Goal: Task Accomplishment & Management: Use online tool/utility

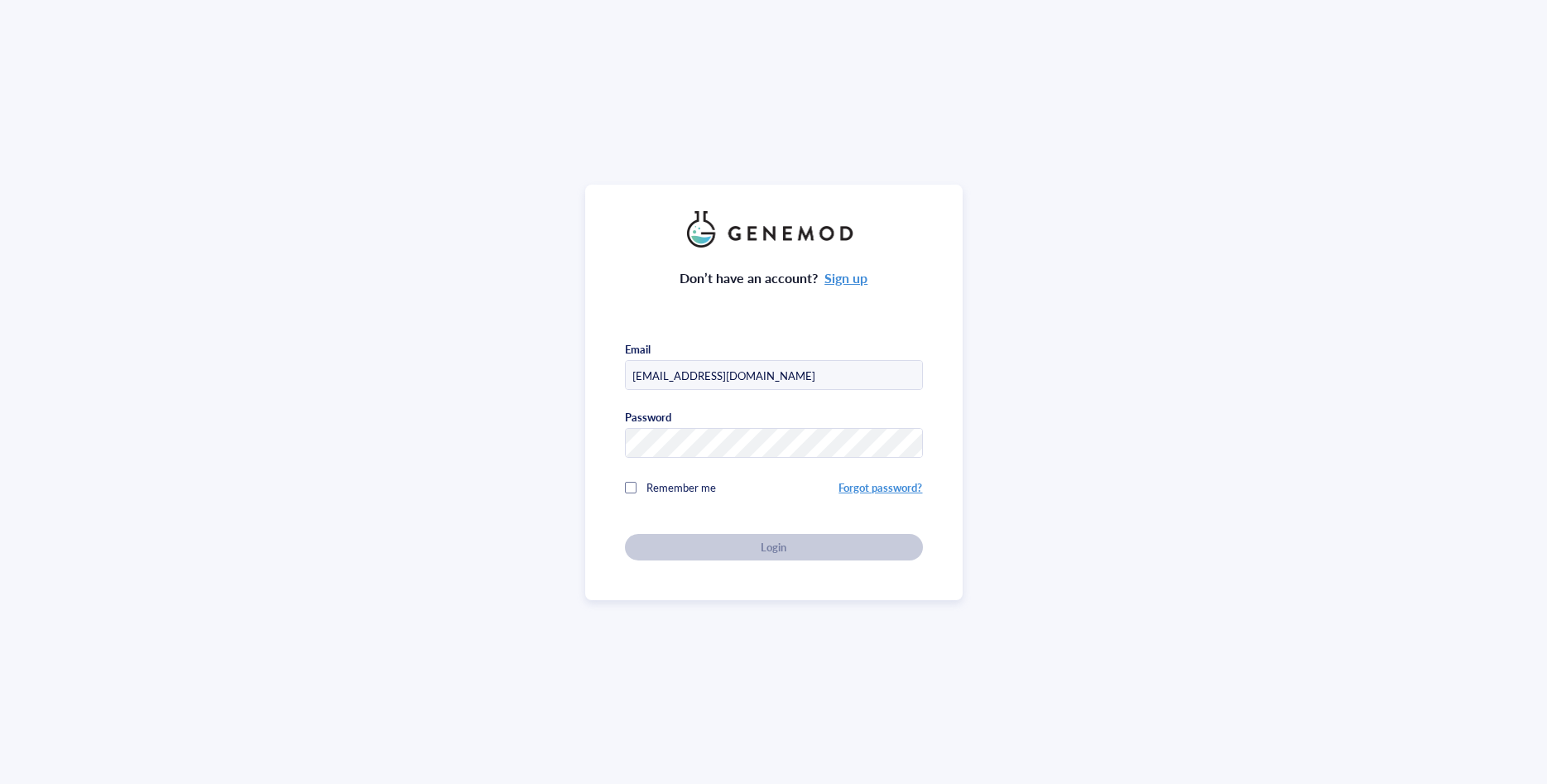
type input "[EMAIL_ADDRESS][DOMAIN_NAME]"
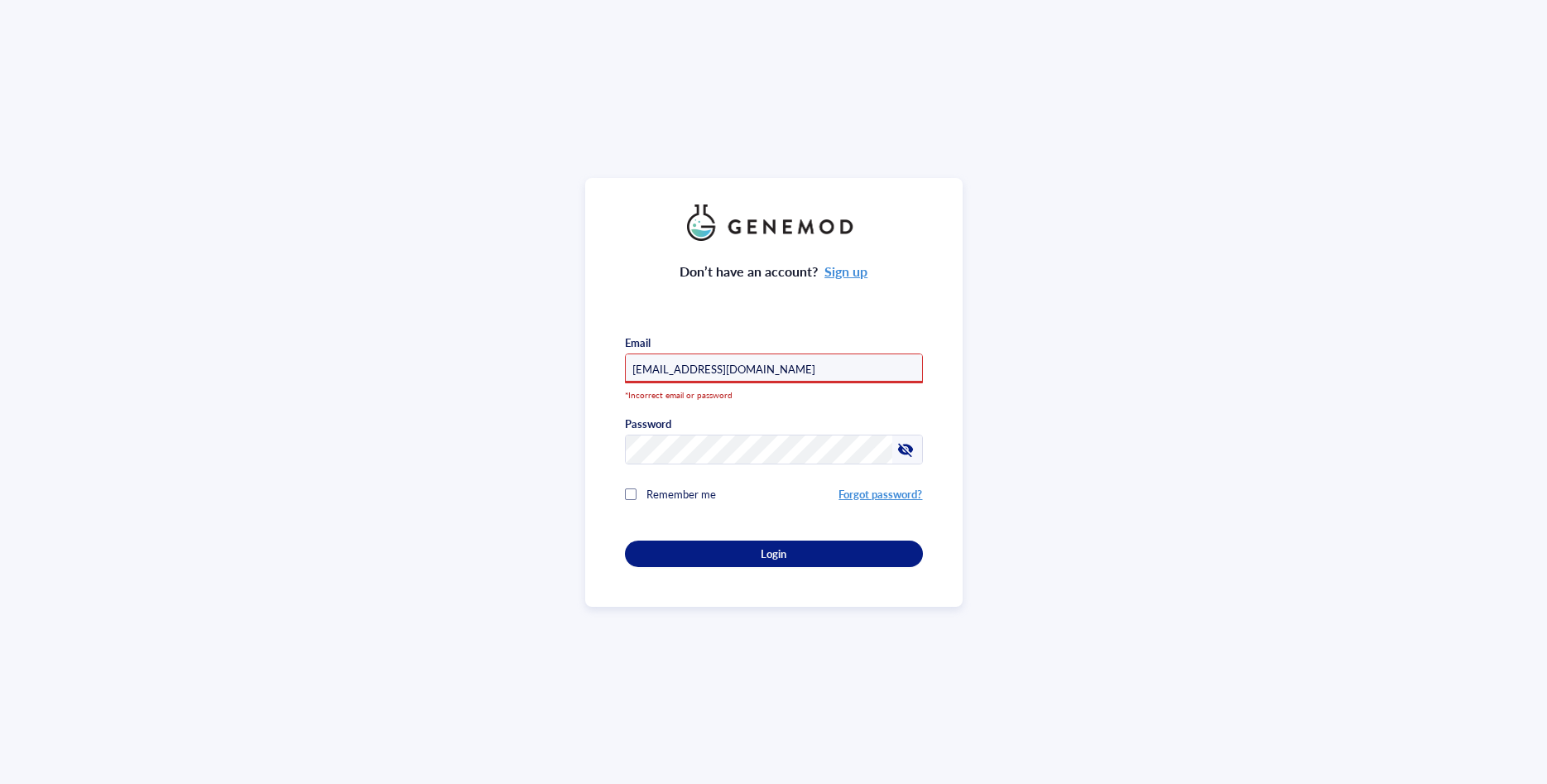
click at [884, 492] on link "Forgot password?" at bounding box center [880, 494] width 83 height 16
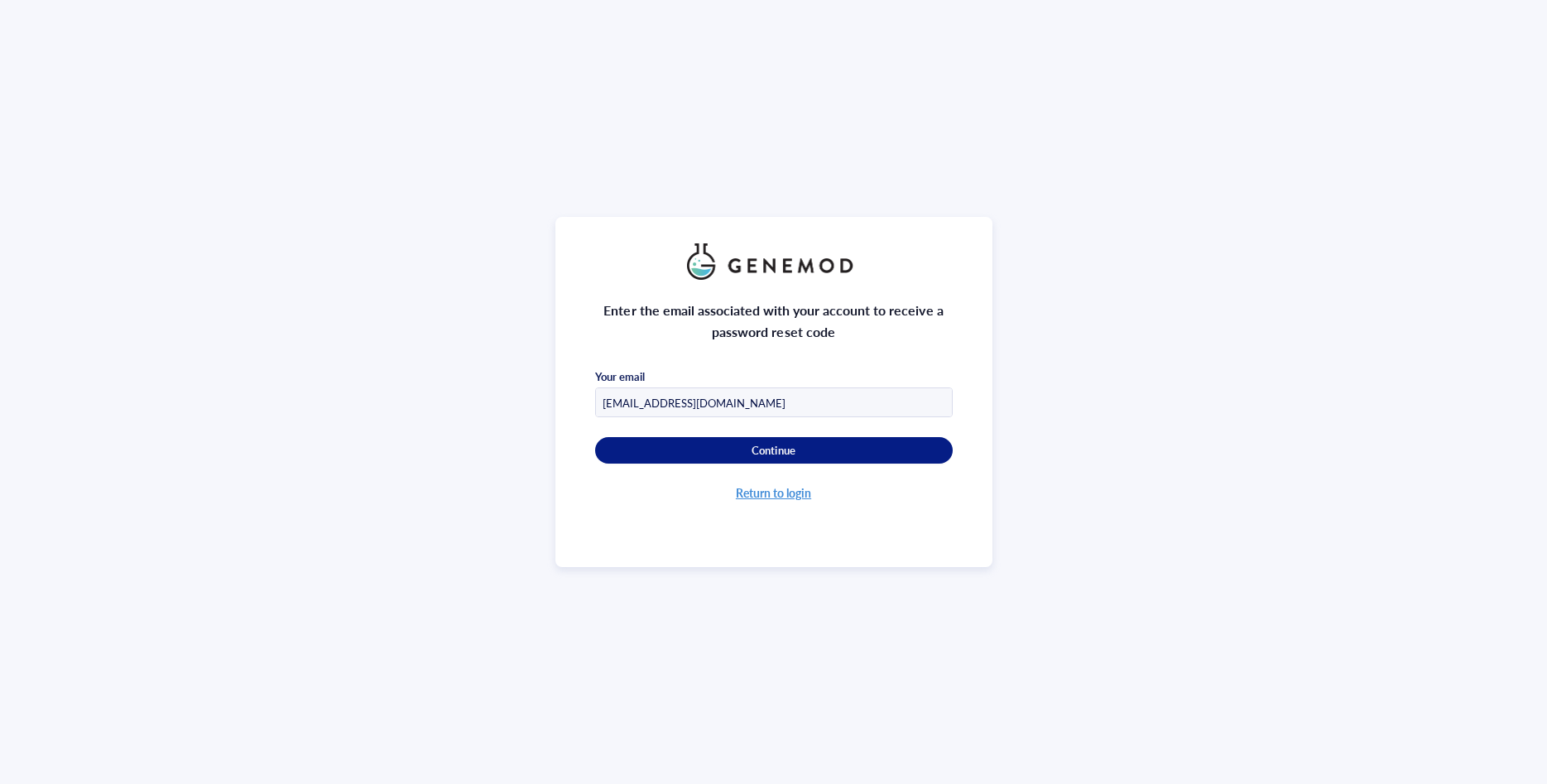
type input "[EMAIL_ADDRESS][DOMAIN_NAME]"
click button "Continue" at bounding box center [774, 450] width 358 height 27
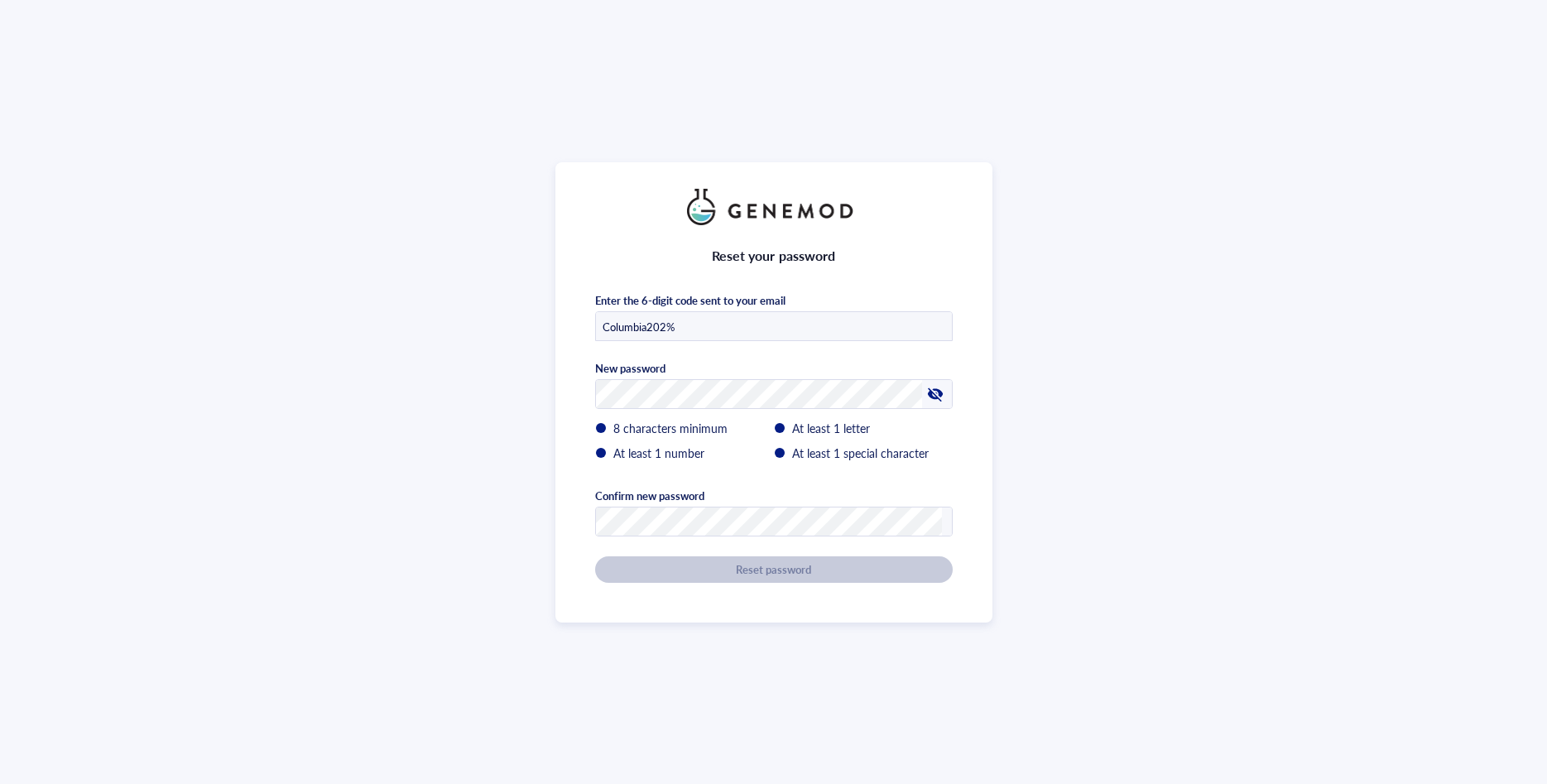
drag, startPoint x: 685, startPoint y: 330, endPoint x: 555, endPoint y: 328, distance: 130.0
click at [596, 330] on input "Columbia202%" at bounding box center [774, 327] width 356 height 30
paste input "158528"
type input "158528"
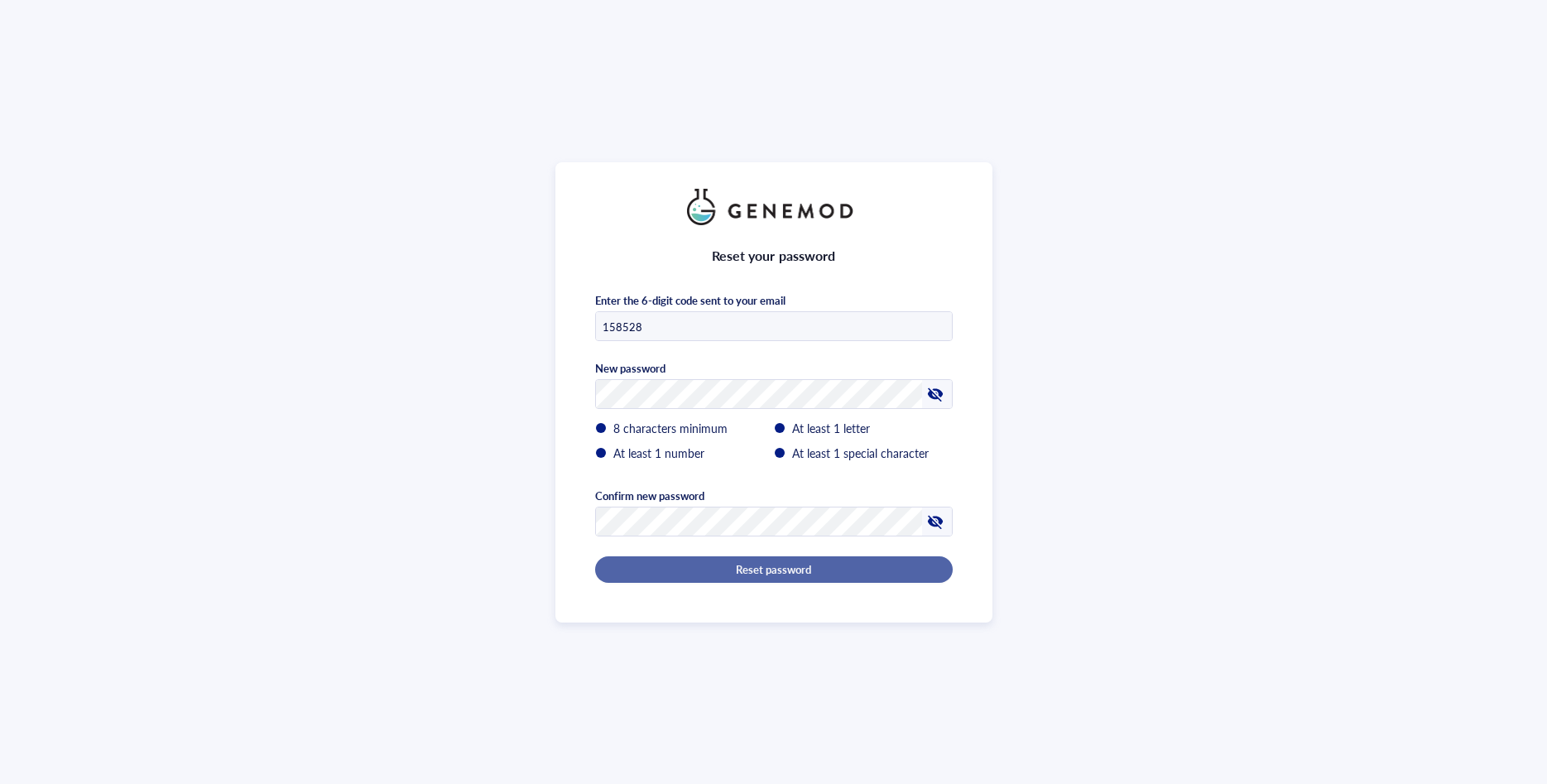
click at [745, 571] on span "Reset password" at bounding box center [774, 569] width 75 height 15
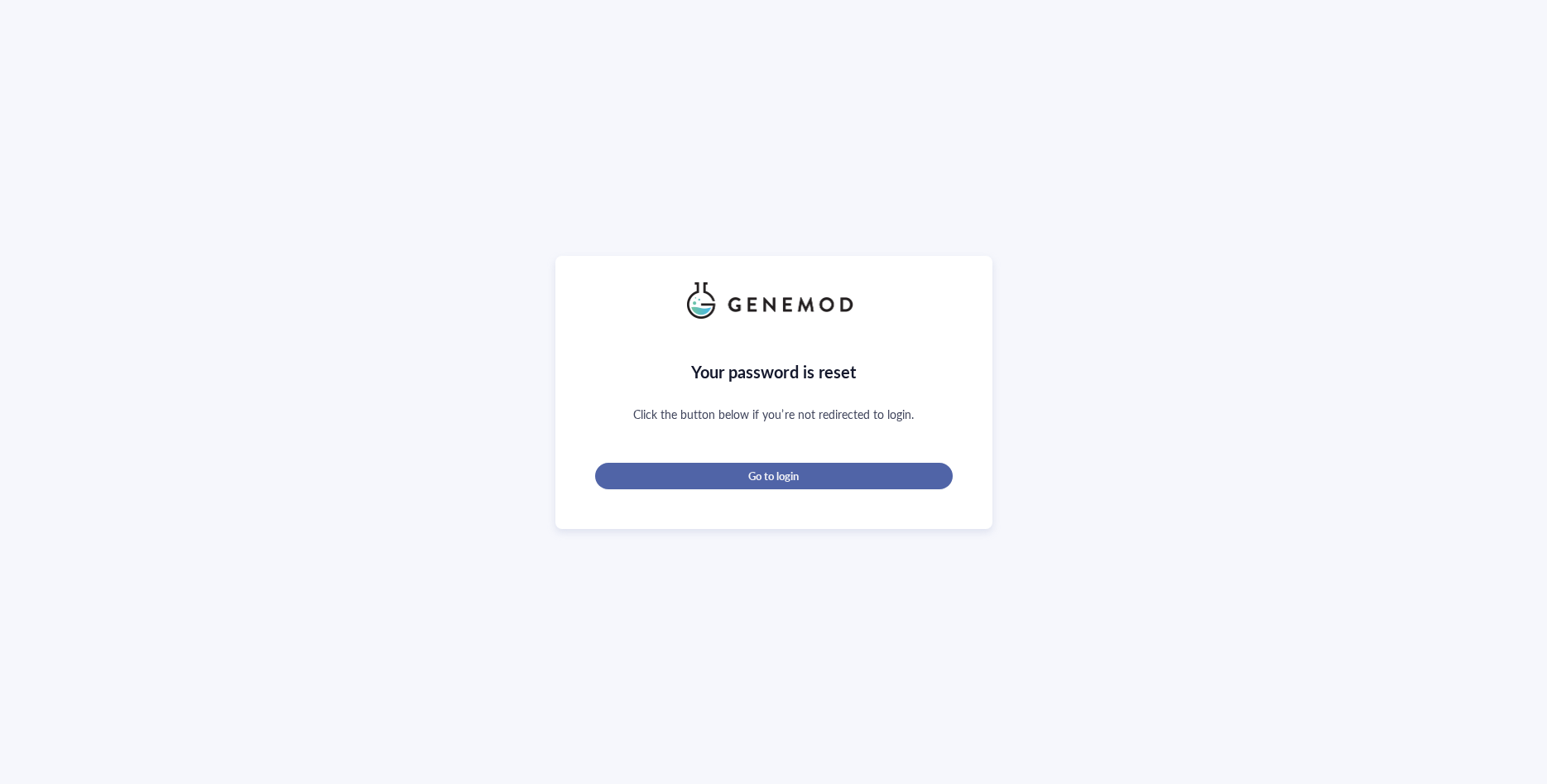
click at [771, 479] on span "Go to login" at bounding box center [774, 476] width 51 height 15
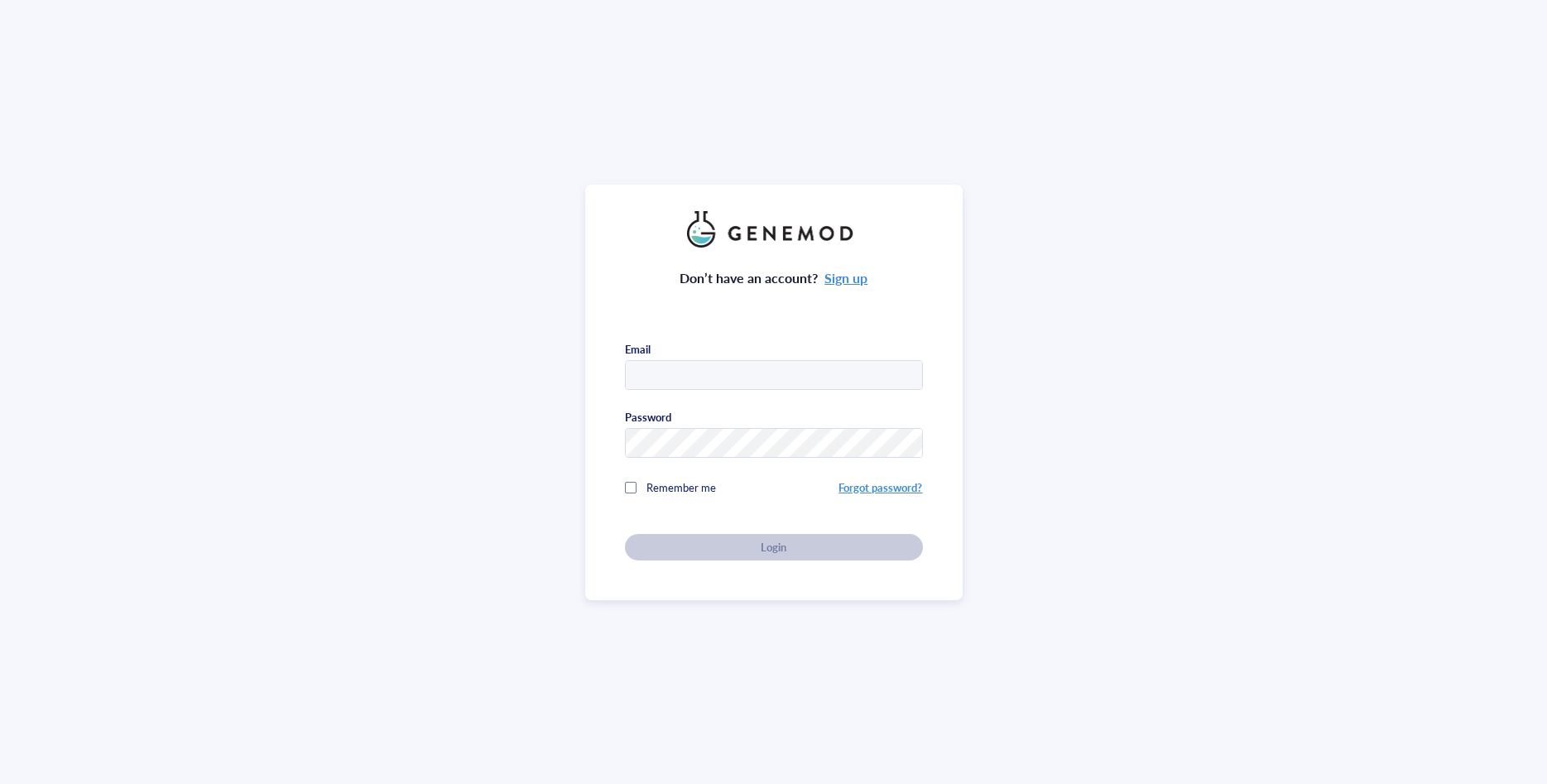
click at [683, 377] on input "text" at bounding box center [774, 376] width 296 height 30
type input "[EMAIL_ADDRESS][DOMAIN_NAME]"
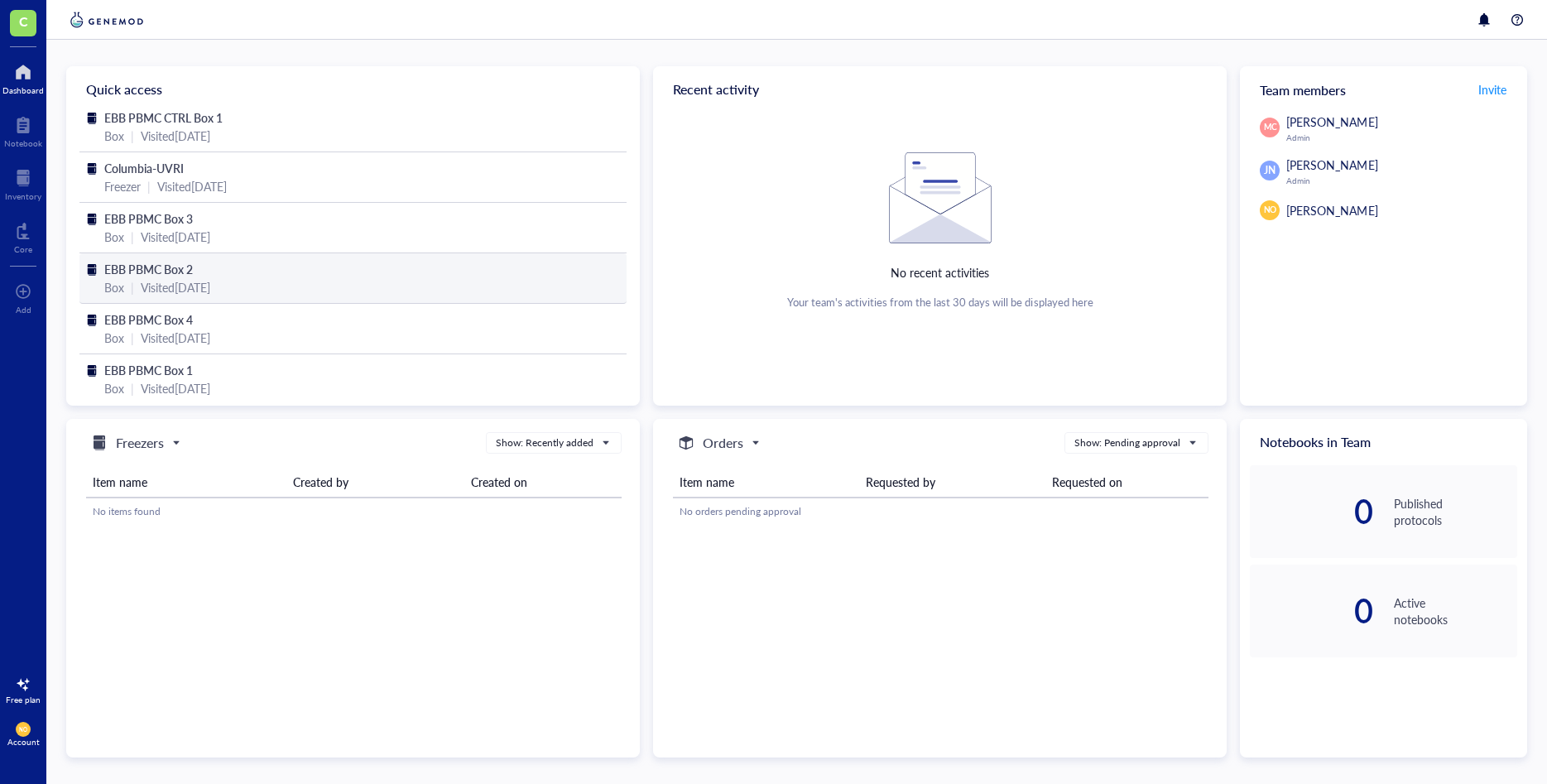
scroll to position [5, 0]
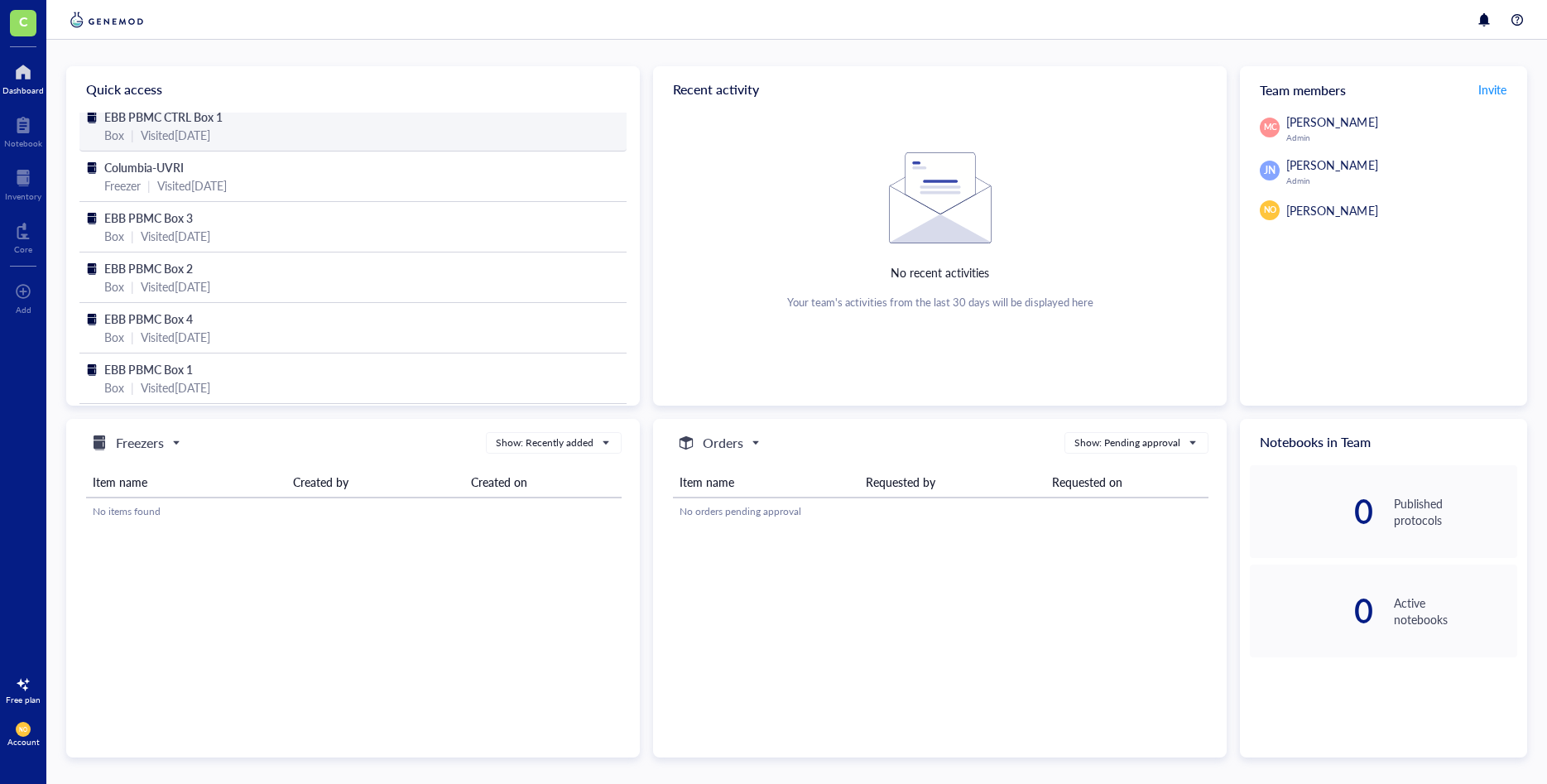
click at [196, 132] on div "Visited [DATE]" at bounding box center [176, 135] width 70 height 18
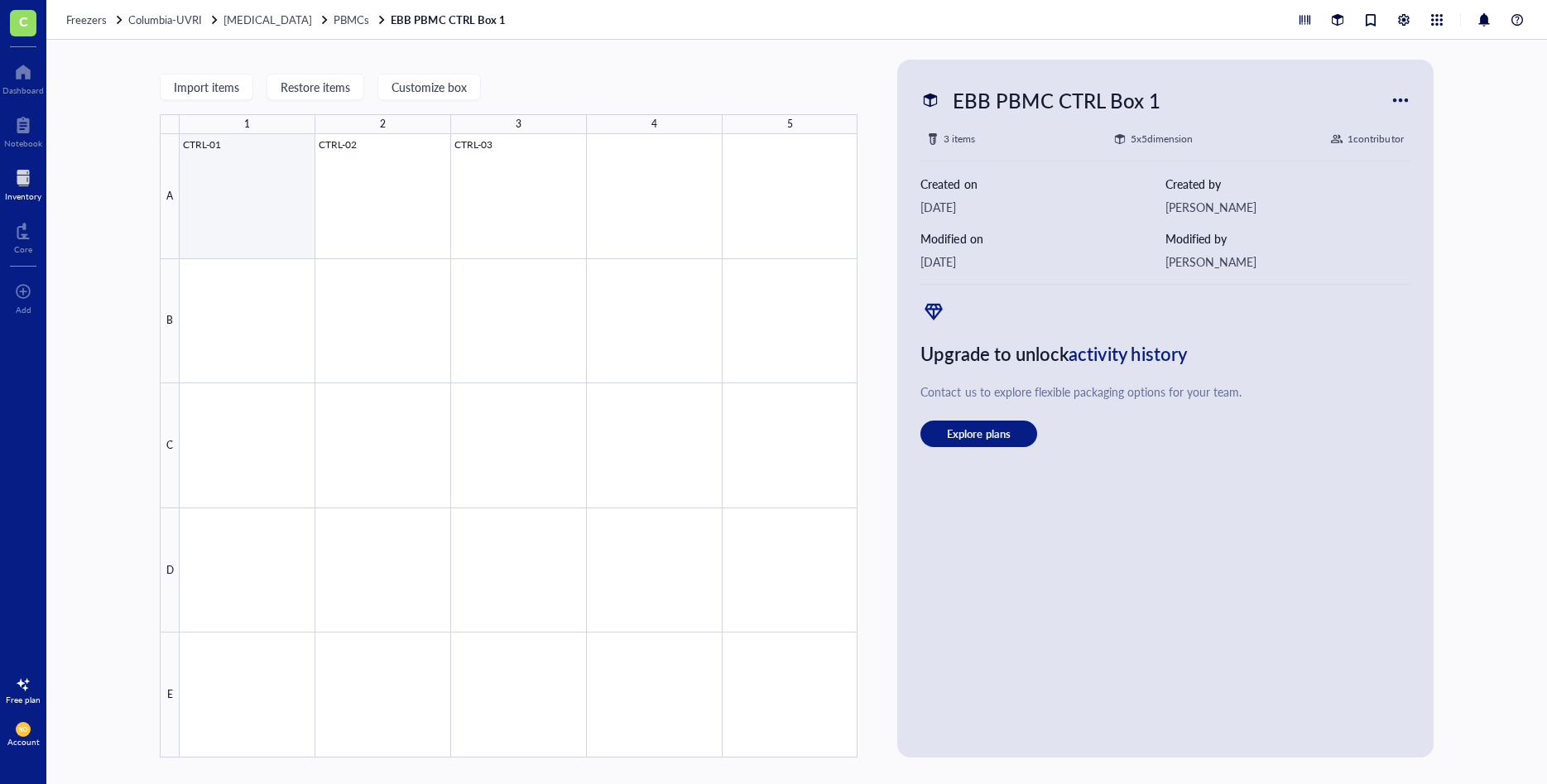
click at [221, 179] on div at bounding box center [519, 445] width 678 height 623
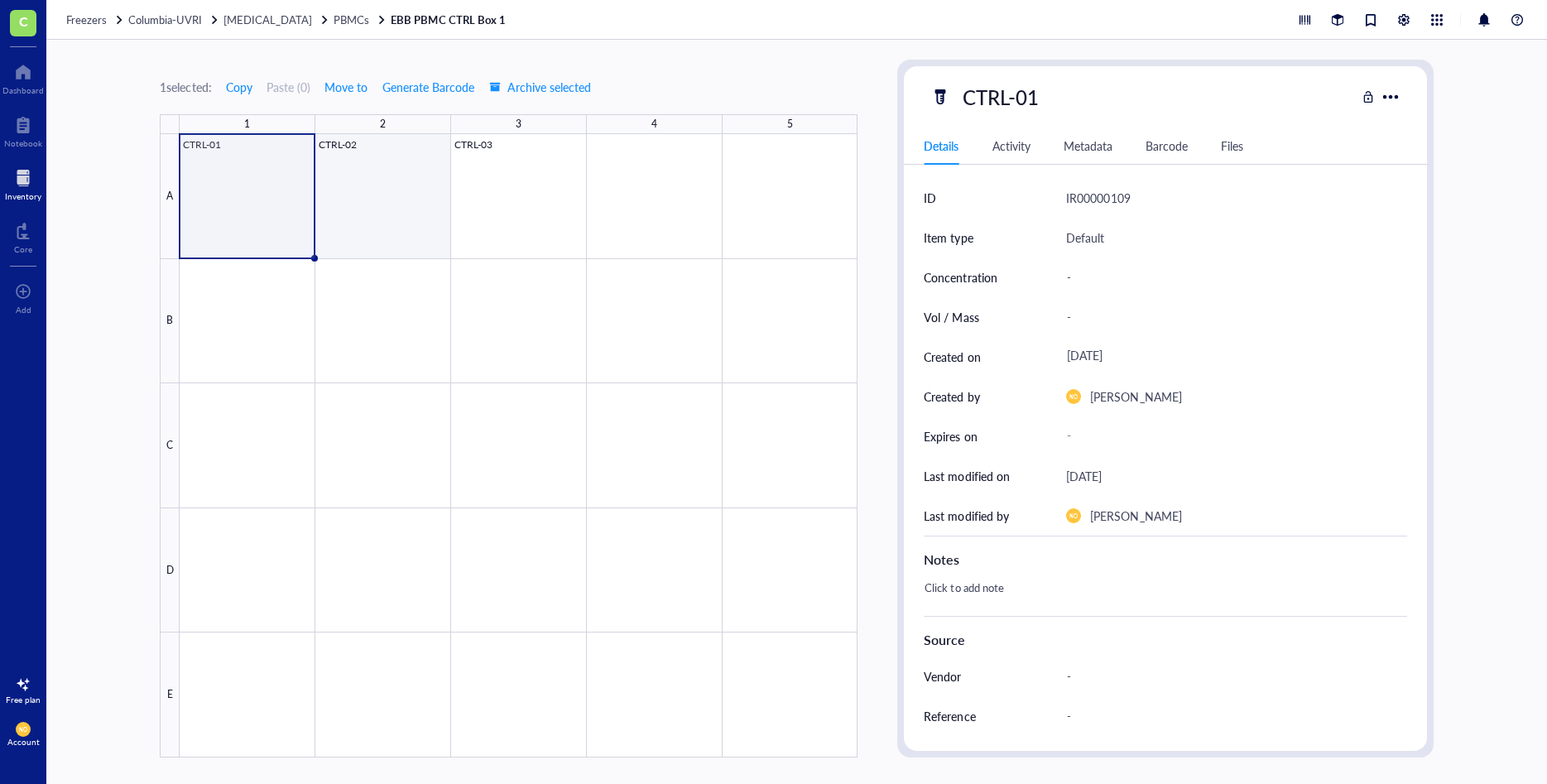
click at [405, 192] on div at bounding box center [519, 445] width 678 height 623
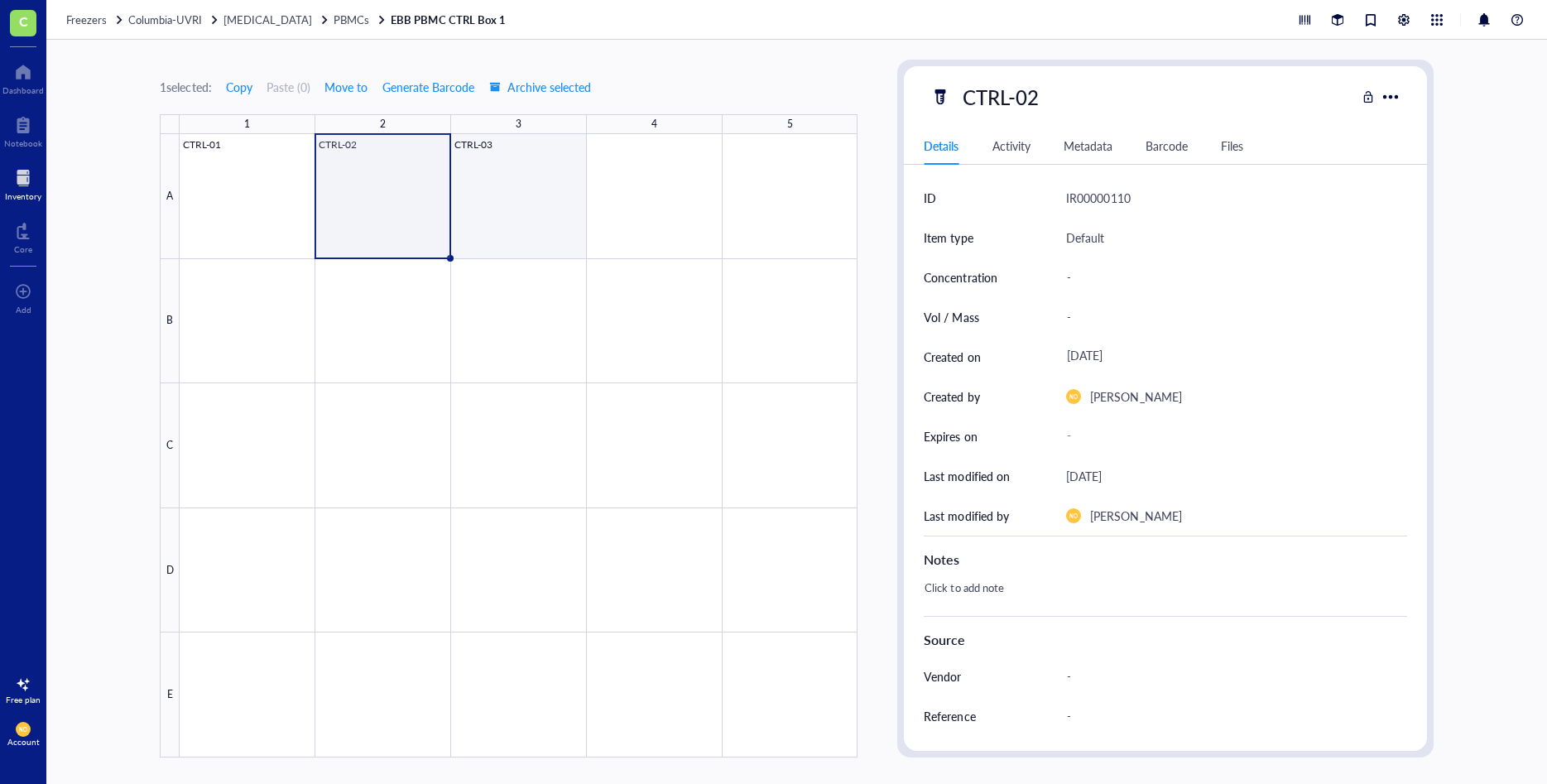
click at [508, 223] on div at bounding box center [519, 445] width 678 height 623
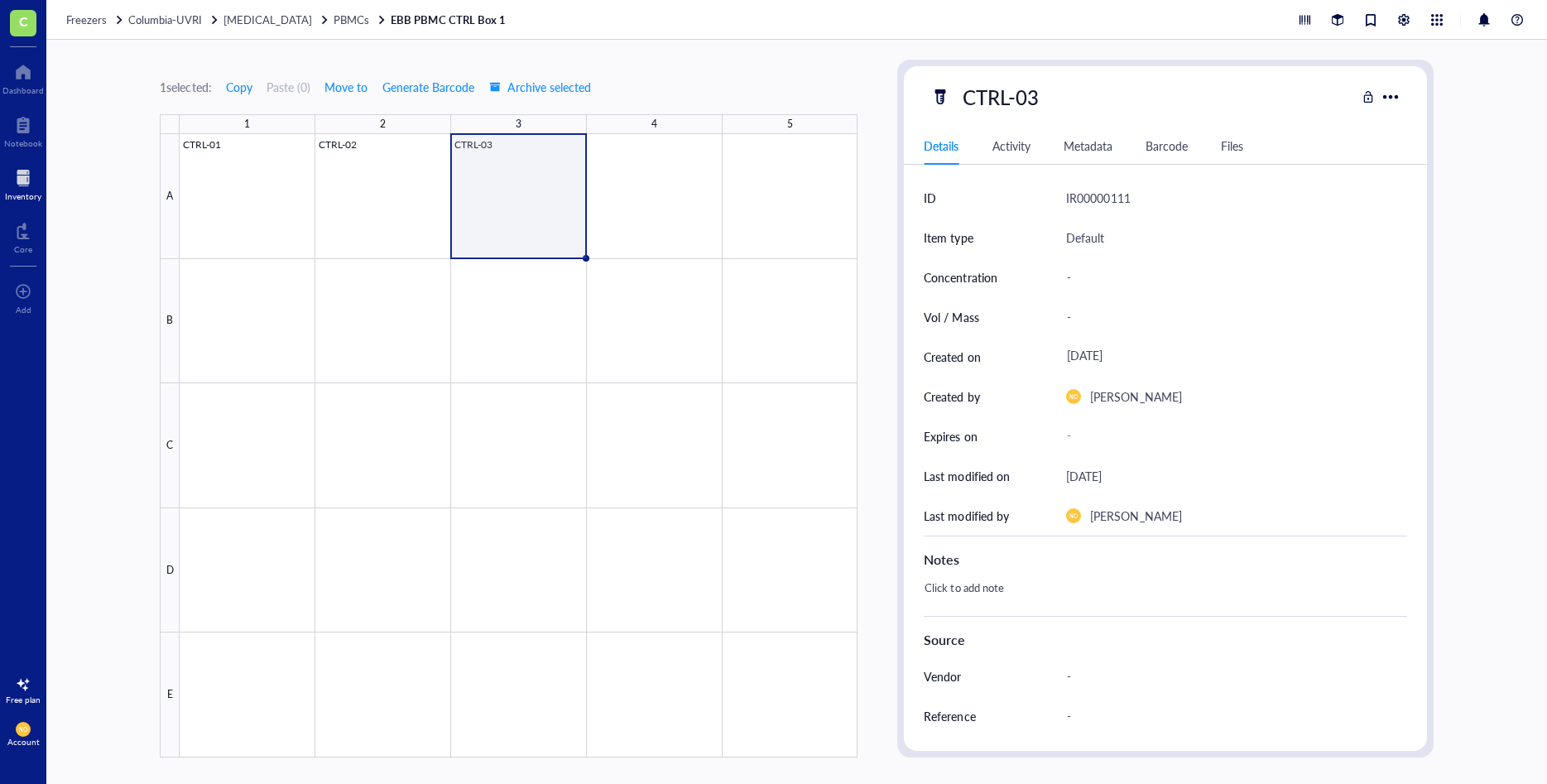
click at [513, 209] on div at bounding box center [519, 445] width 678 height 623
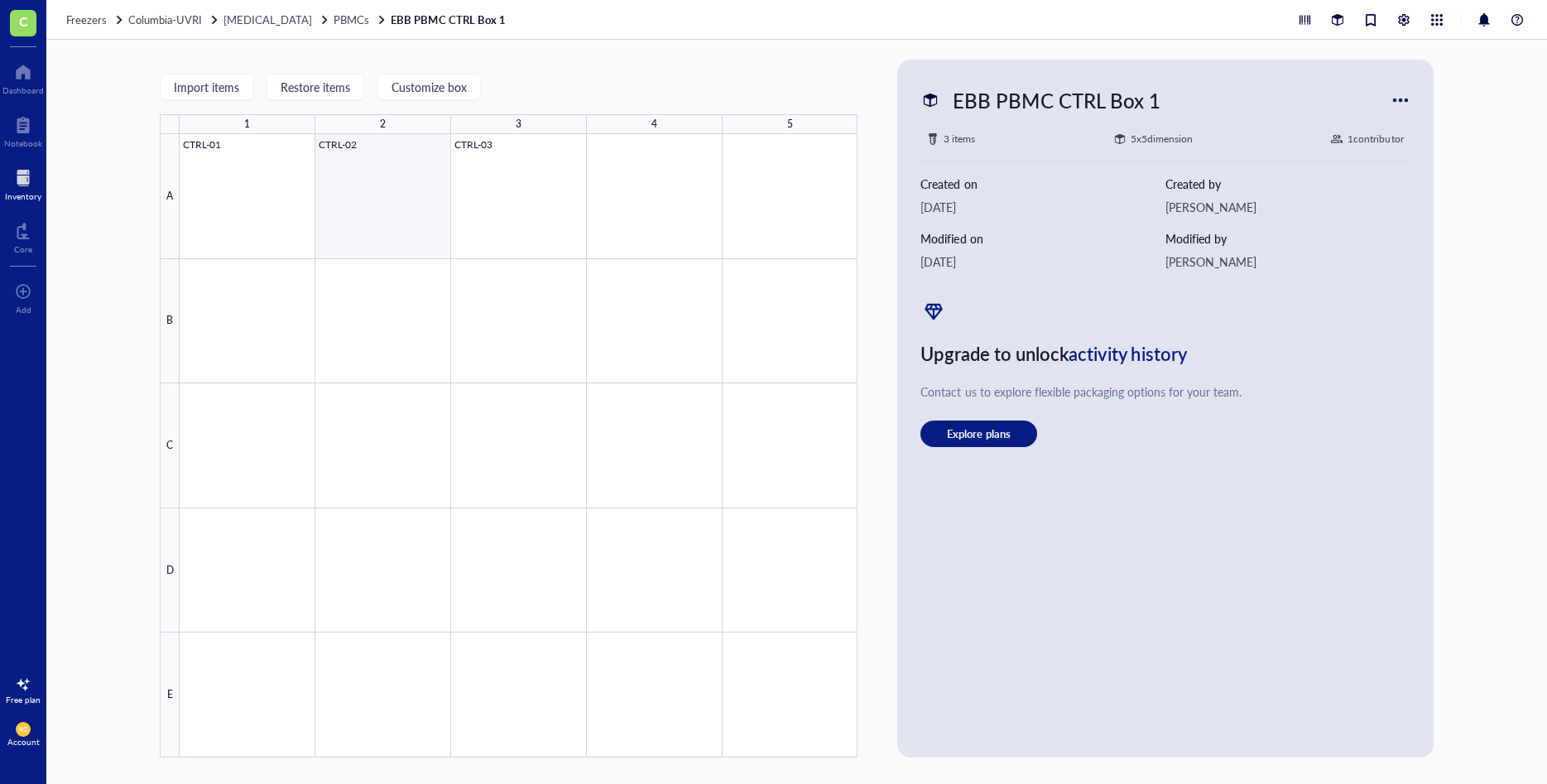
click at [389, 201] on div at bounding box center [519, 445] width 678 height 623
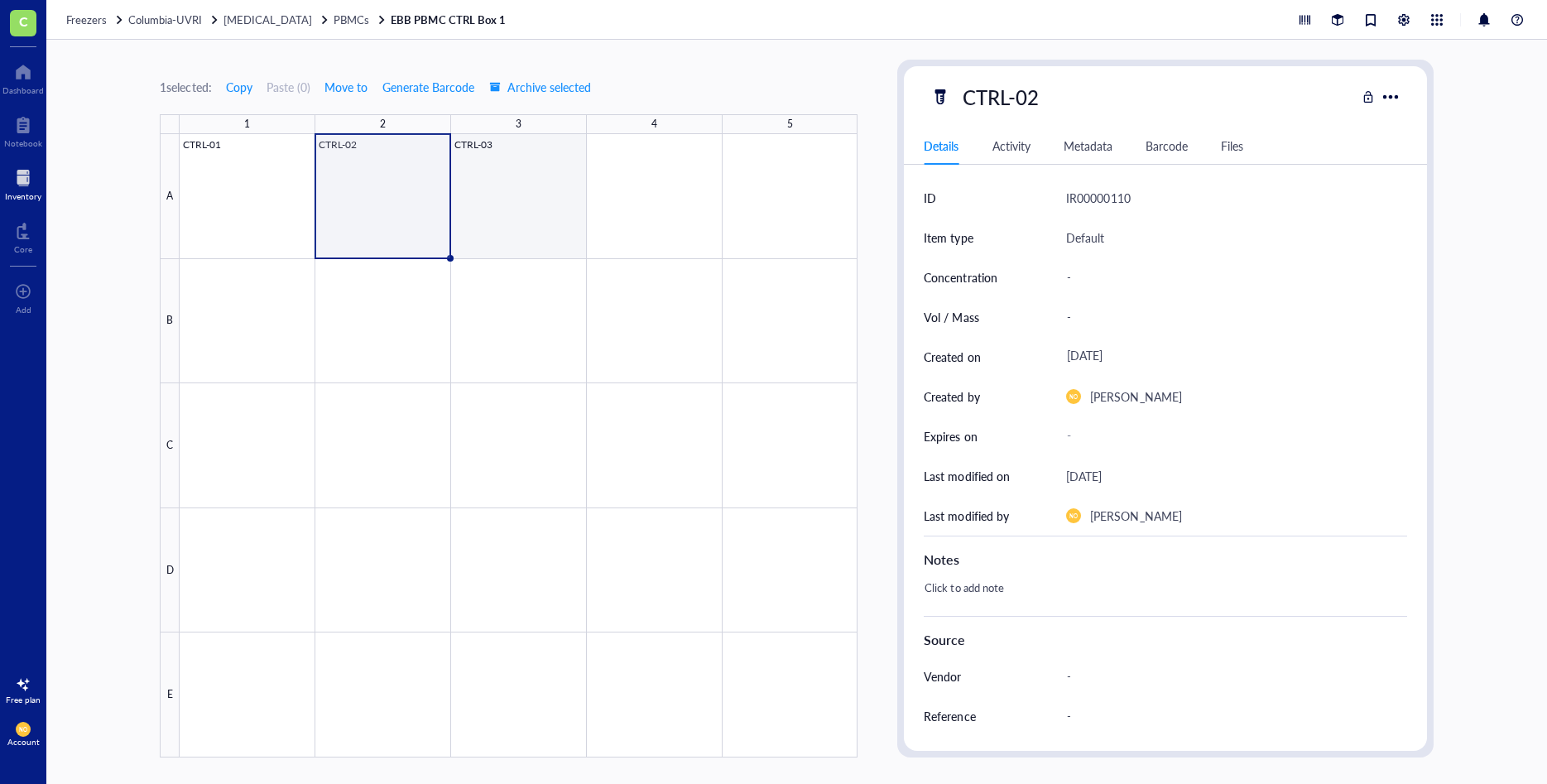
click at [513, 204] on div at bounding box center [519, 445] width 678 height 623
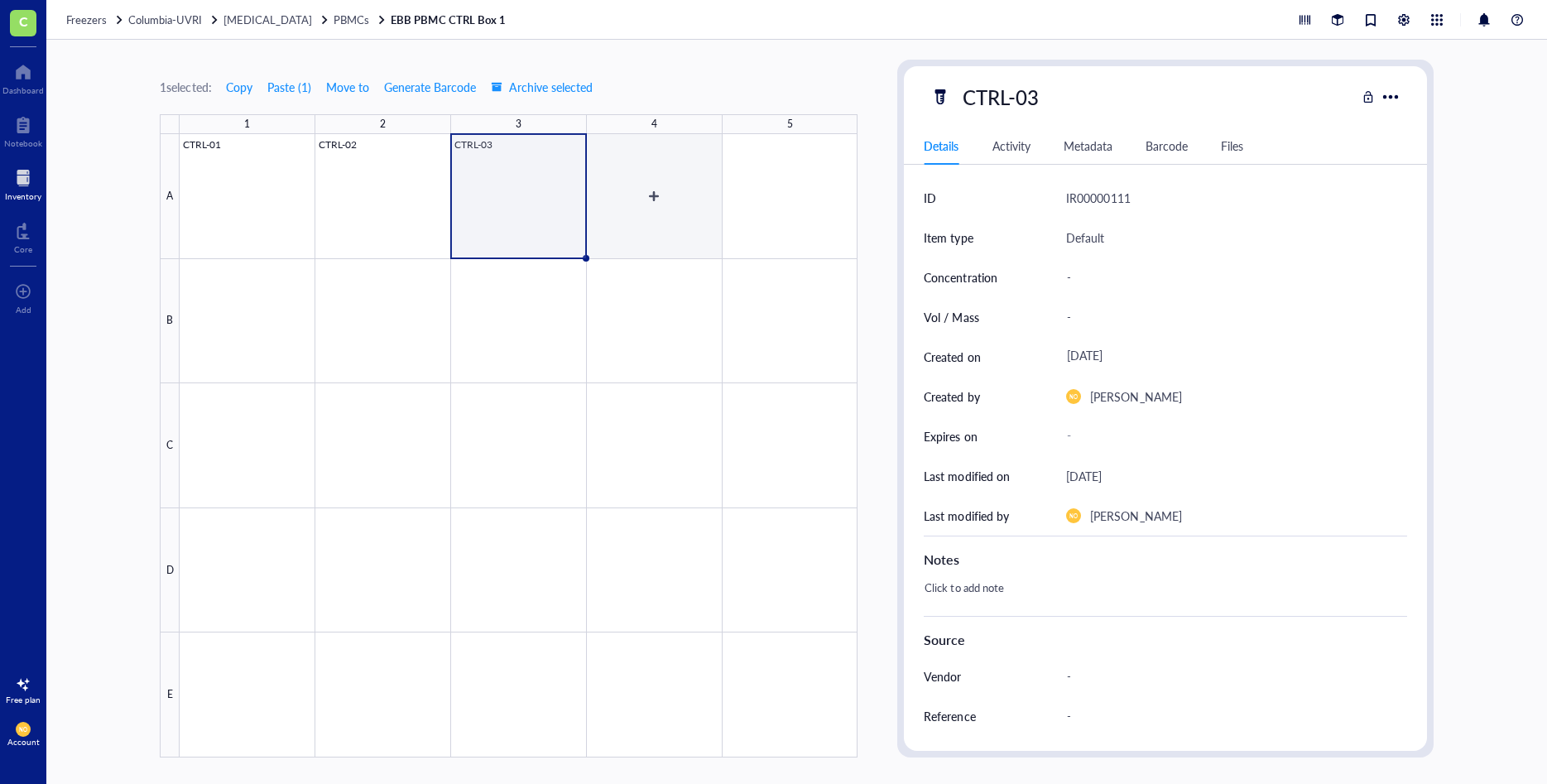
click at [659, 194] on div at bounding box center [519, 445] width 678 height 623
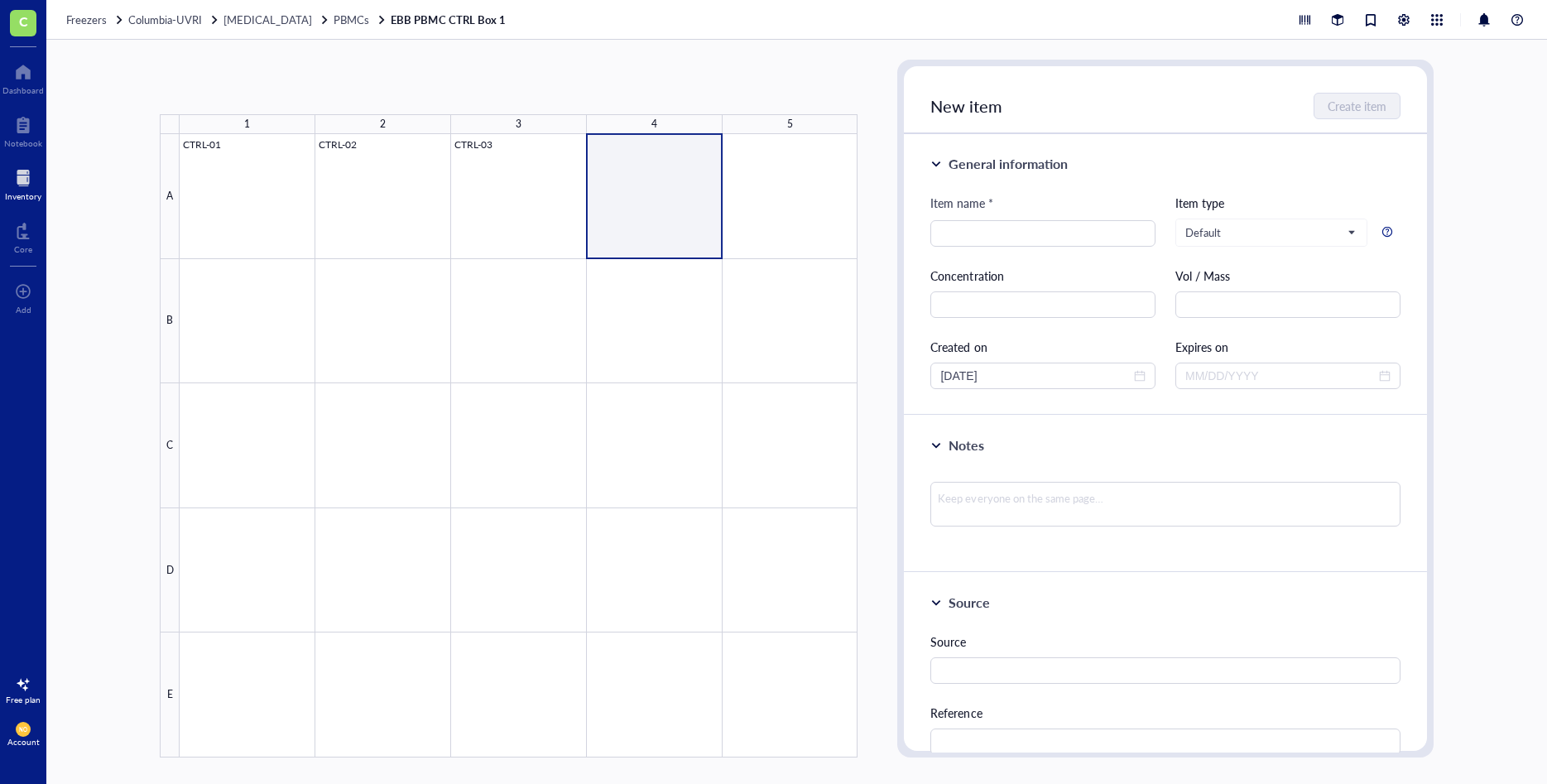
click at [661, 194] on div at bounding box center [519, 445] width 678 height 623
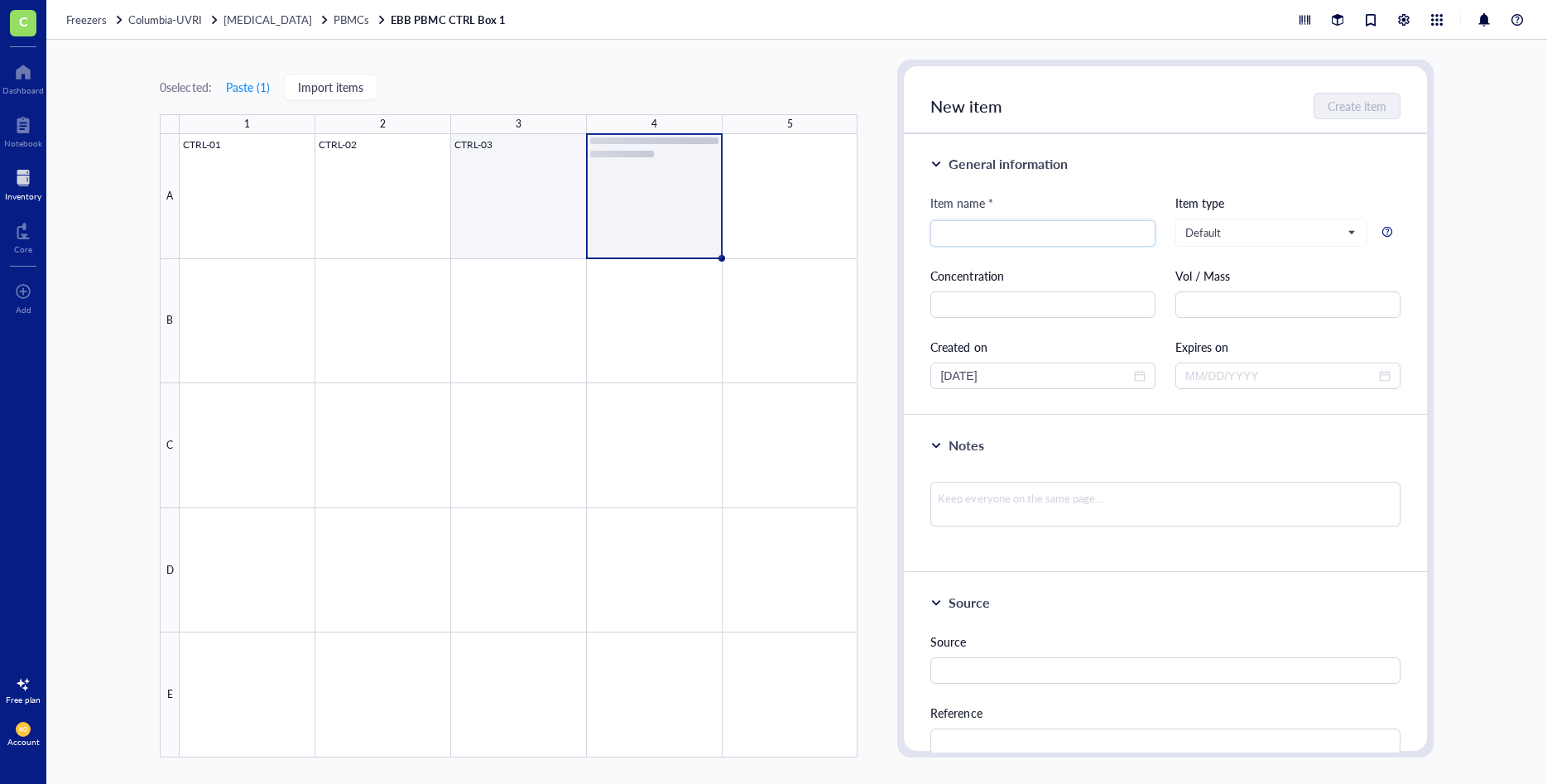
click at [496, 151] on div at bounding box center [519, 445] width 678 height 623
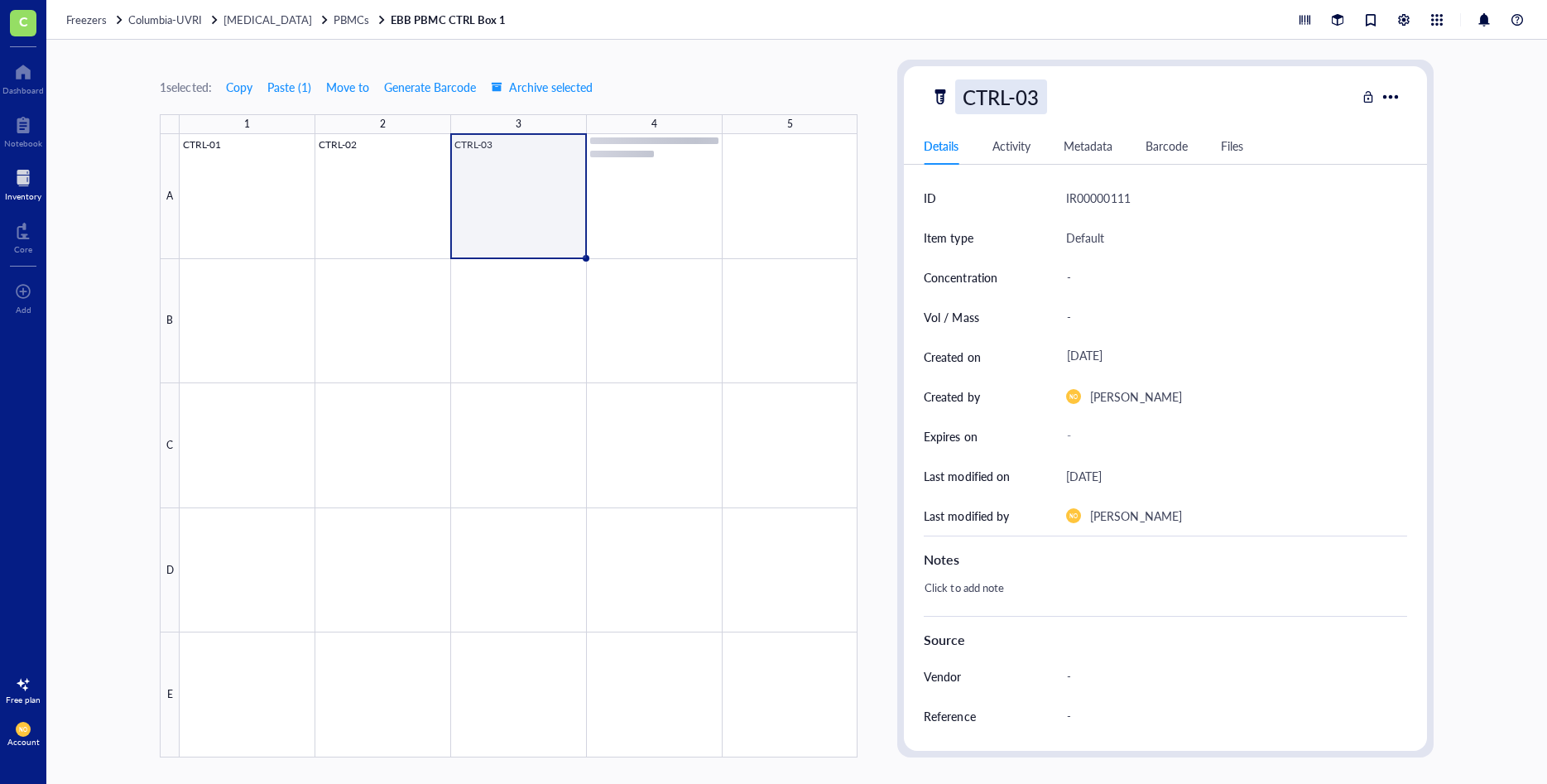
click at [1013, 96] on div "CTRL-03" at bounding box center [1000, 97] width 91 height 35
click at [663, 185] on div at bounding box center [519, 445] width 678 height 623
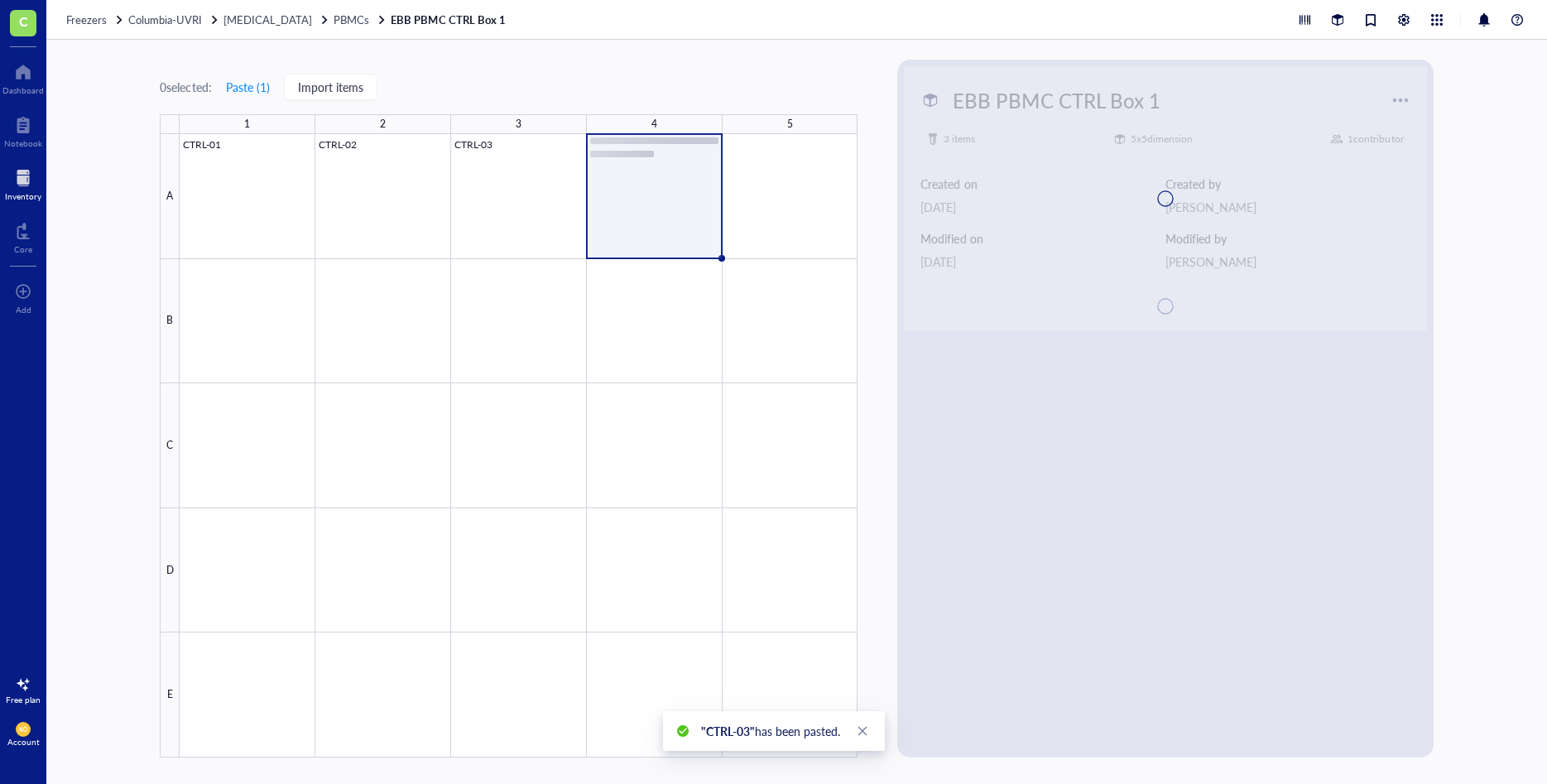
click at [679, 204] on div at bounding box center [519, 445] width 678 height 623
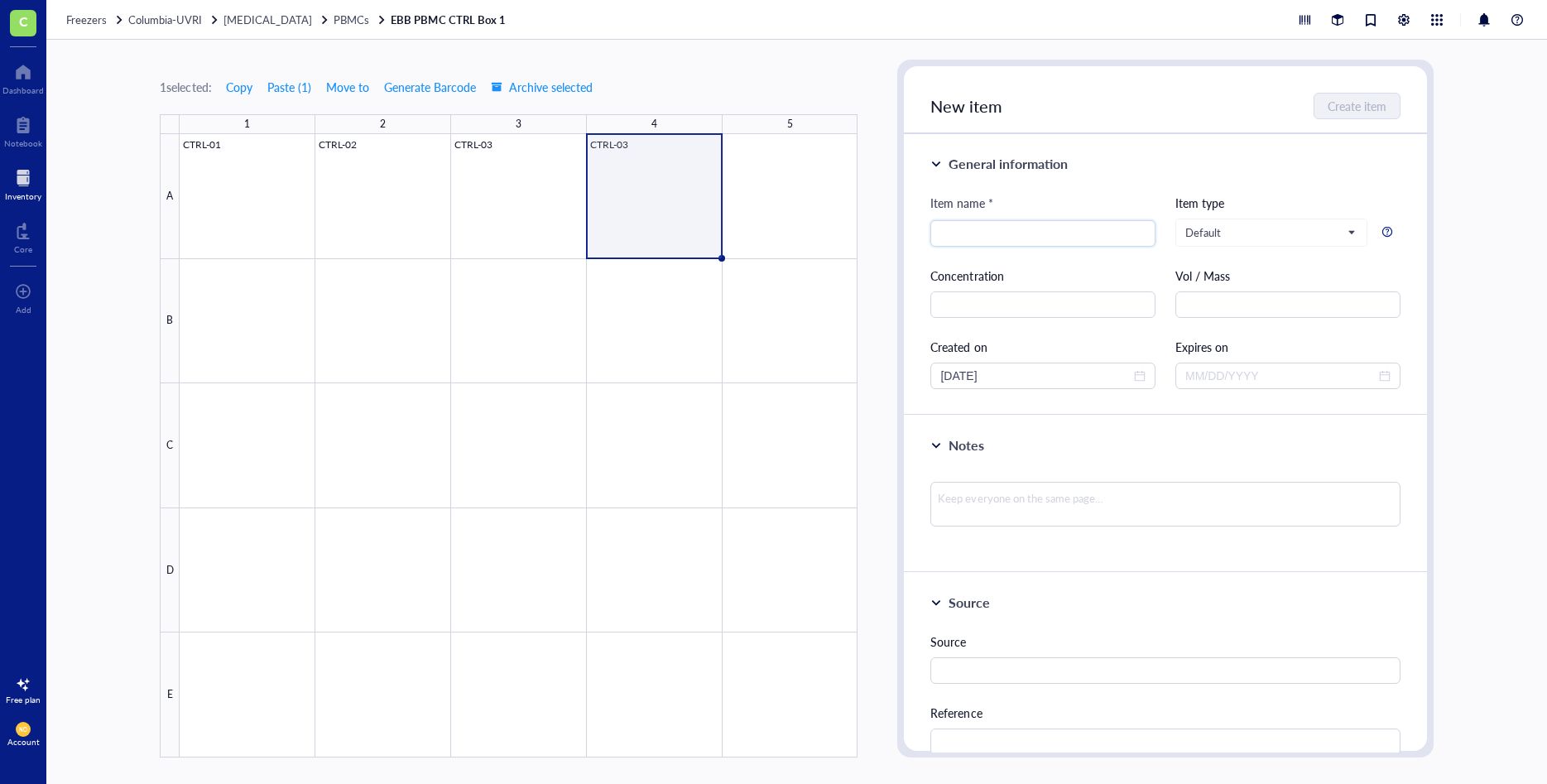
click at [639, 145] on div at bounding box center [519, 445] width 678 height 623
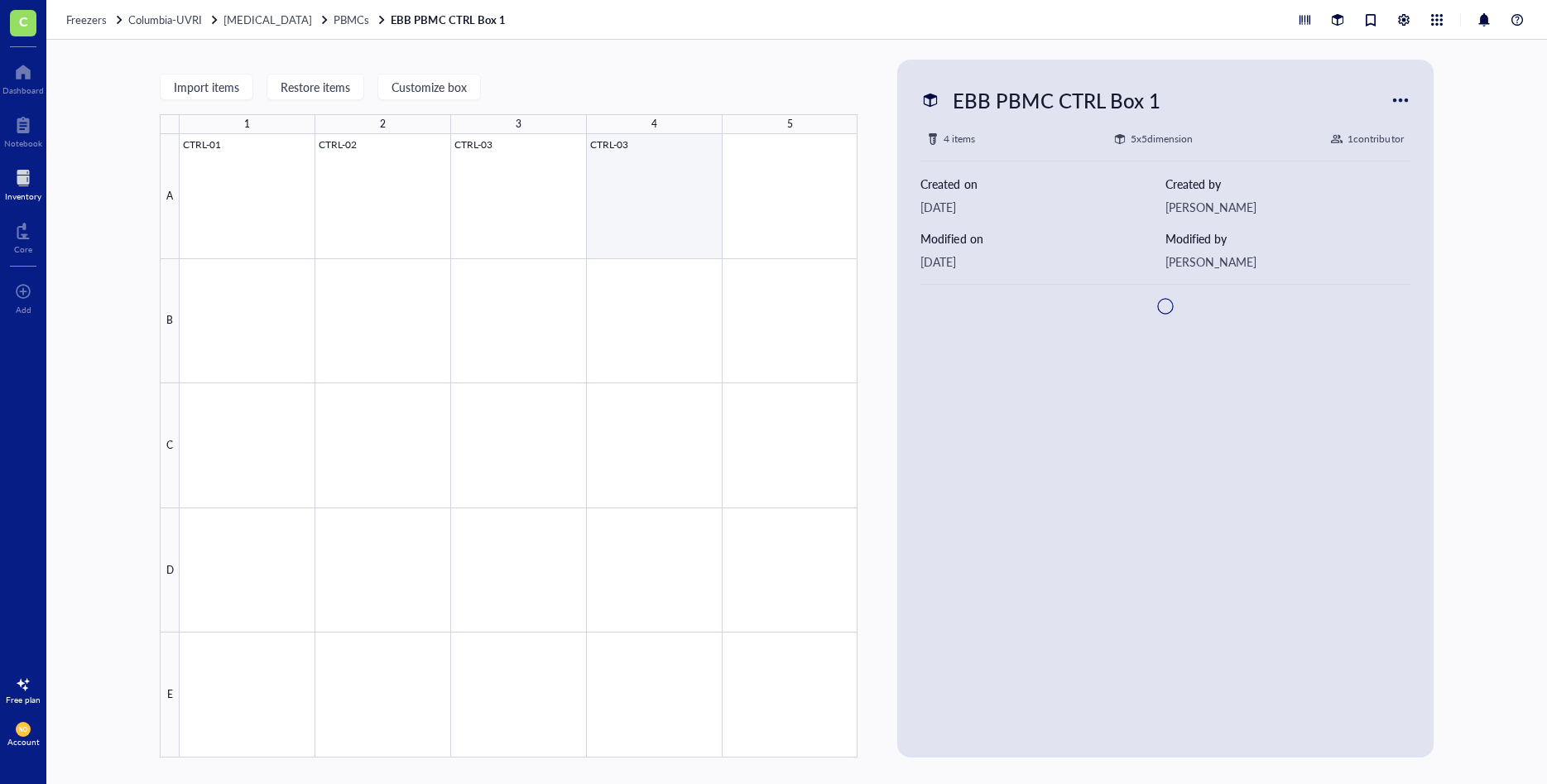
click at [623, 161] on div at bounding box center [519, 445] width 678 height 623
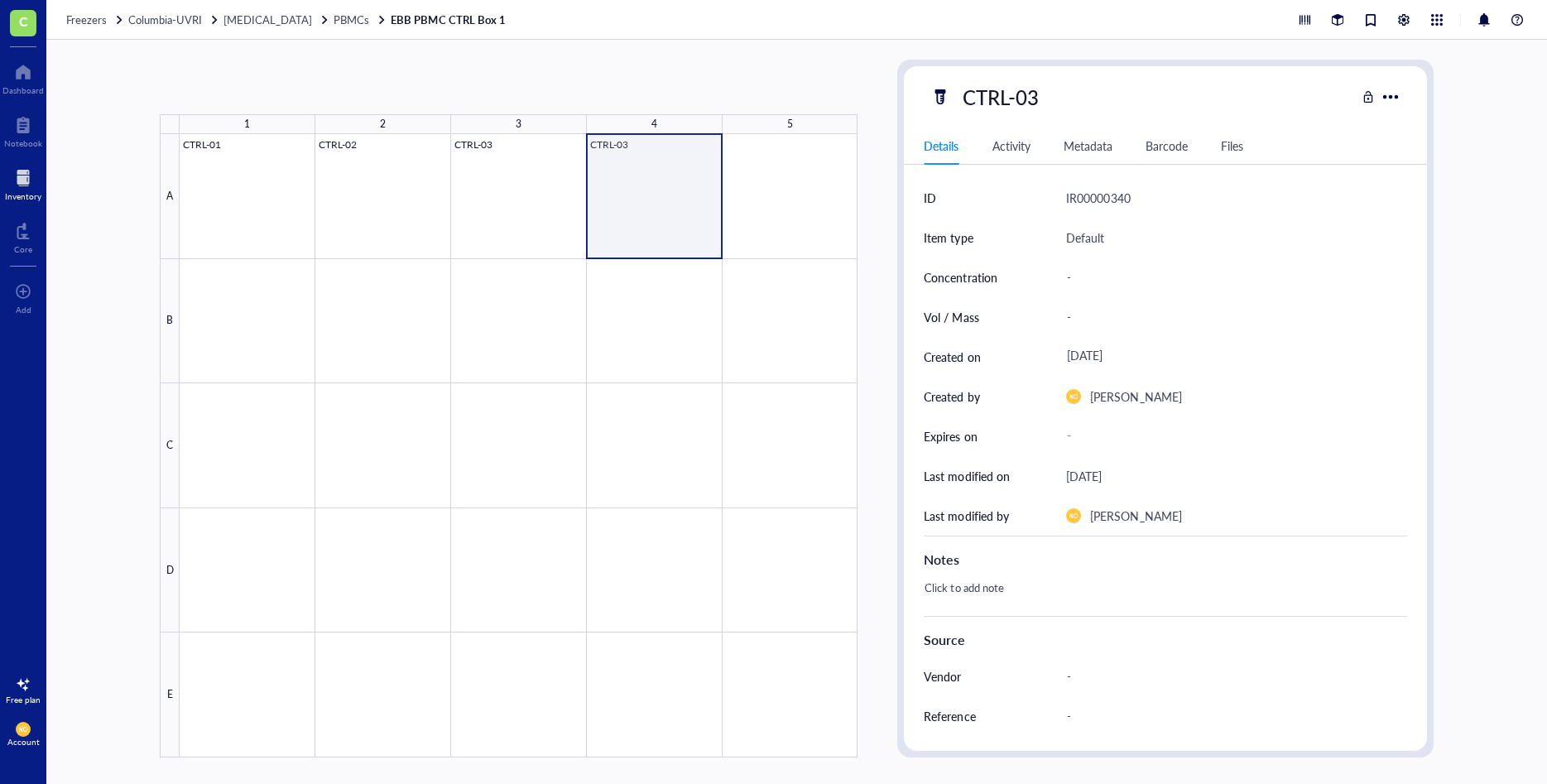
click at [623, 161] on div at bounding box center [519, 445] width 678 height 623
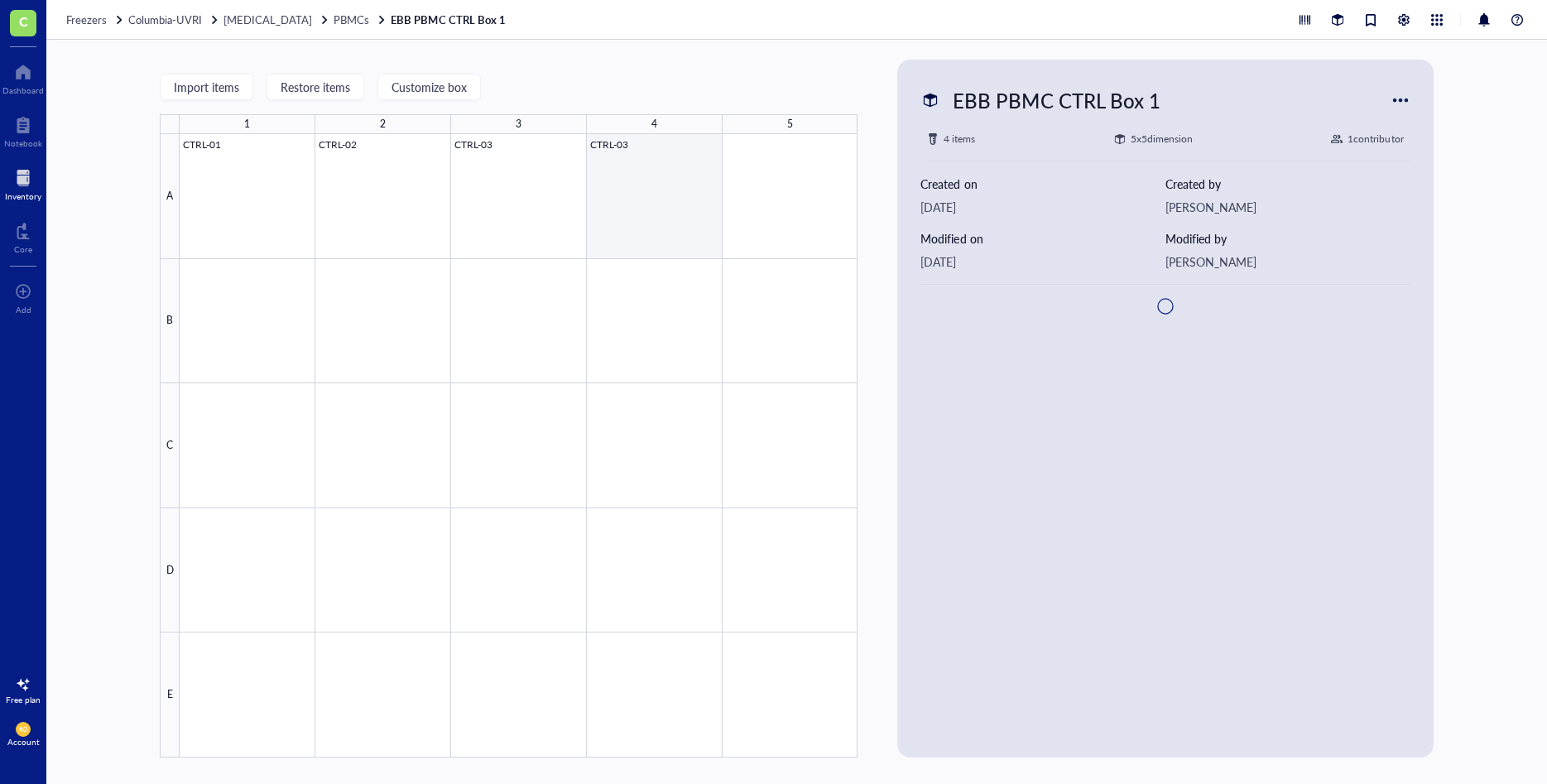
click at [623, 161] on div at bounding box center [519, 445] width 678 height 623
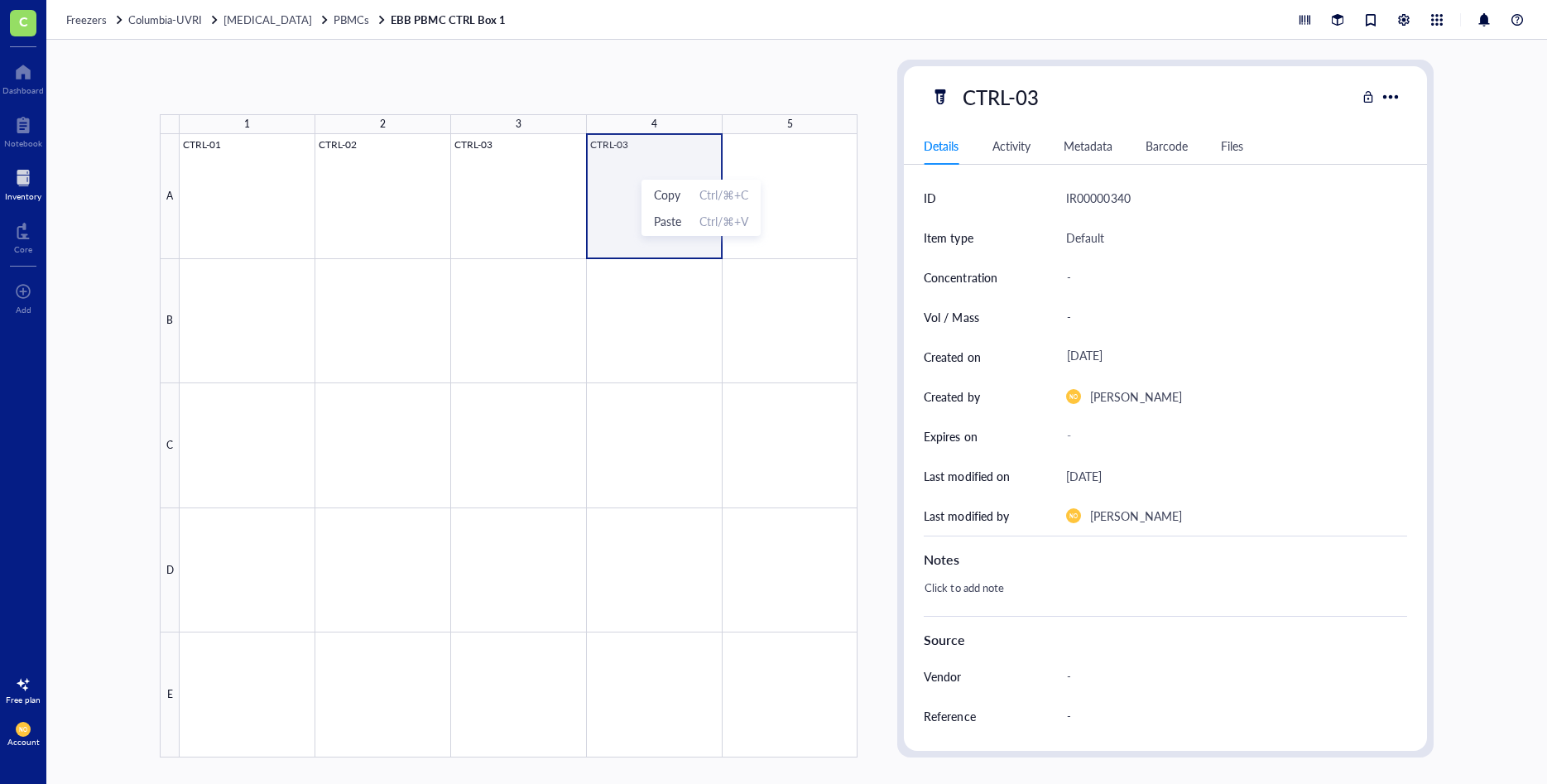
click at [634, 145] on div at bounding box center [519, 445] width 678 height 623
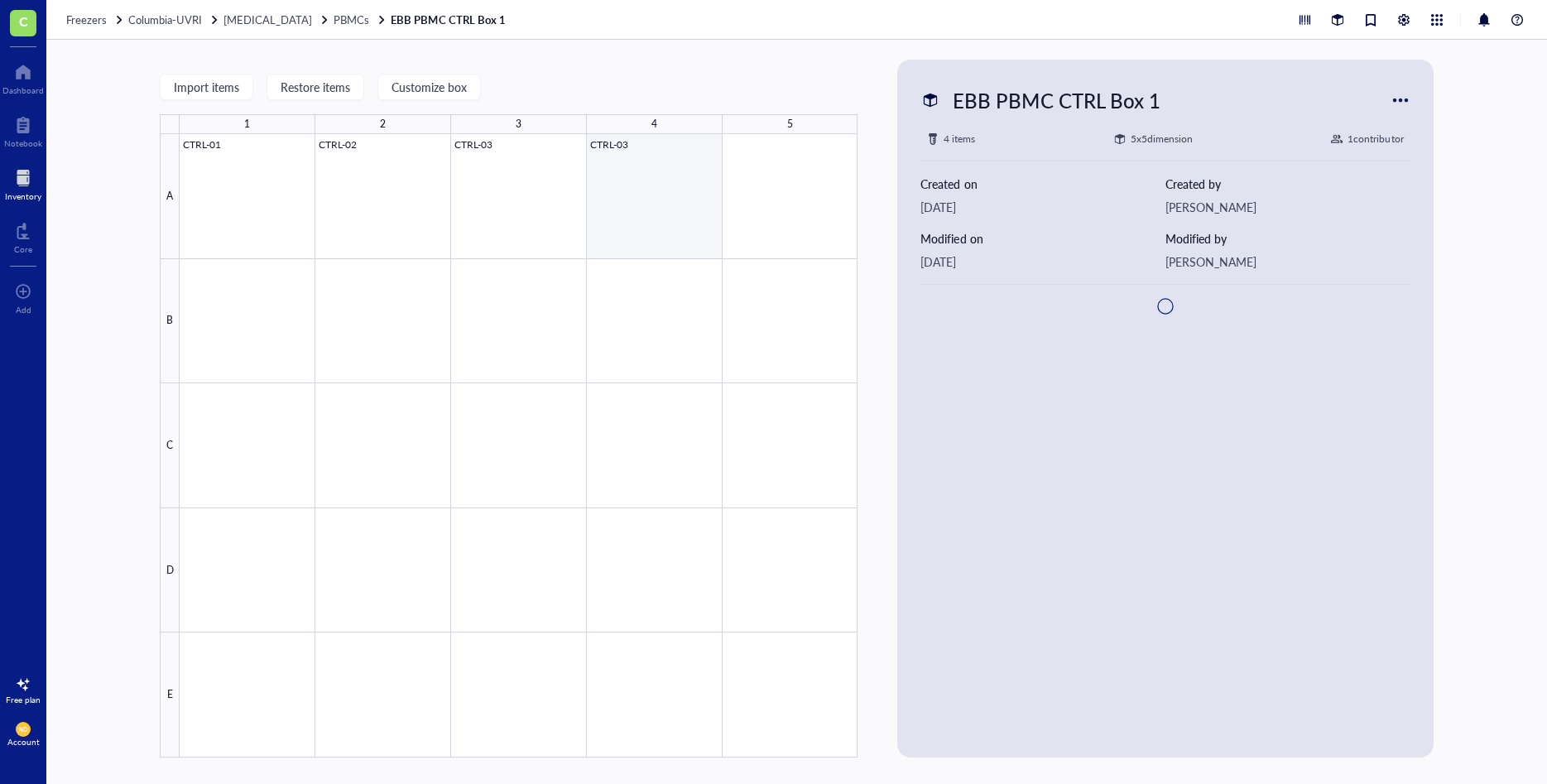
click at [628, 147] on div at bounding box center [519, 445] width 678 height 623
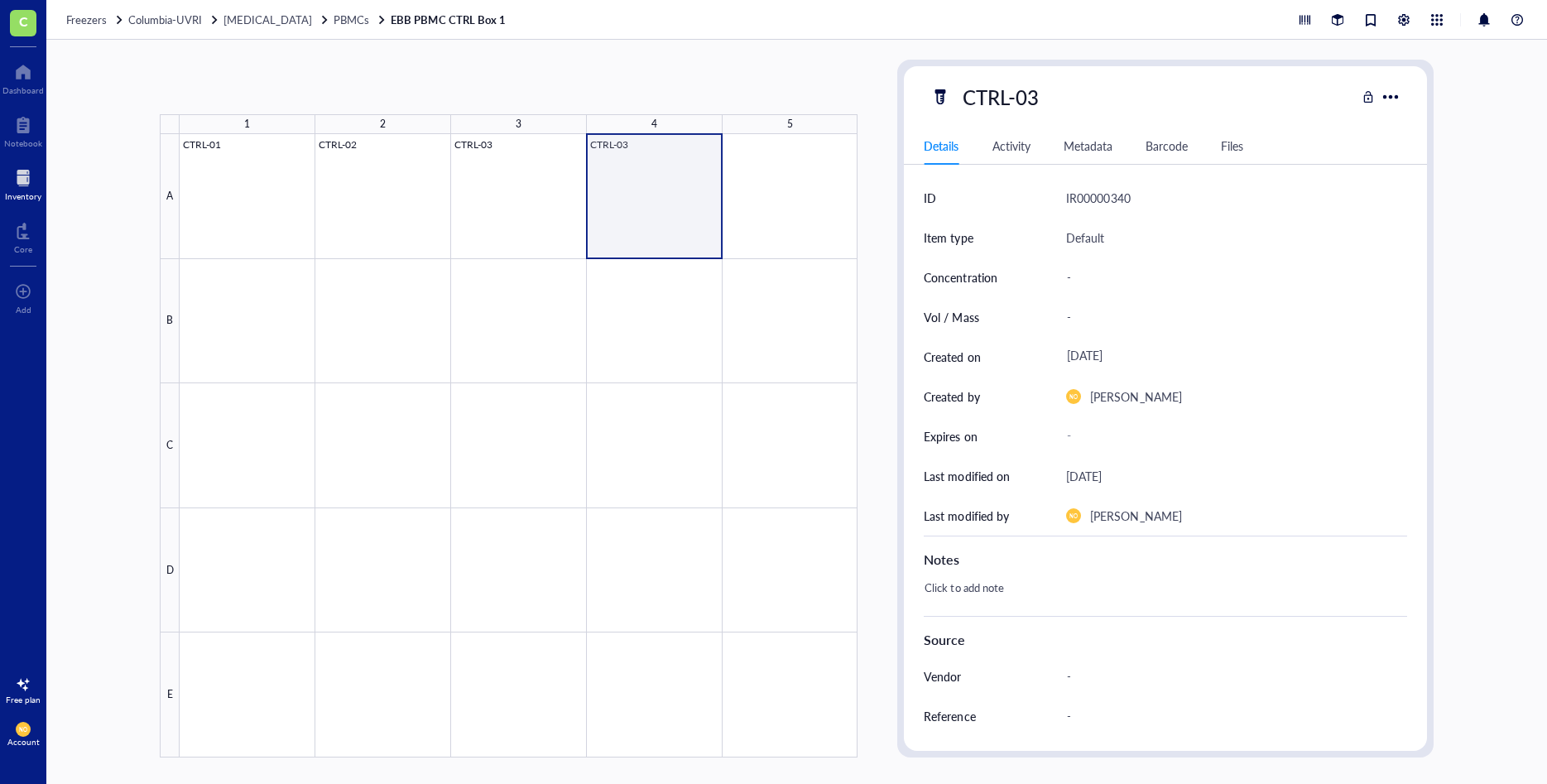
click at [628, 147] on div at bounding box center [519, 445] width 678 height 623
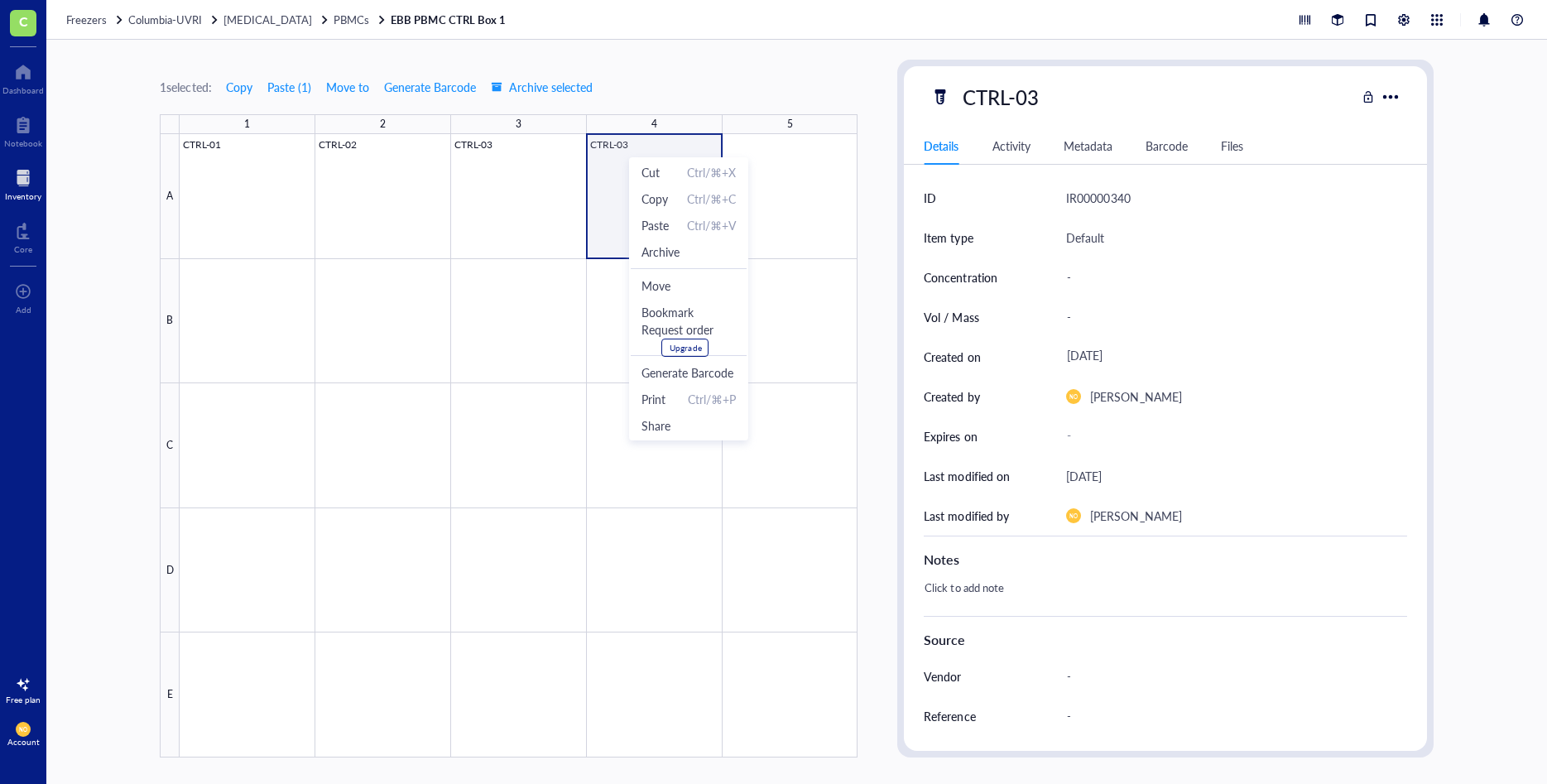
click at [607, 187] on div at bounding box center [519, 445] width 678 height 623
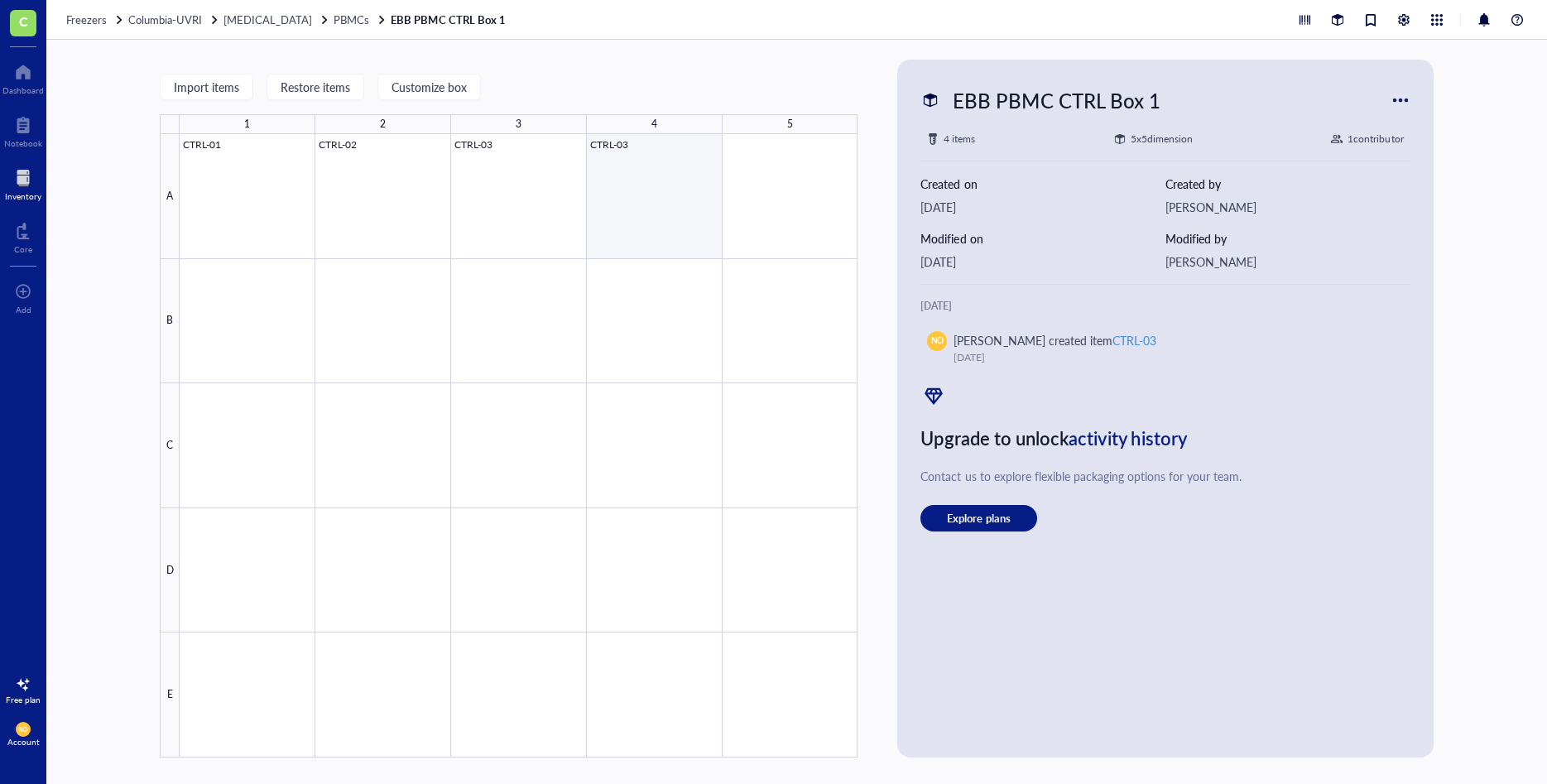
click at [671, 198] on div at bounding box center [519, 445] width 678 height 623
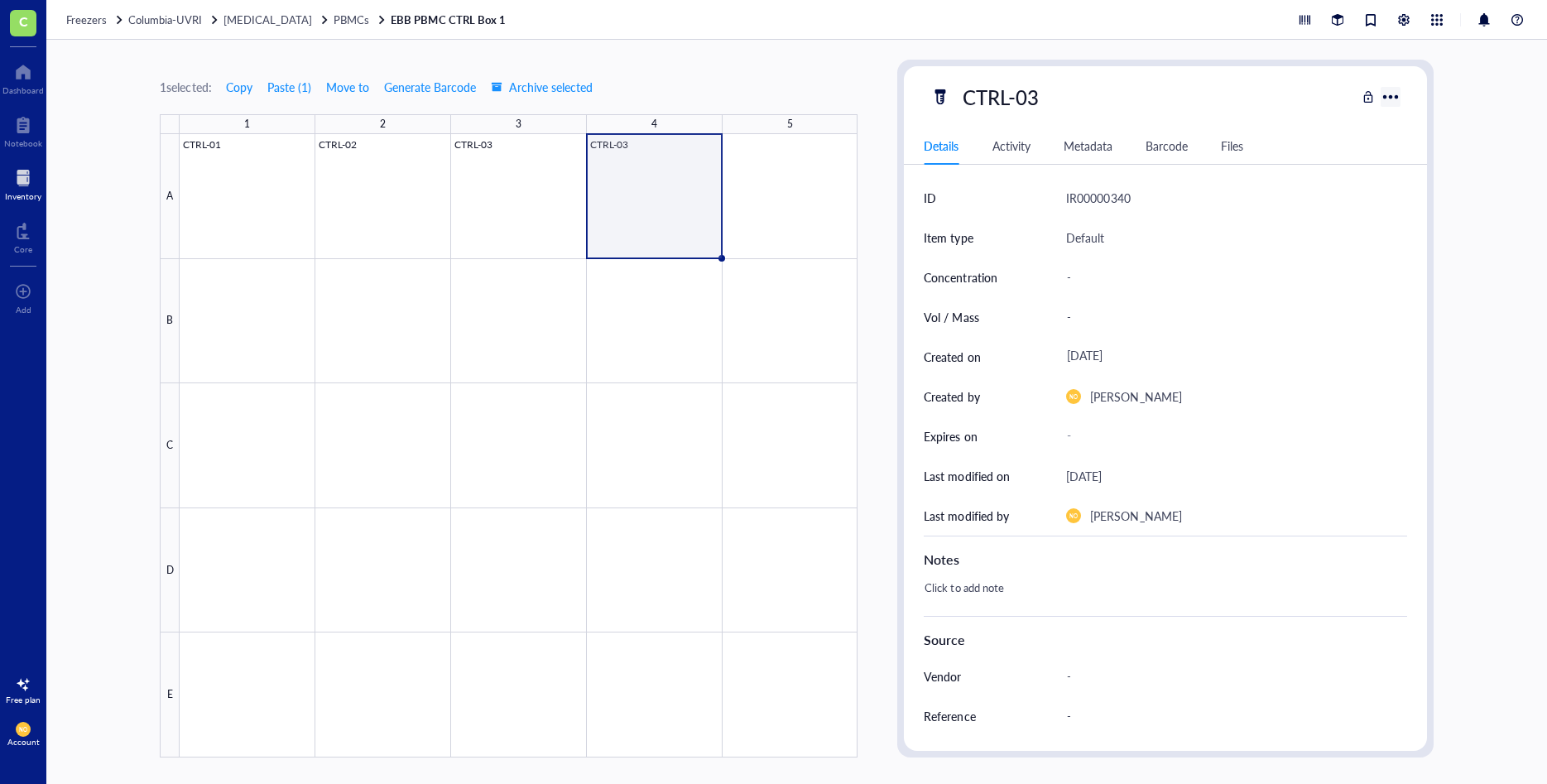
click at [1395, 94] on div at bounding box center [1391, 97] width 27 height 27
click at [1042, 92] on div "CTRL-03" at bounding box center [1000, 97] width 91 height 35
type input "CTRL-04"
click at [1026, 90] on div "CTRL-03" at bounding box center [1000, 97] width 91 height 35
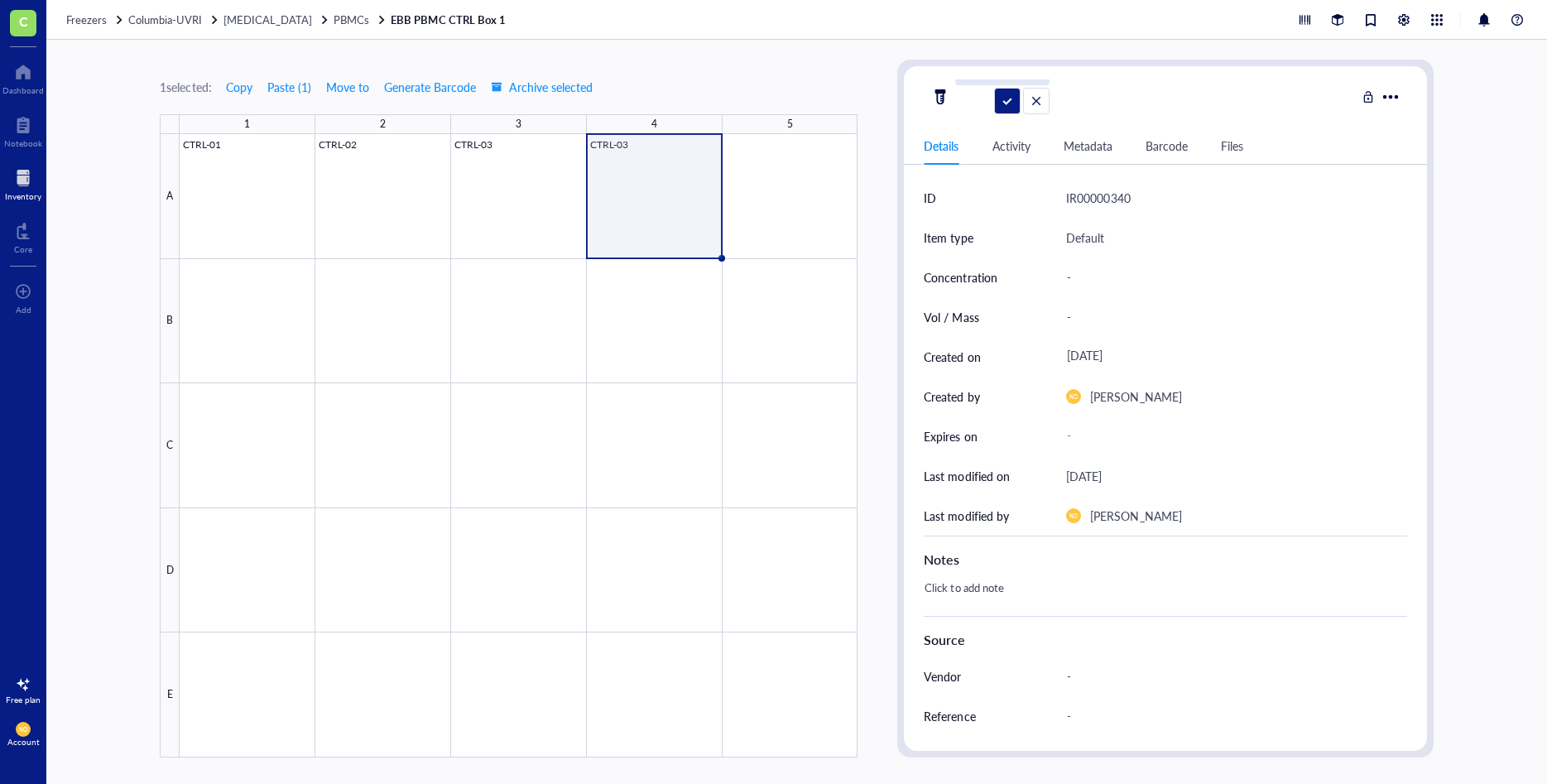
type input "CTRL-04"
click at [789, 217] on div at bounding box center [519, 445] width 678 height 623
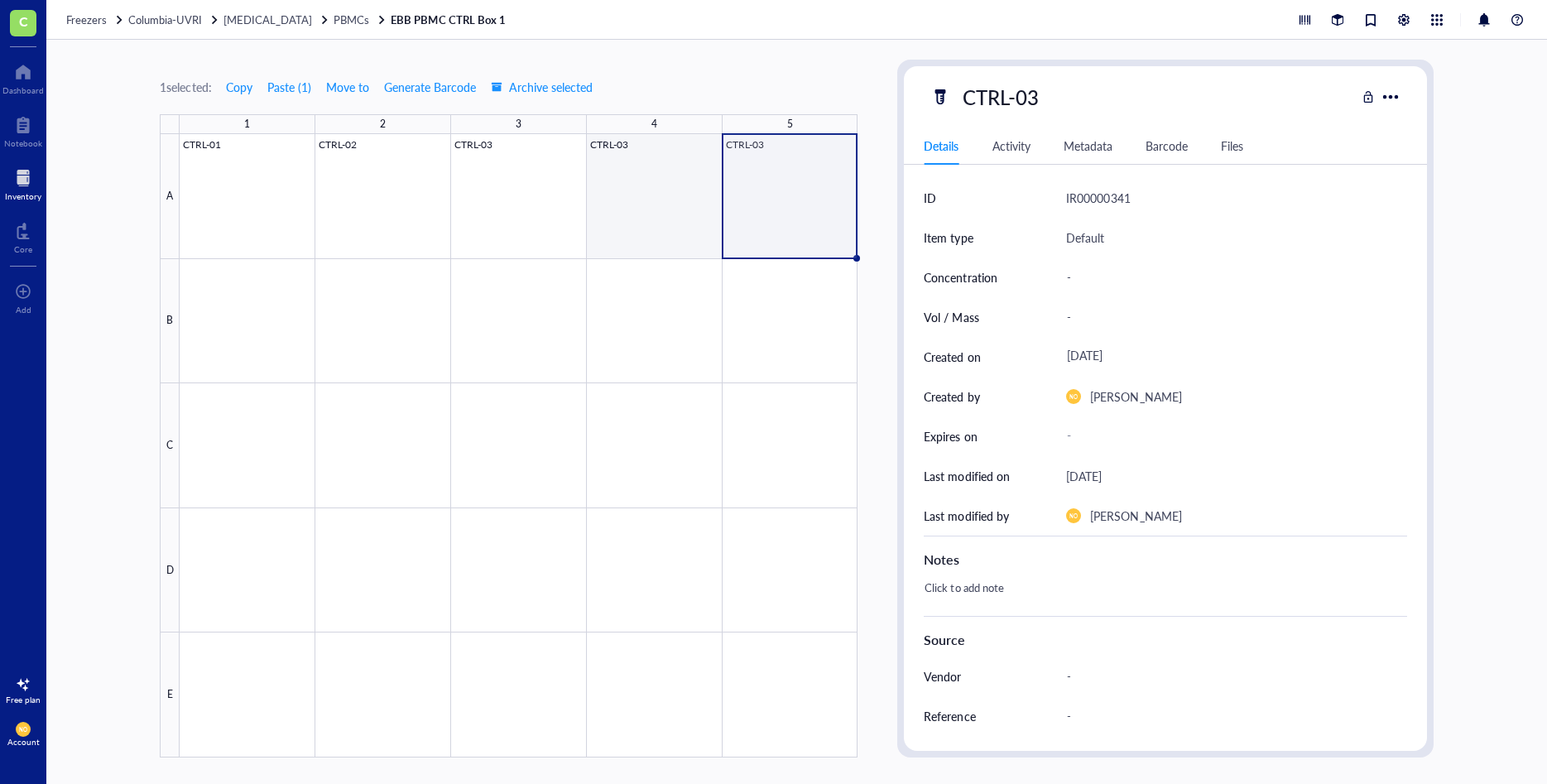
click at [636, 155] on div at bounding box center [519, 445] width 678 height 623
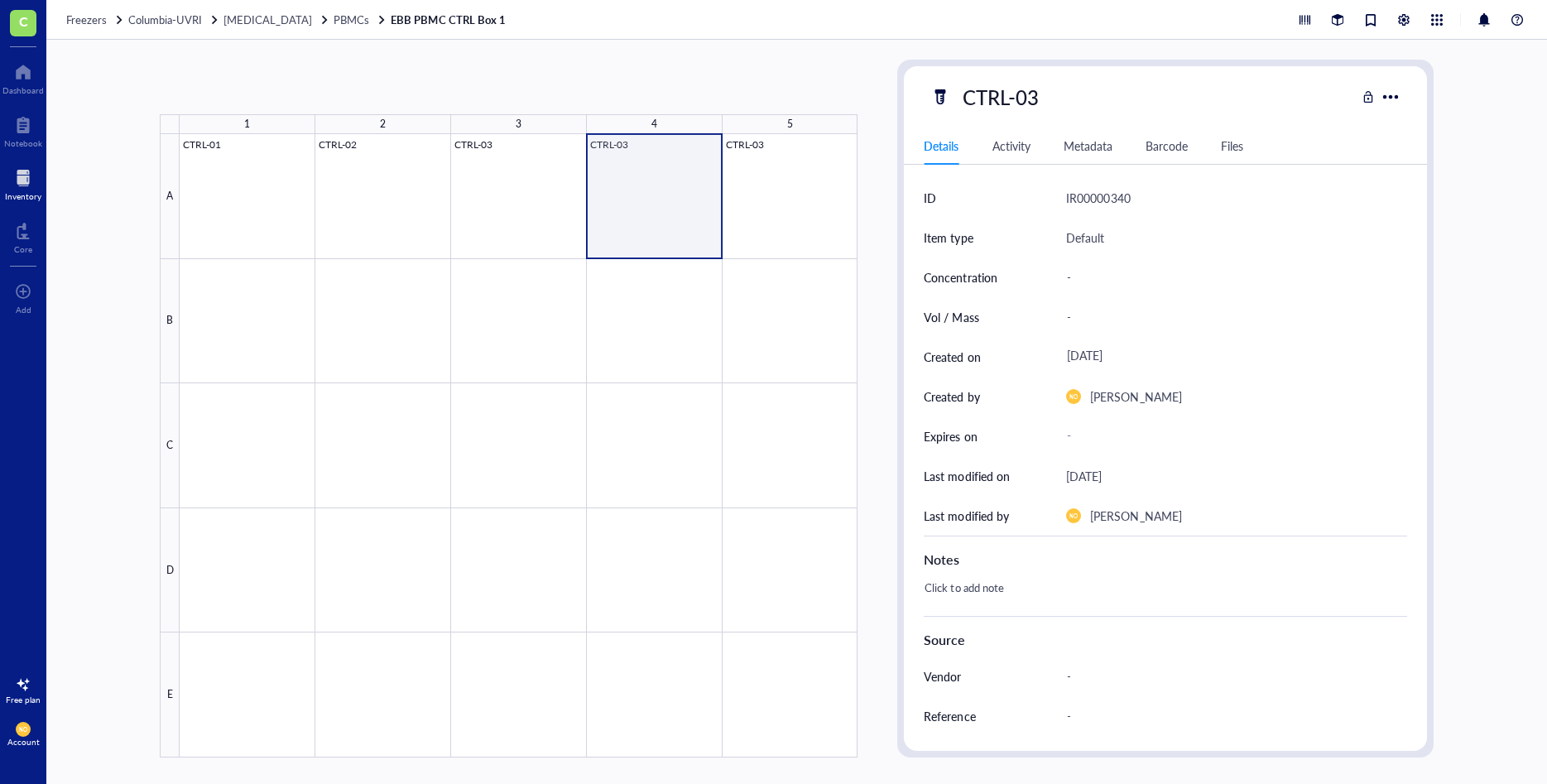
click at [624, 147] on div at bounding box center [519, 445] width 678 height 623
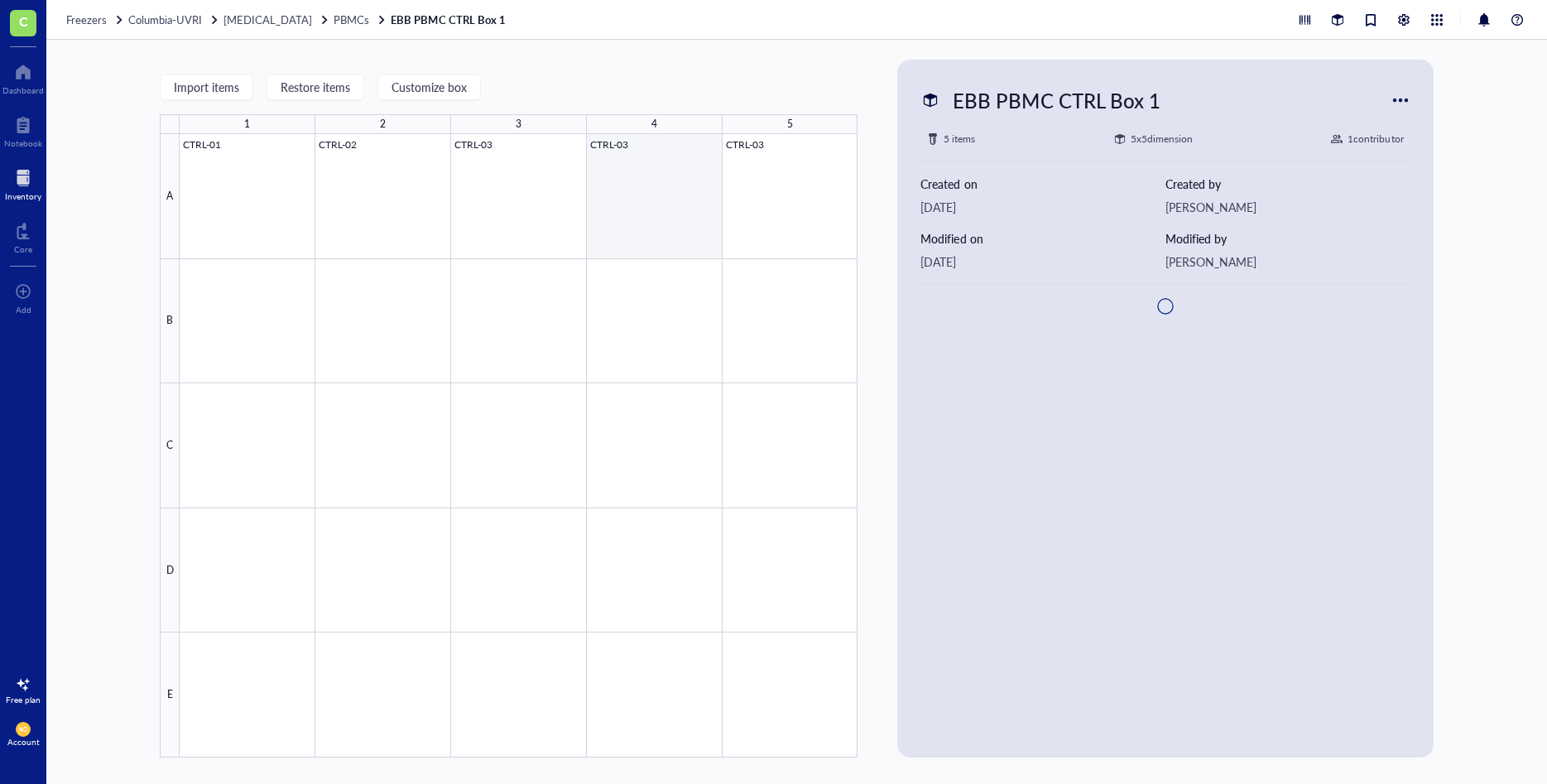
click at [624, 147] on div at bounding box center [519, 445] width 678 height 623
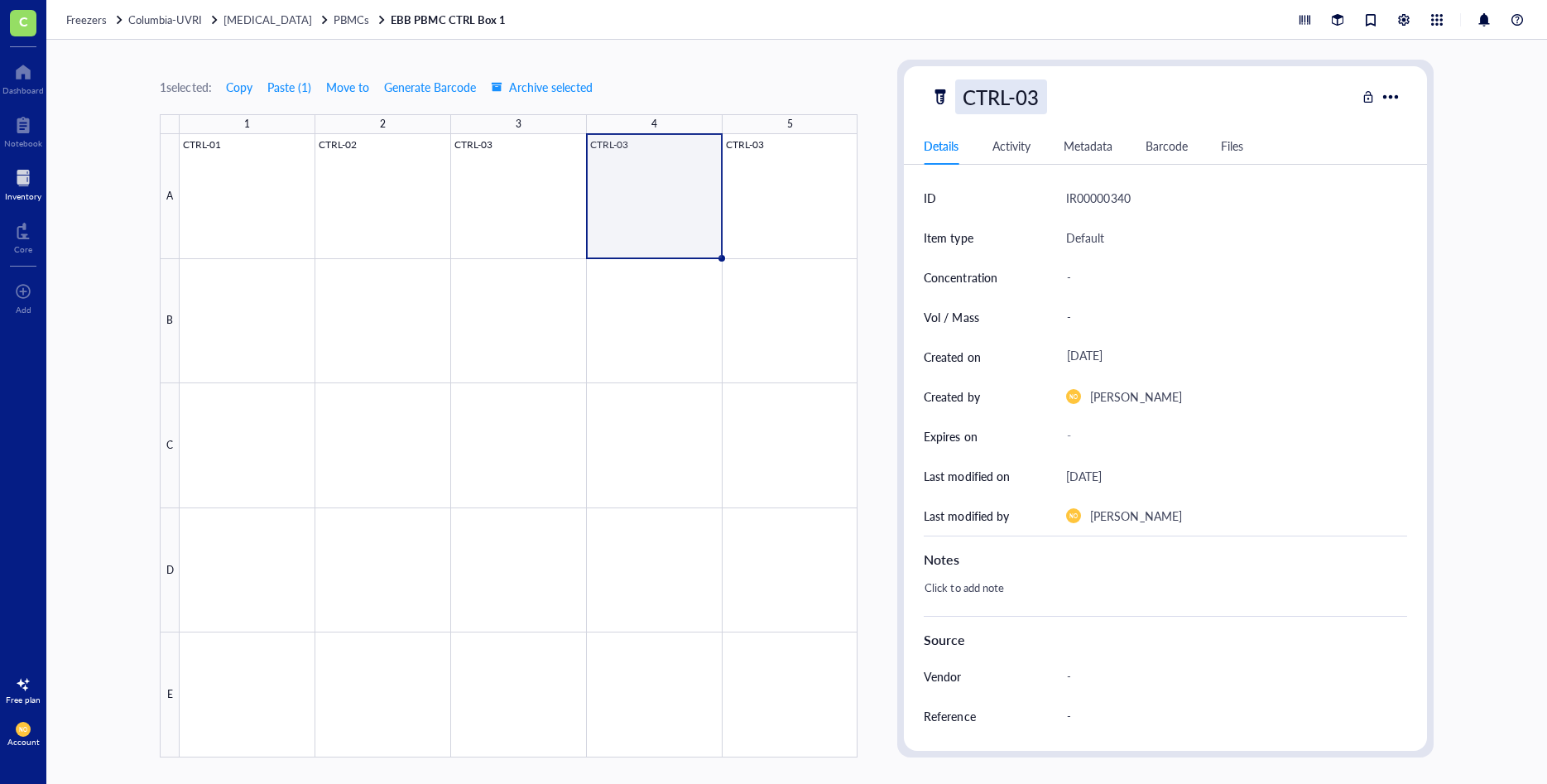
click at [1035, 97] on div "CTRL-03" at bounding box center [1000, 97] width 91 height 35
type input "CTRL-04"
click at [977, 239] on div "Item type" at bounding box center [985, 238] width 122 height 40
click at [766, 151] on div at bounding box center [519, 445] width 678 height 623
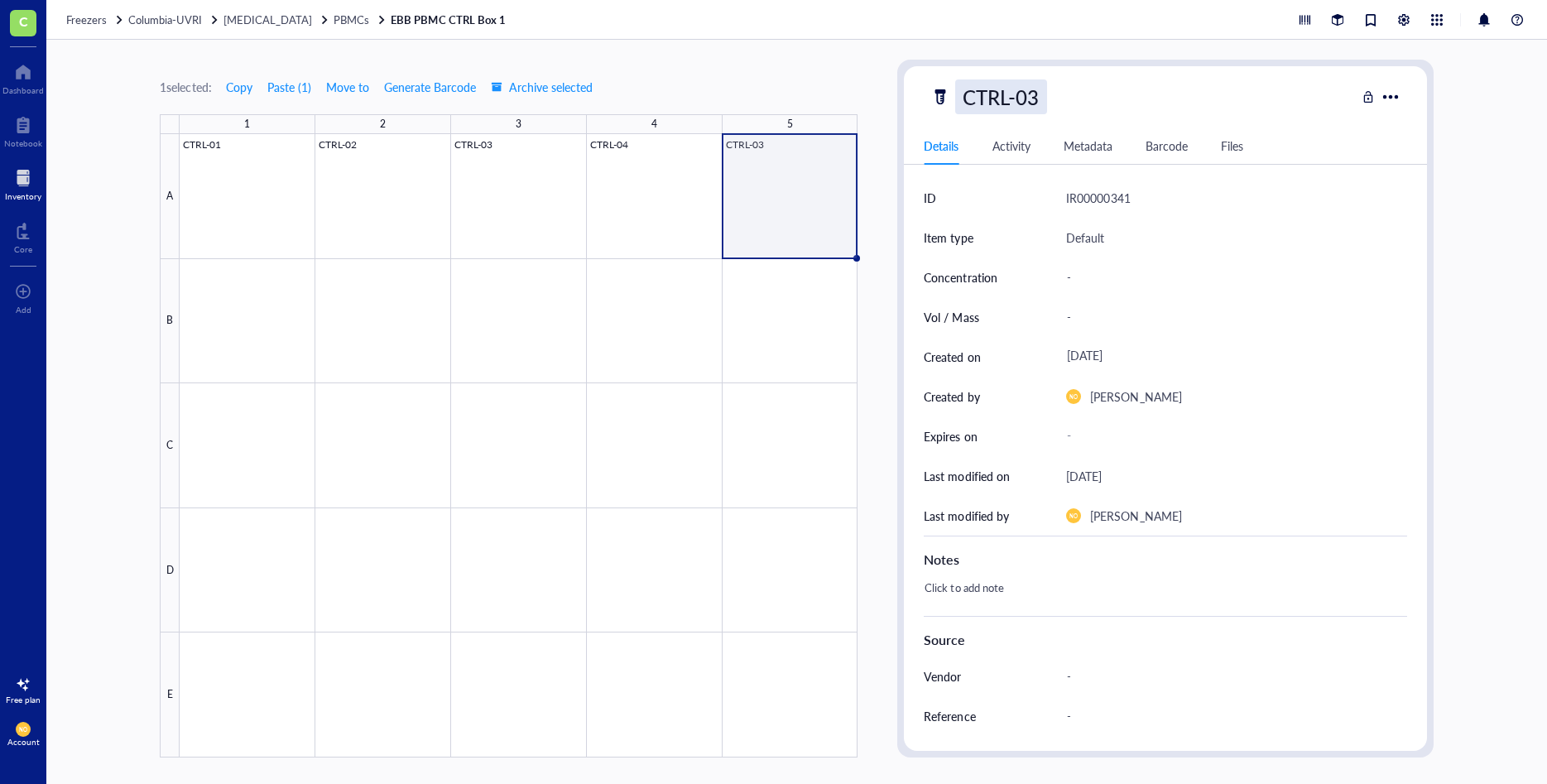
click at [1040, 97] on div "CTRL-03" at bounding box center [1000, 97] width 91 height 35
type input "CTRL-05"
click at [1037, 242] on div "Item type" at bounding box center [985, 238] width 122 height 40
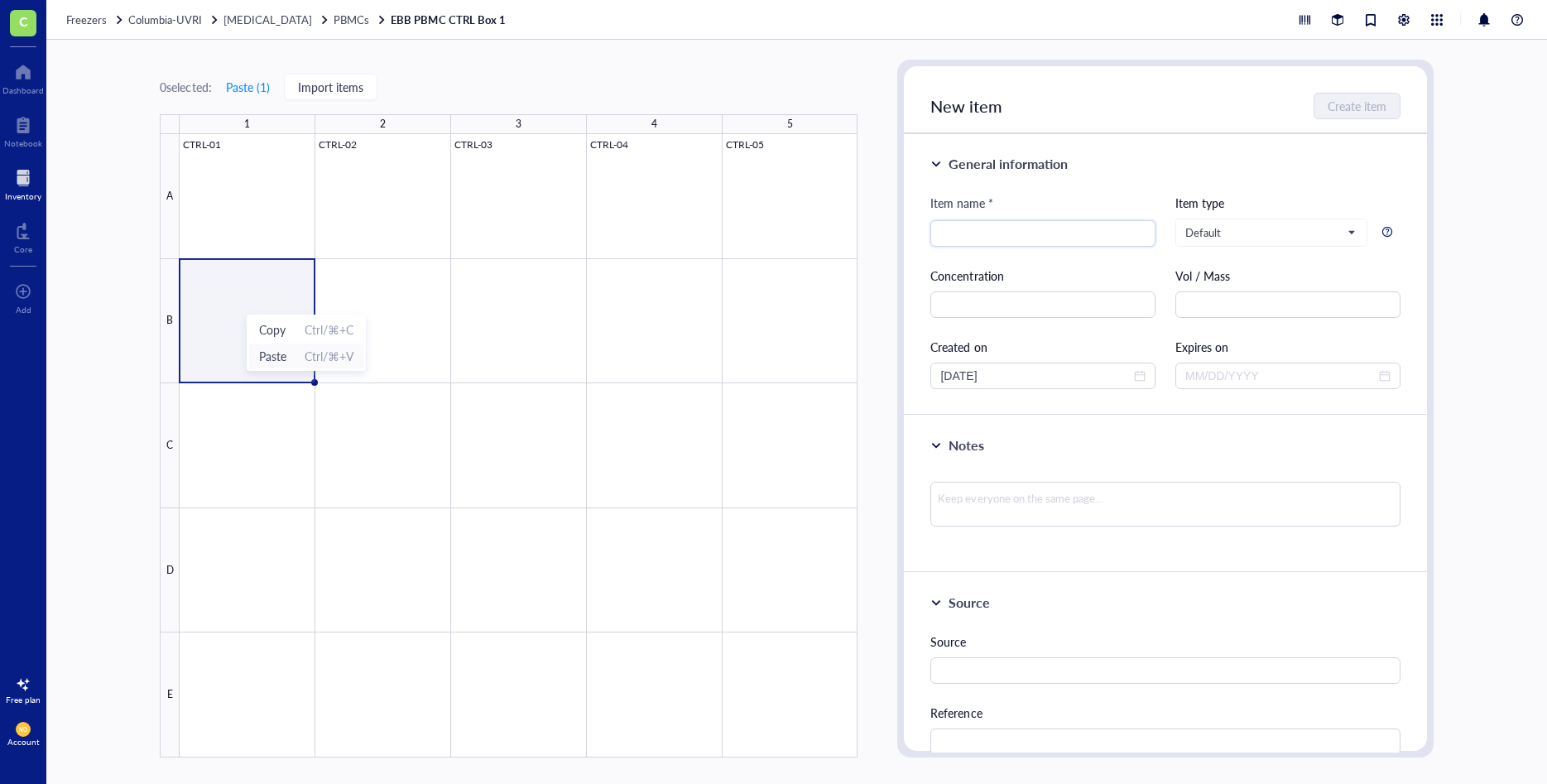
click at [280, 353] on span "Paste" at bounding box center [272, 356] width 27 height 18
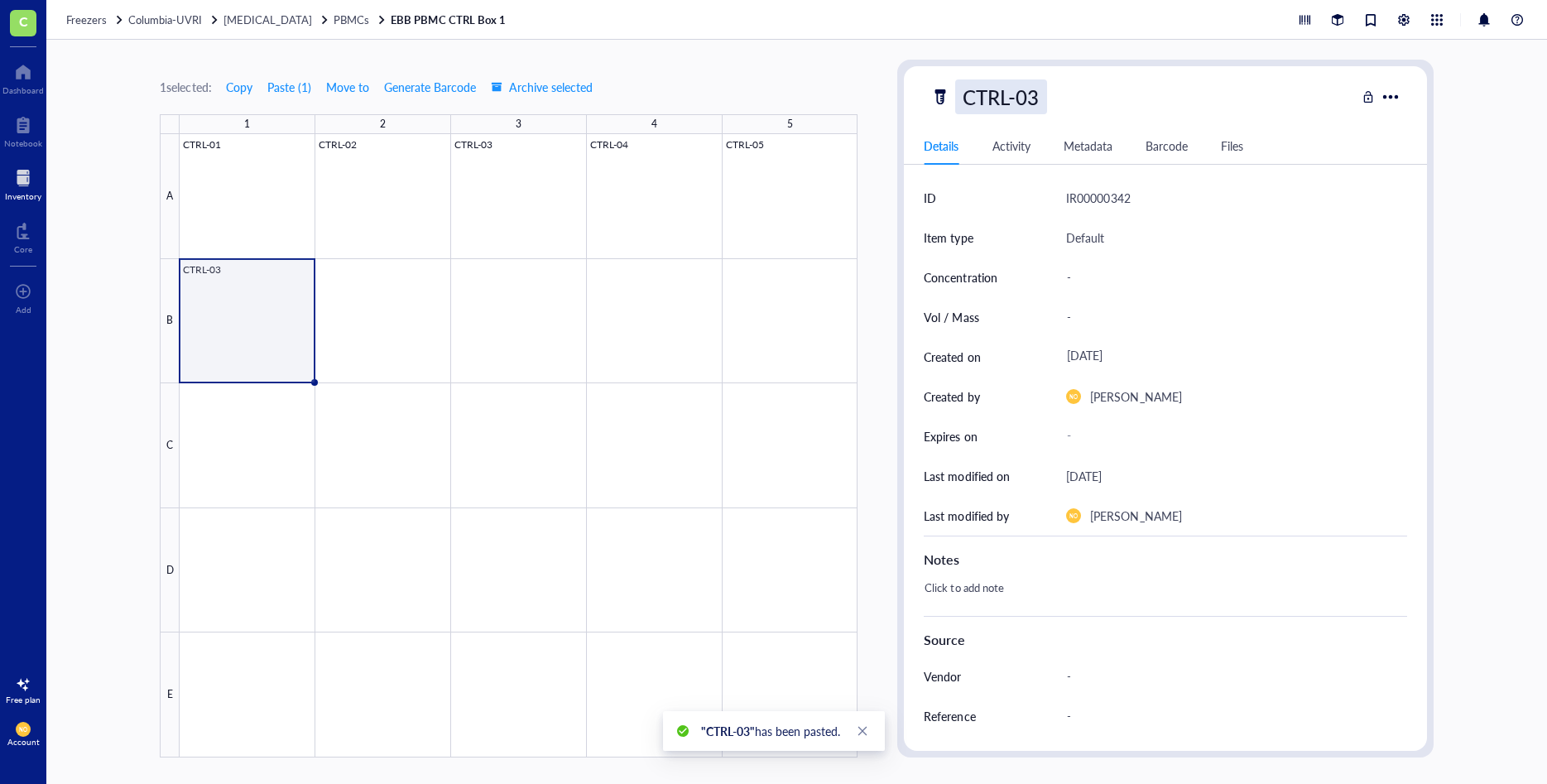
click at [1039, 97] on div "CTRL-03" at bounding box center [1000, 97] width 91 height 35
type input "CTRL-06"
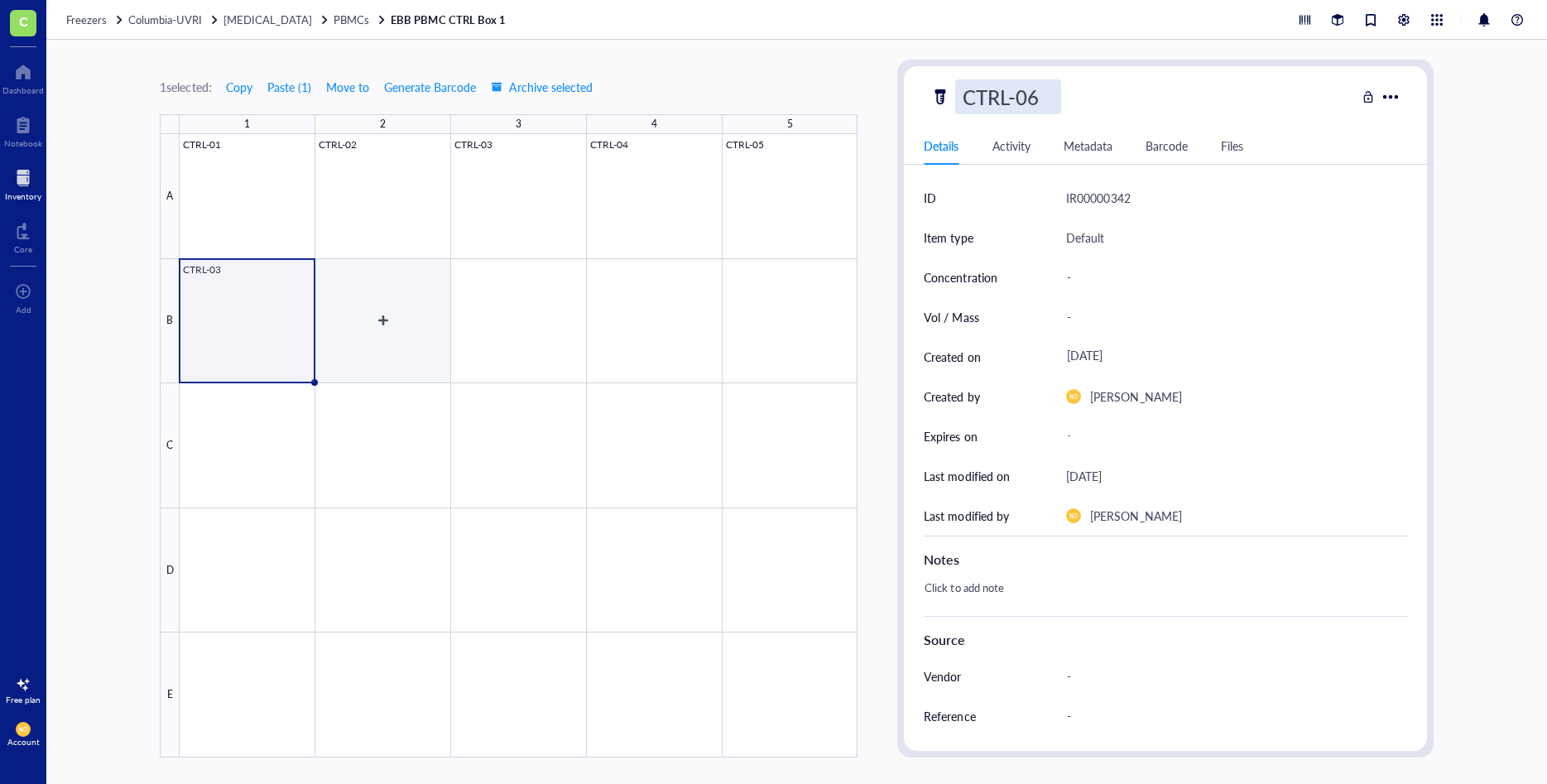
click at [369, 310] on div at bounding box center [519, 445] width 678 height 623
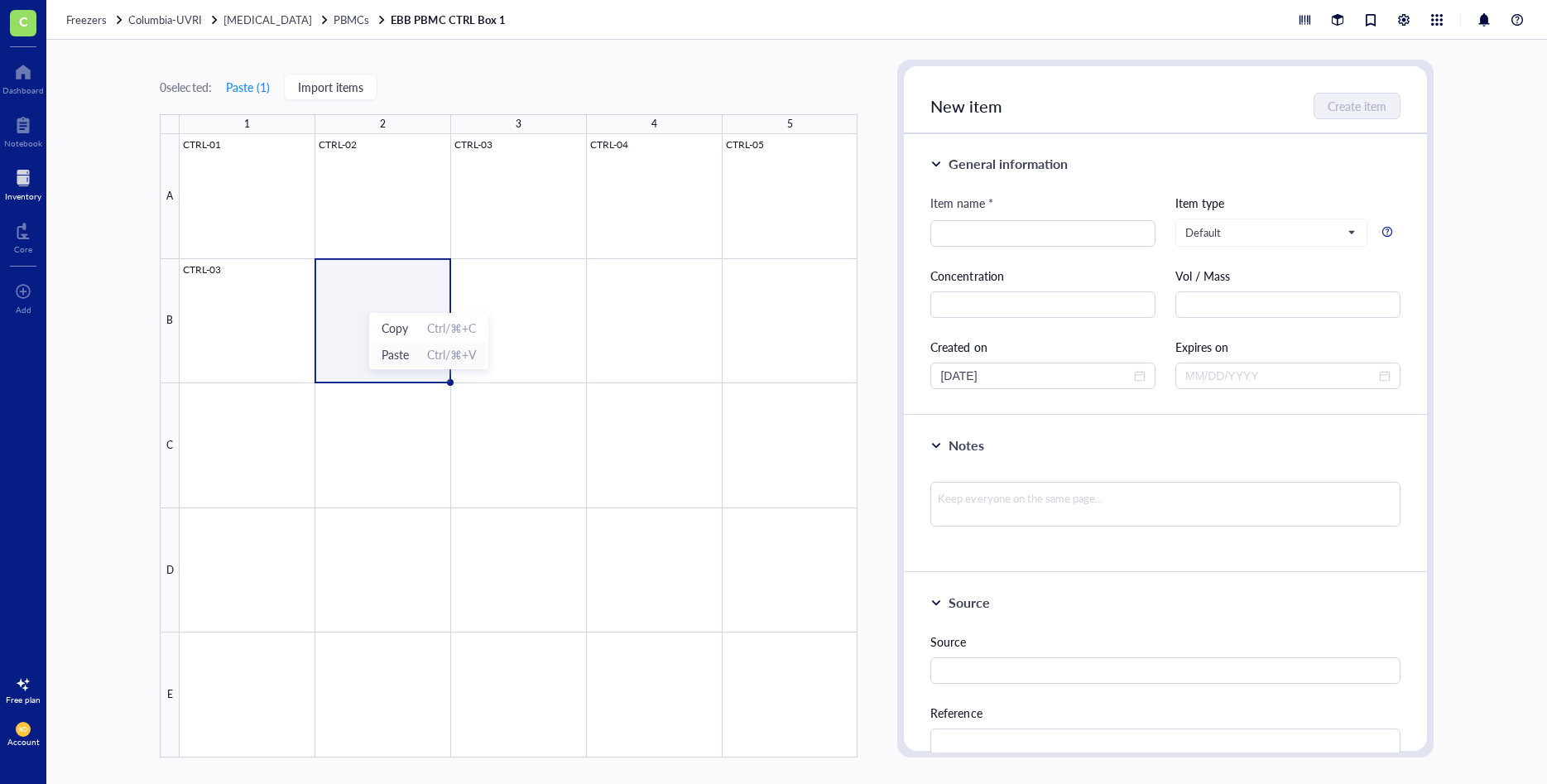
click at [402, 350] on span "Paste" at bounding box center [395, 355] width 27 height 18
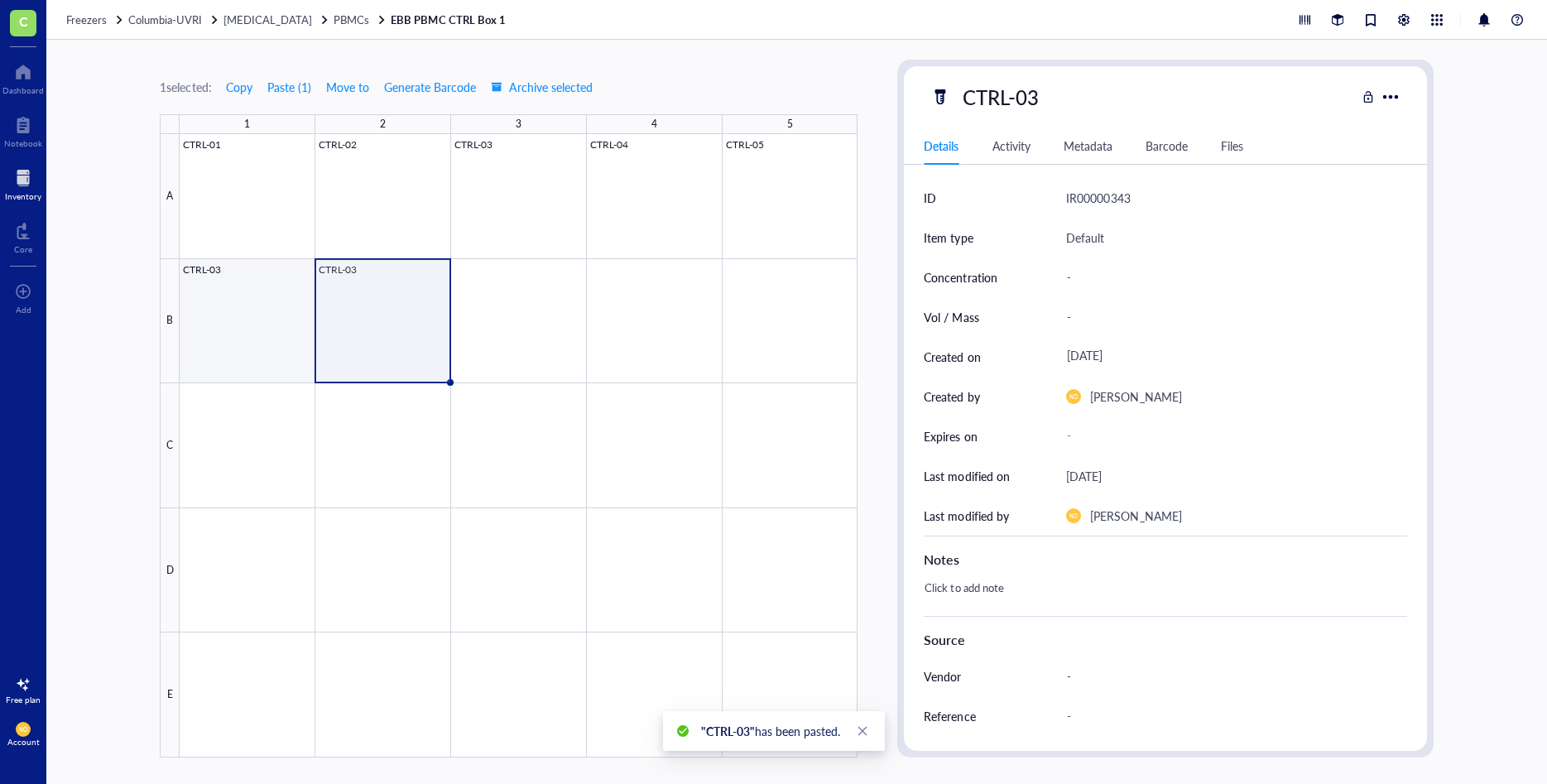
click at [249, 300] on div at bounding box center [519, 445] width 678 height 623
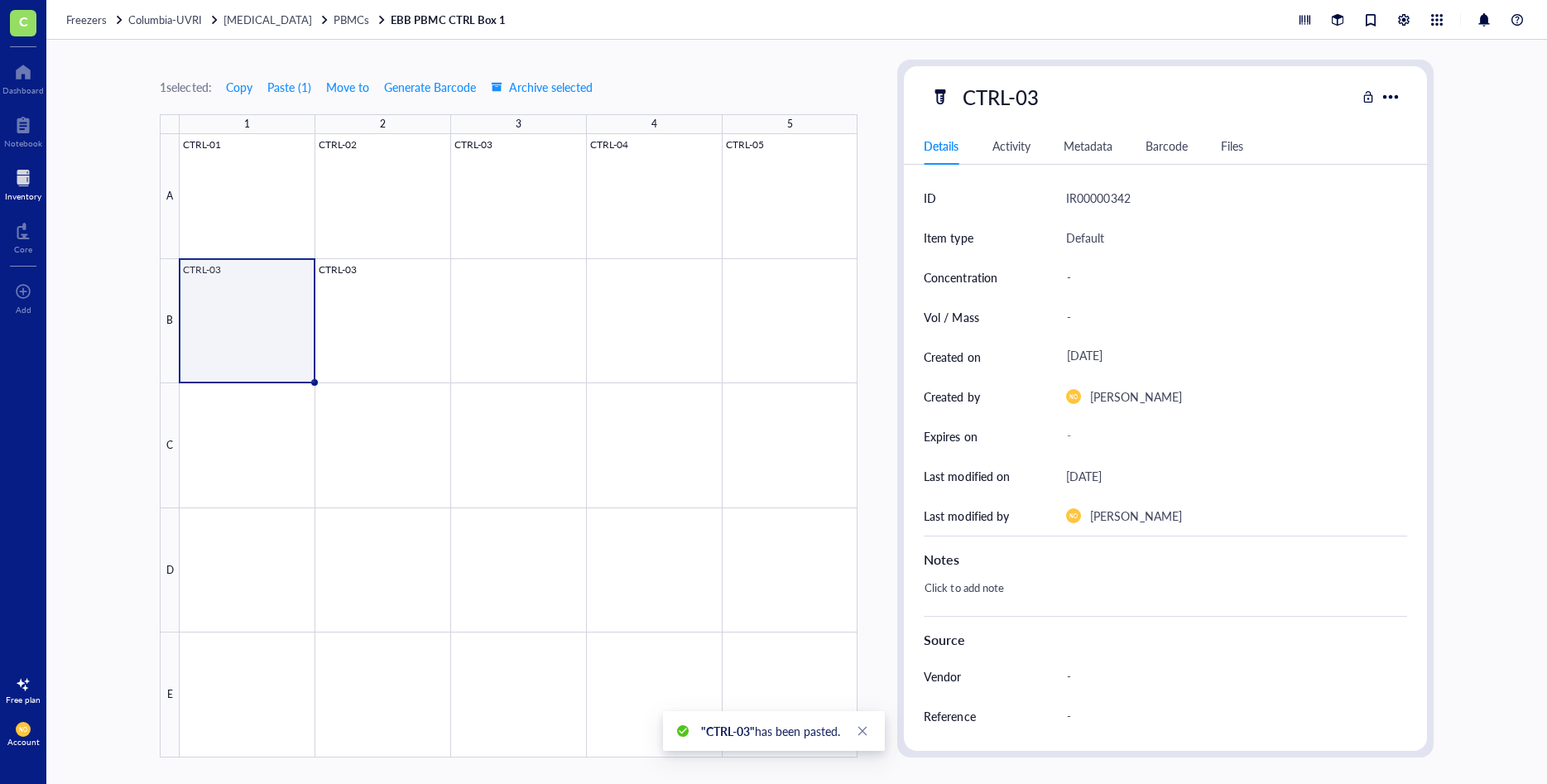
click at [249, 300] on div at bounding box center [519, 445] width 678 height 623
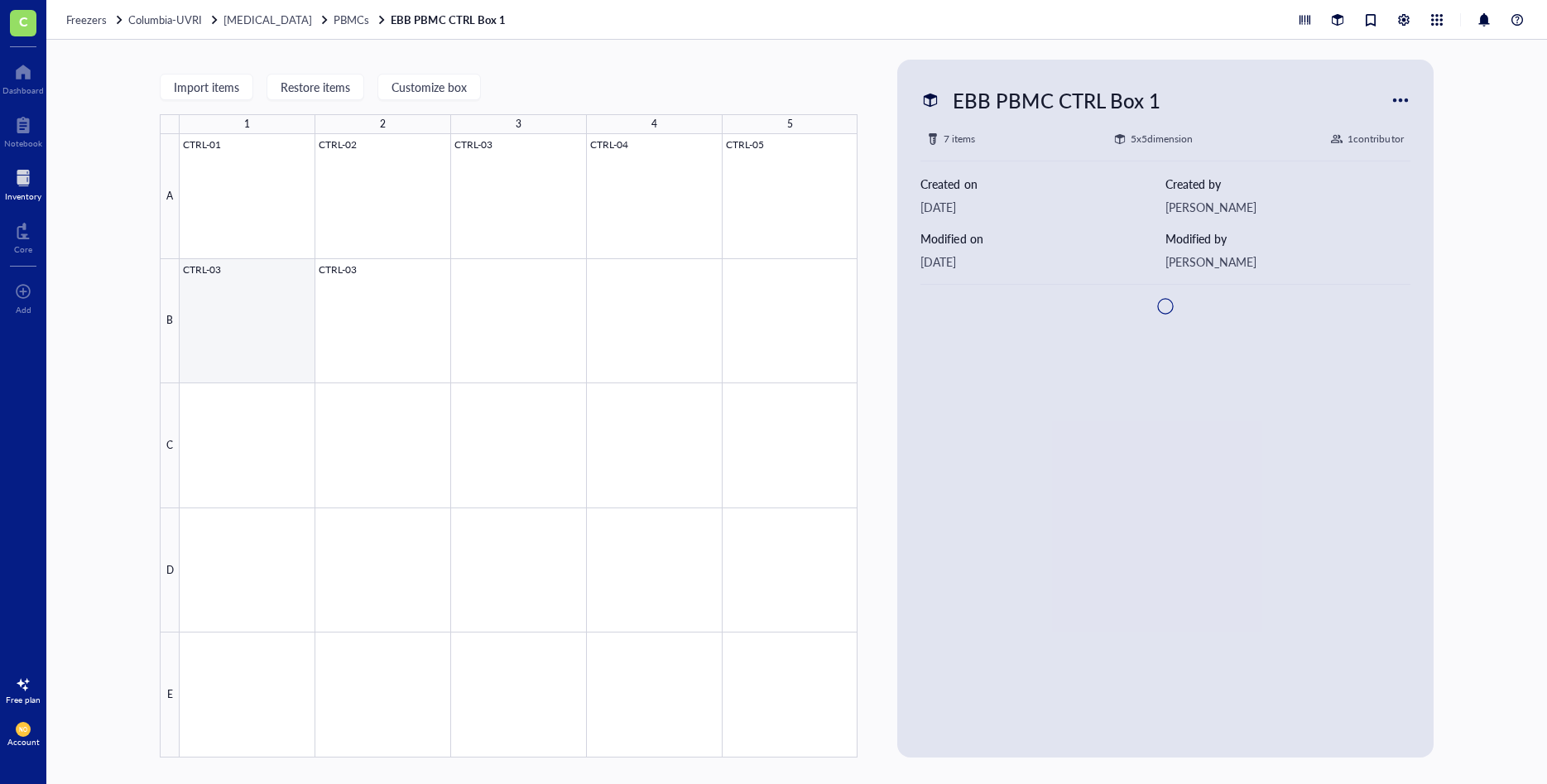
click at [249, 300] on div at bounding box center [519, 445] width 678 height 623
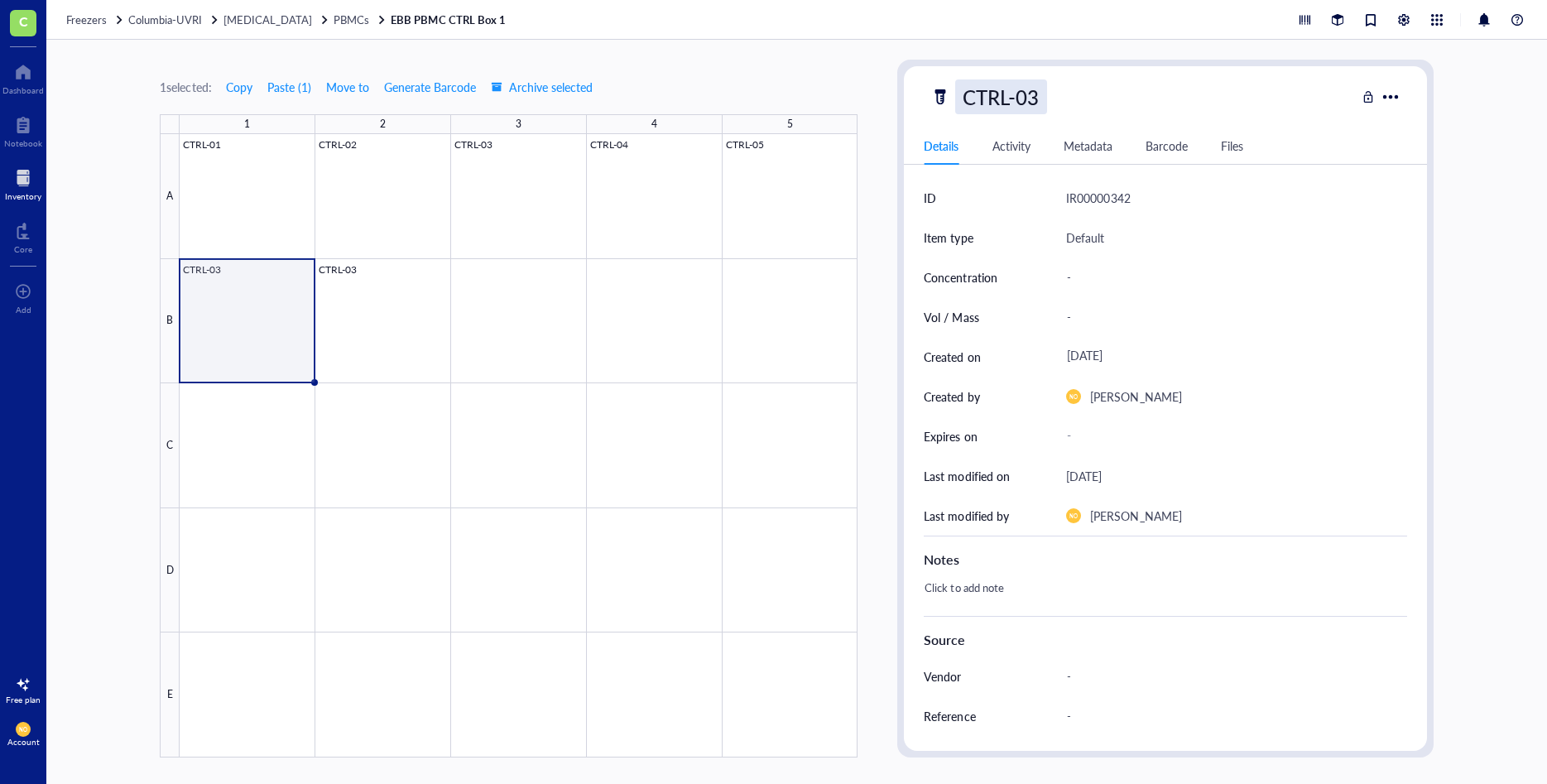
click at [1041, 95] on div "CTRL-03" at bounding box center [1000, 97] width 91 height 35
type input "CTRL-06"
click at [958, 238] on div "Item type" at bounding box center [948, 237] width 49 height 18
click at [371, 274] on div at bounding box center [519, 445] width 678 height 623
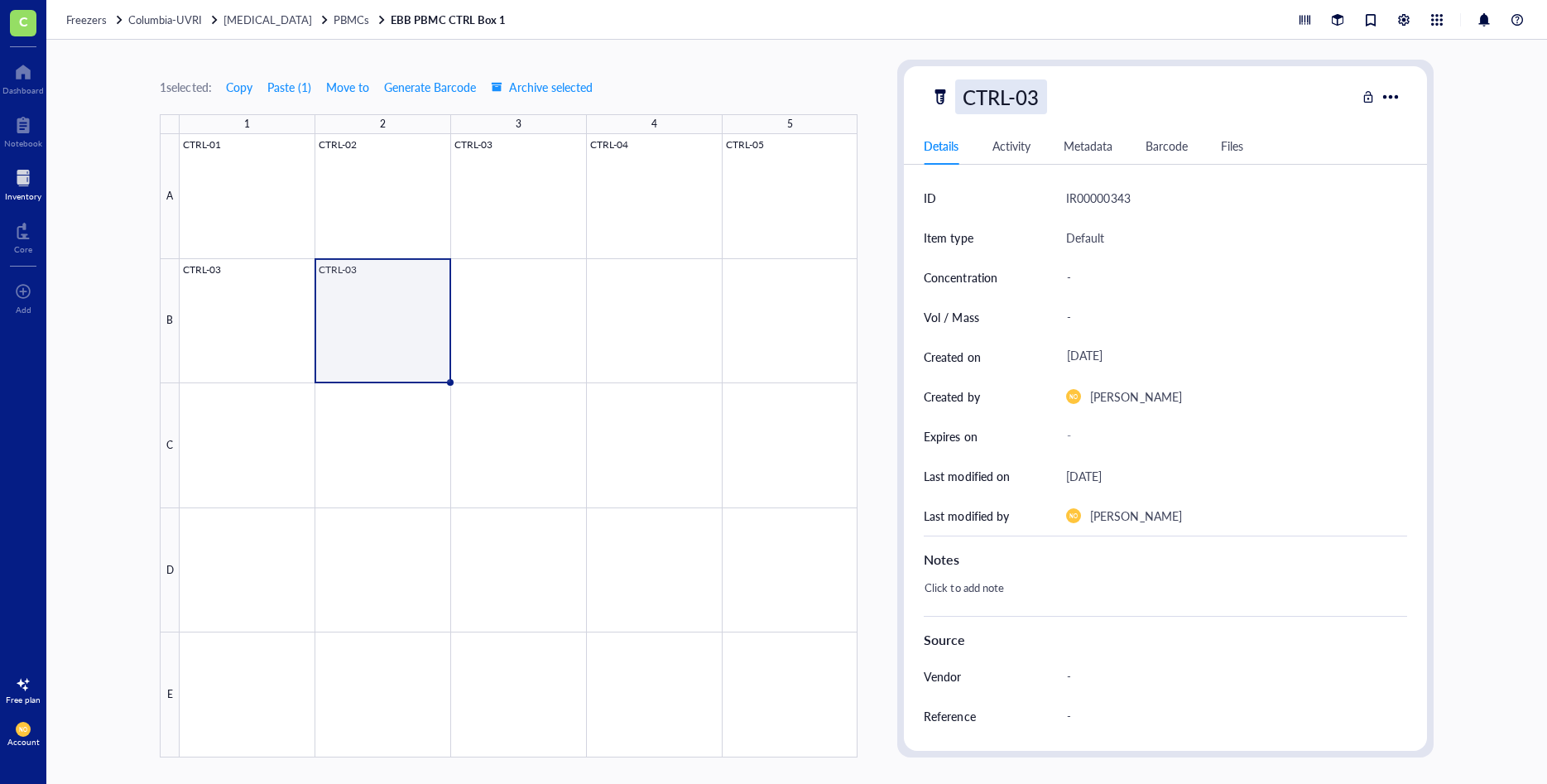
click at [1047, 94] on div "CTRL-03" at bounding box center [1000, 97] width 91 height 35
type input "CTRL-07"
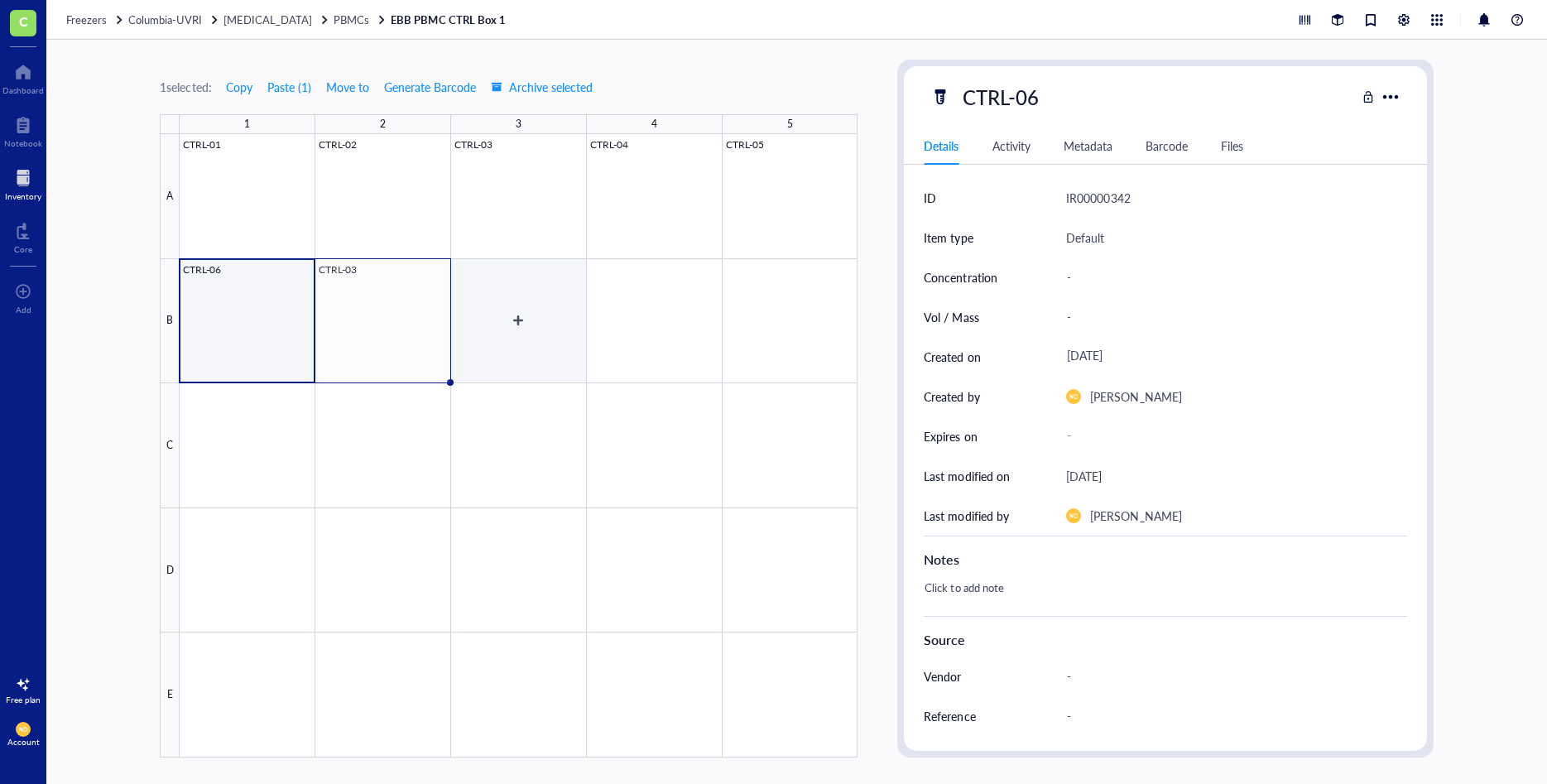
click at [538, 313] on div at bounding box center [519, 445] width 678 height 623
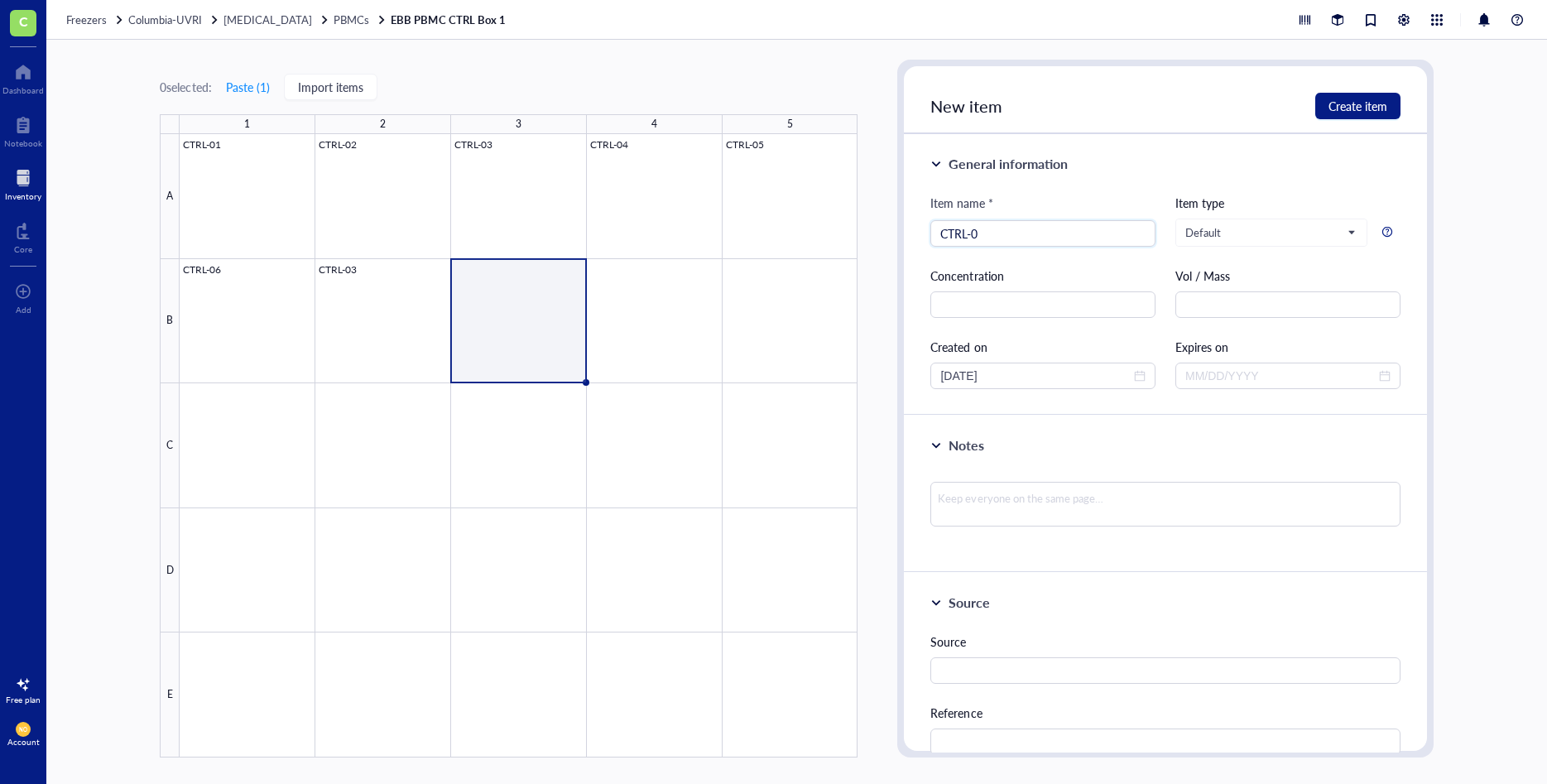
type input "CTRL-07"
drag, startPoint x: 992, startPoint y: 233, endPoint x: 885, endPoint y: 227, distance: 107.2
click at [941, 227] on input "CTRL-07" at bounding box center [1043, 233] width 206 height 25
click at [670, 321] on div at bounding box center [519, 445] width 678 height 623
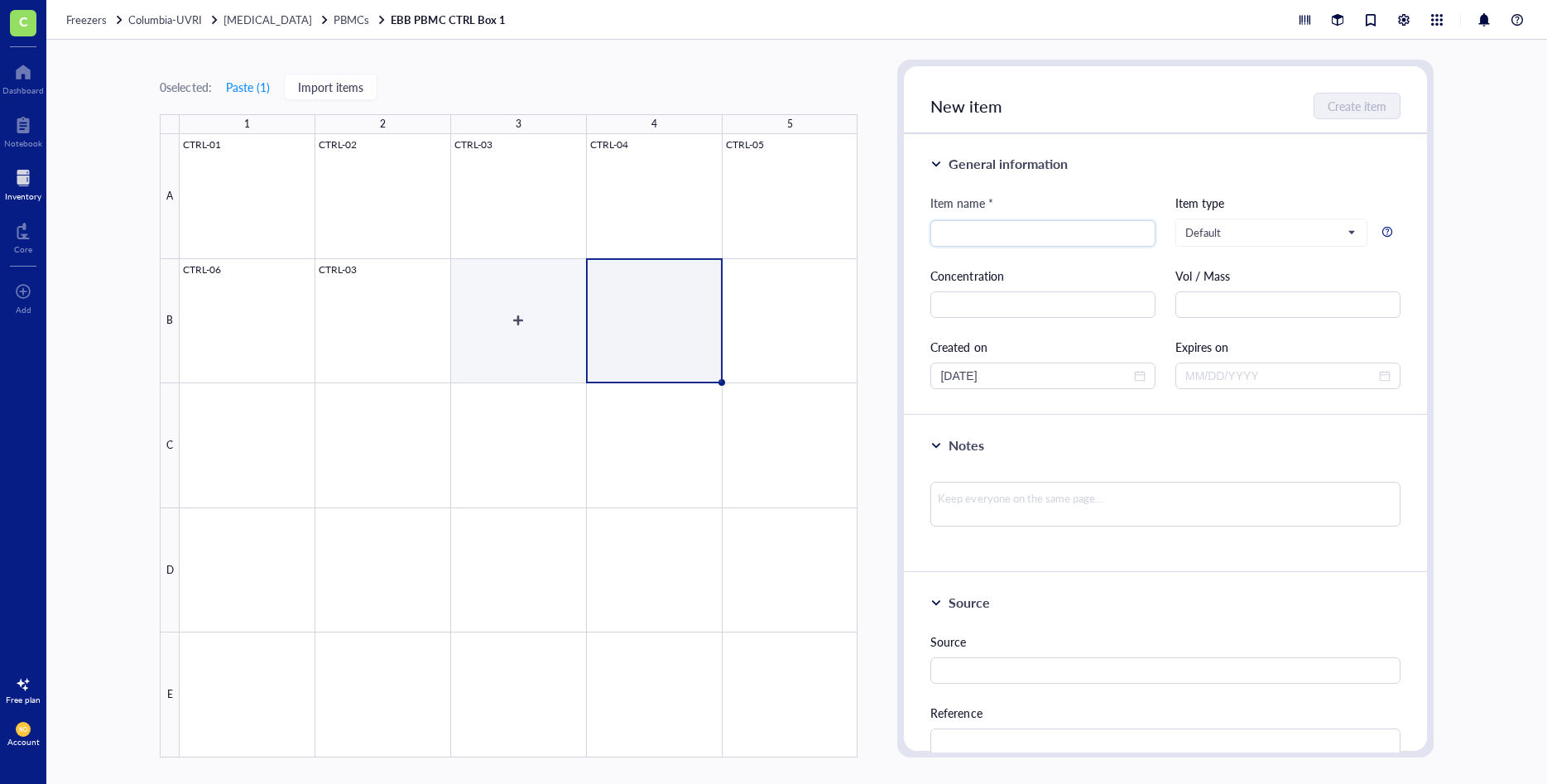
click at [525, 305] on div at bounding box center [519, 445] width 678 height 623
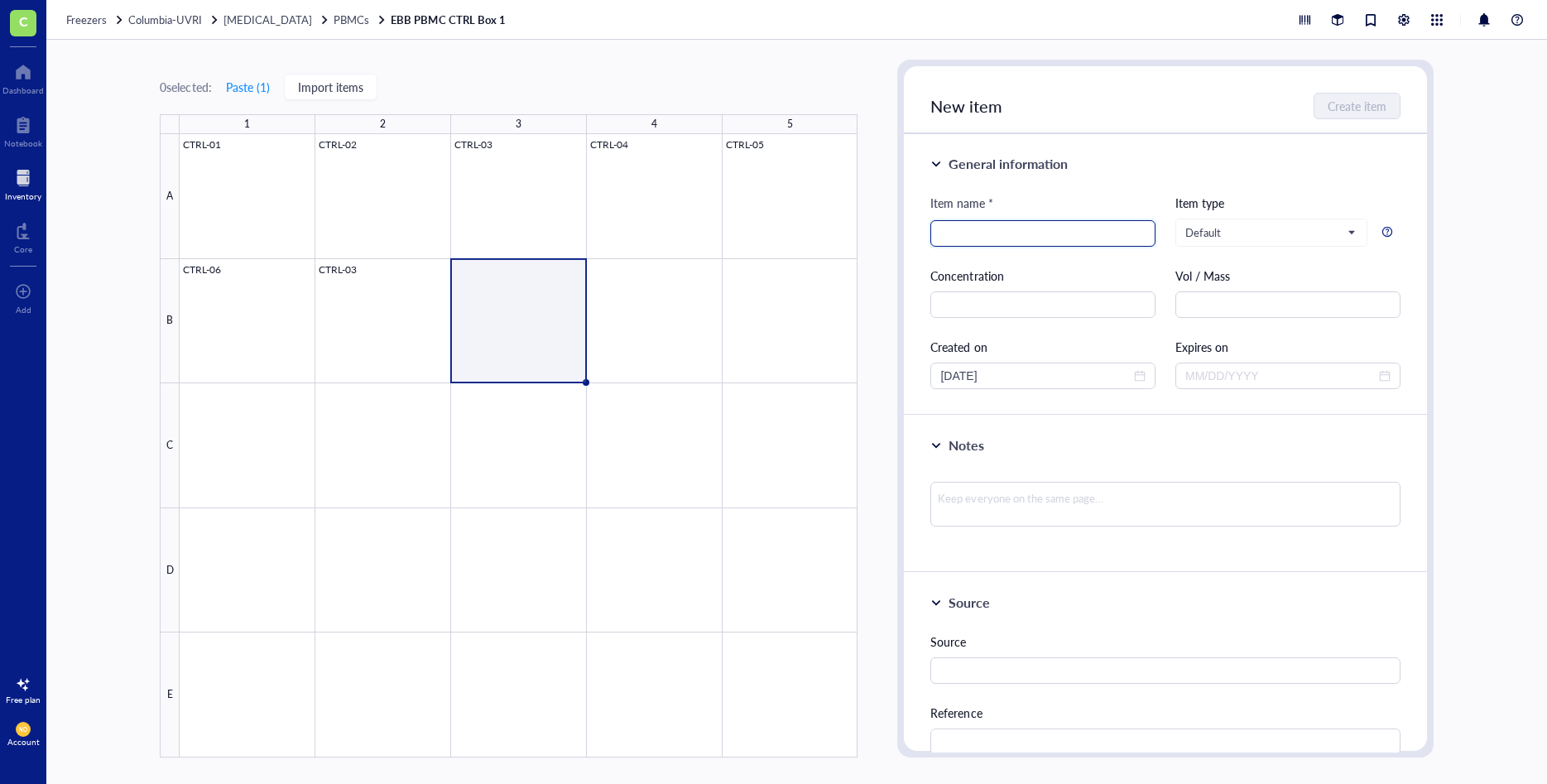
click at [957, 230] on input "search" at bounding box center [1043, 233] width 206 height 25
paste input "CTRL-07"
type input "CTRL-07"
click at [1345, 102] on span "Create item" at bounding box center [1358, 106] width 59 height 13
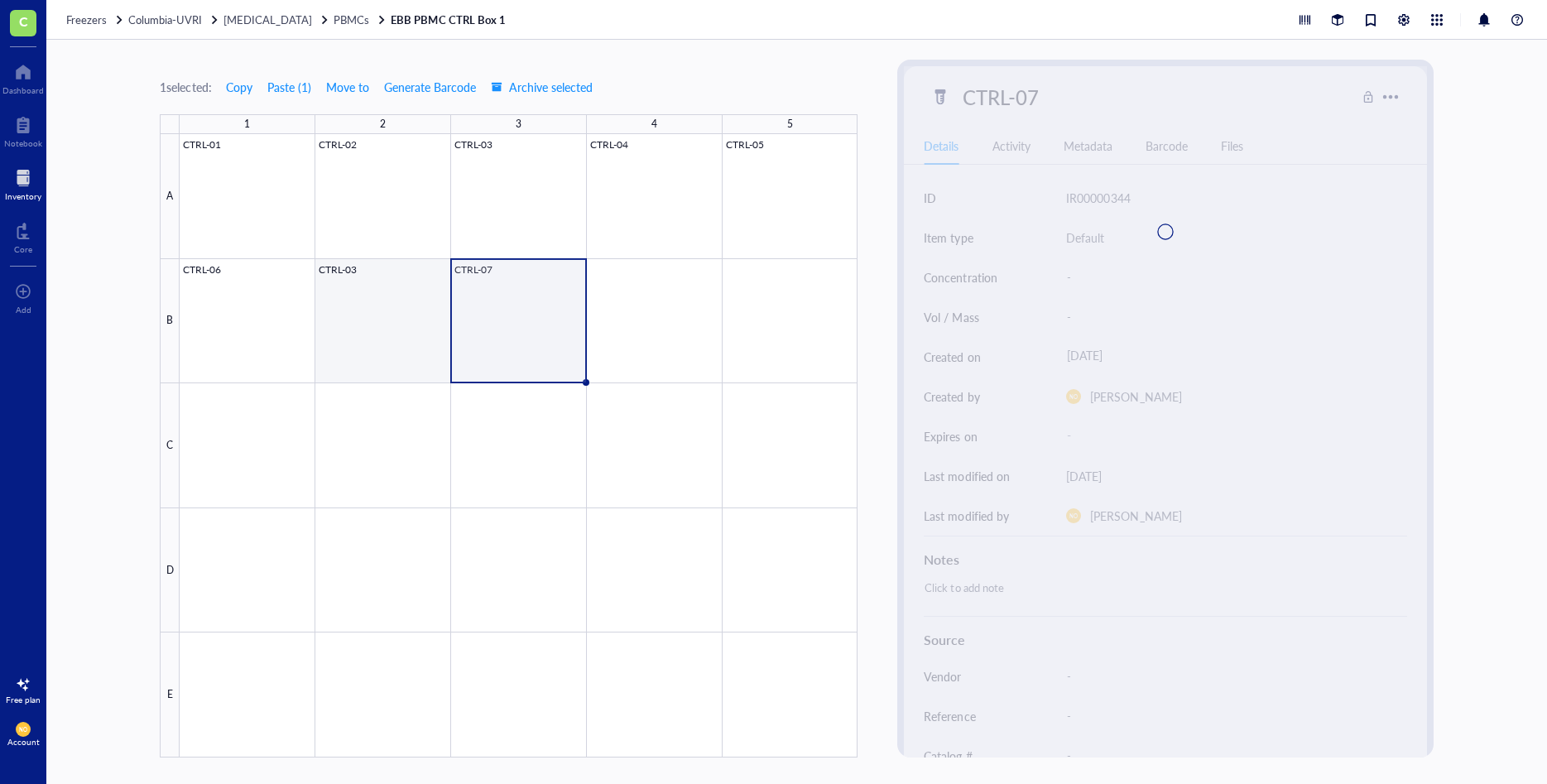
click at [366, 281] on div at bounding box center [519, 445] width 678 height 623
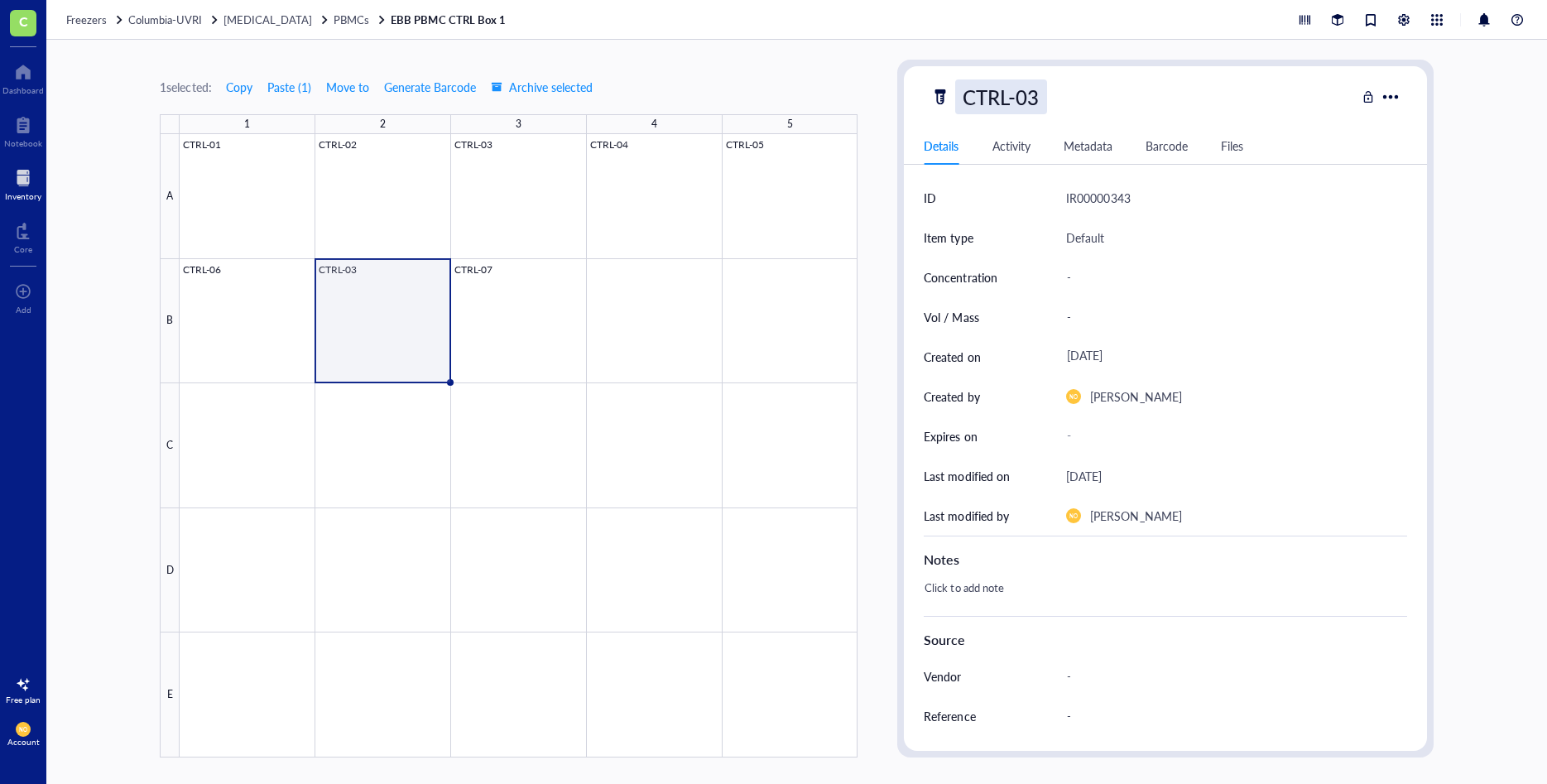
click at [1026, 90] on div "CTRL-03" at bounding box center [1000, 97] width 91 height 35
type input "CTRL-07"
click at [944, 237] on div "Item type" at bounding box center [948, 237] width 49 height 18
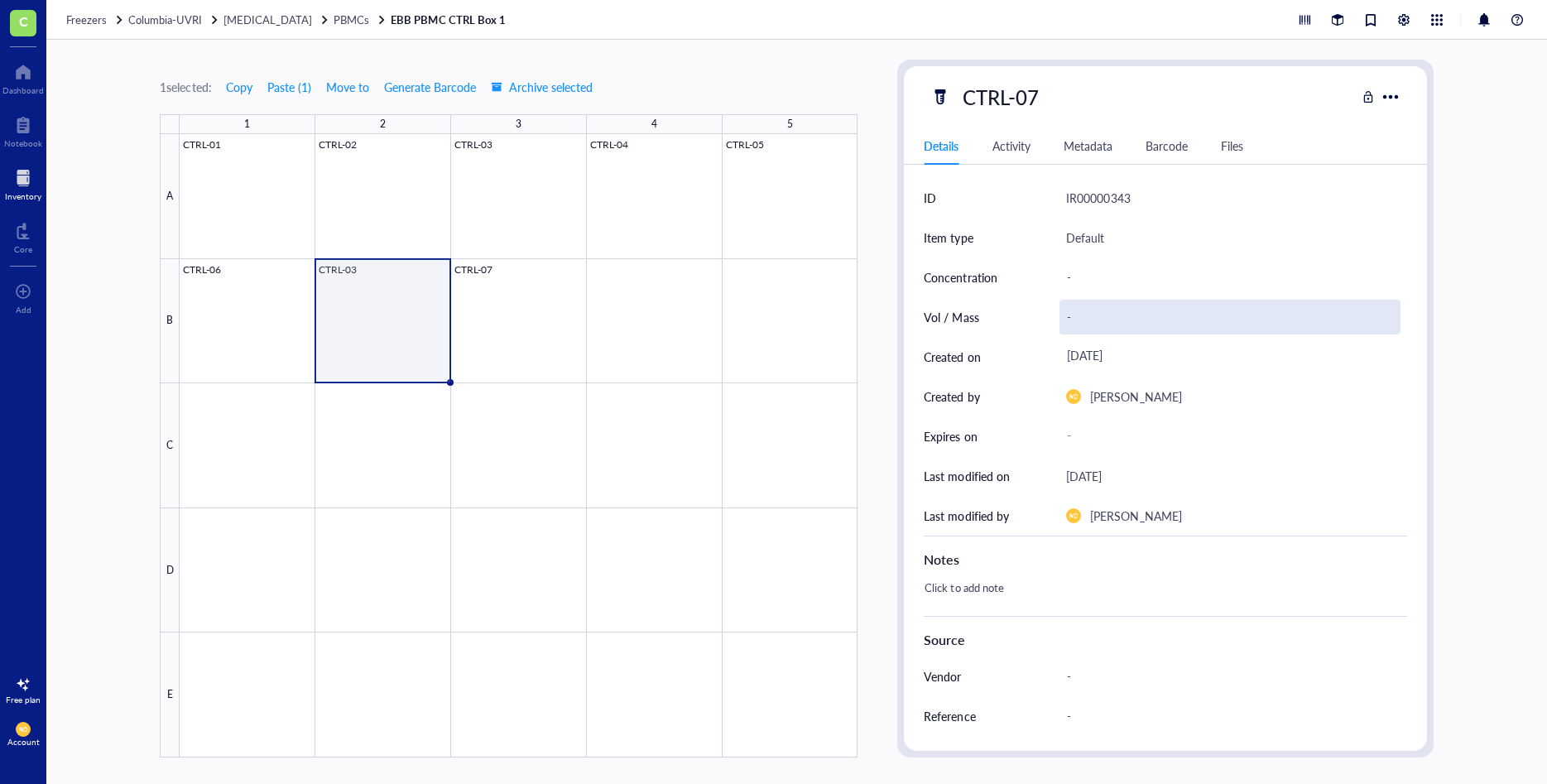
click at [1076, 320] on div "-" at bounding box center [1230, 317] width 341 height 35
click at [647, 323] on div at bounding box center [519, 445] width 678 height 623
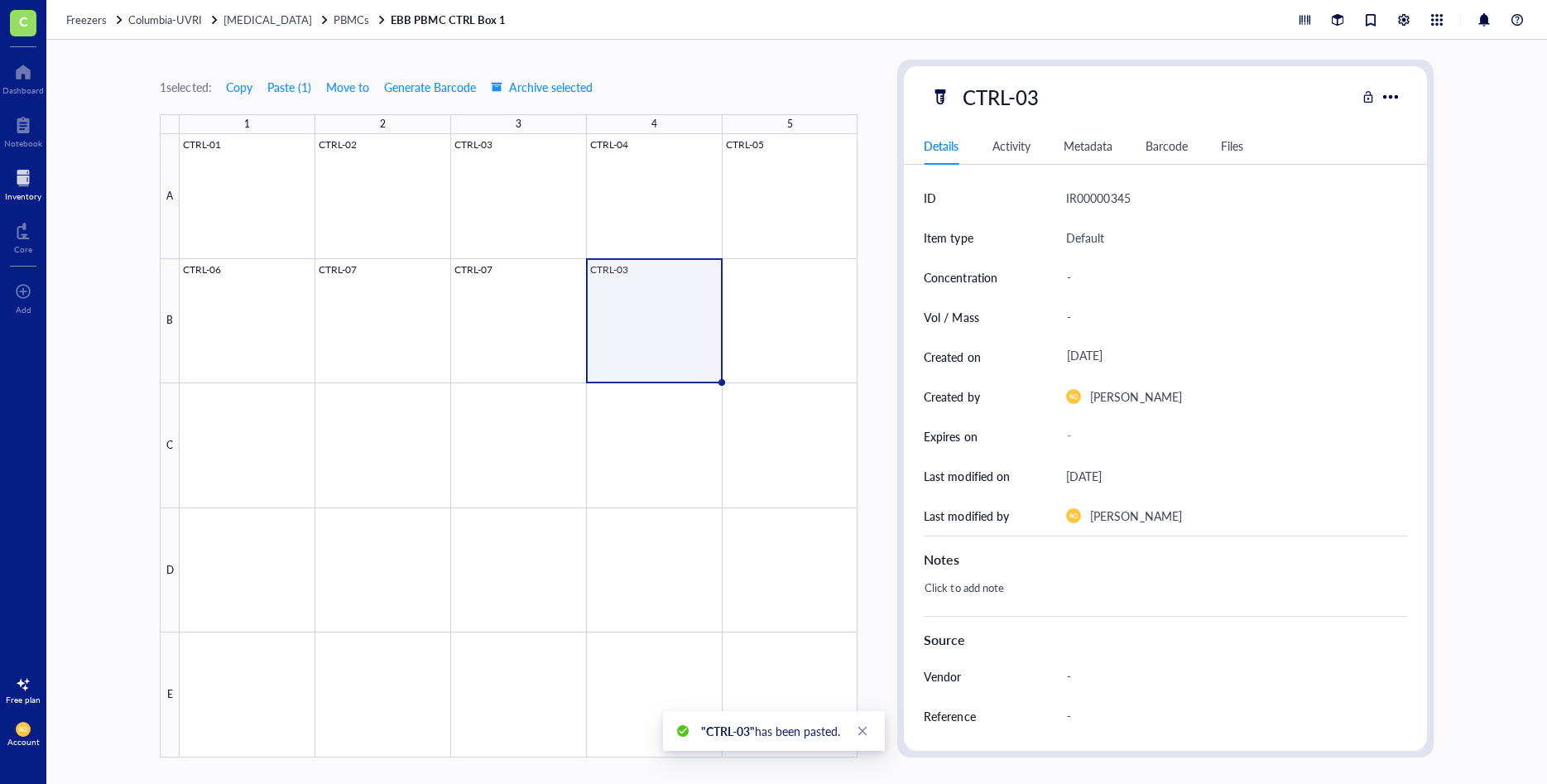
click at [648, 275] on div at bounding box center [519, 445] width 678 height 623
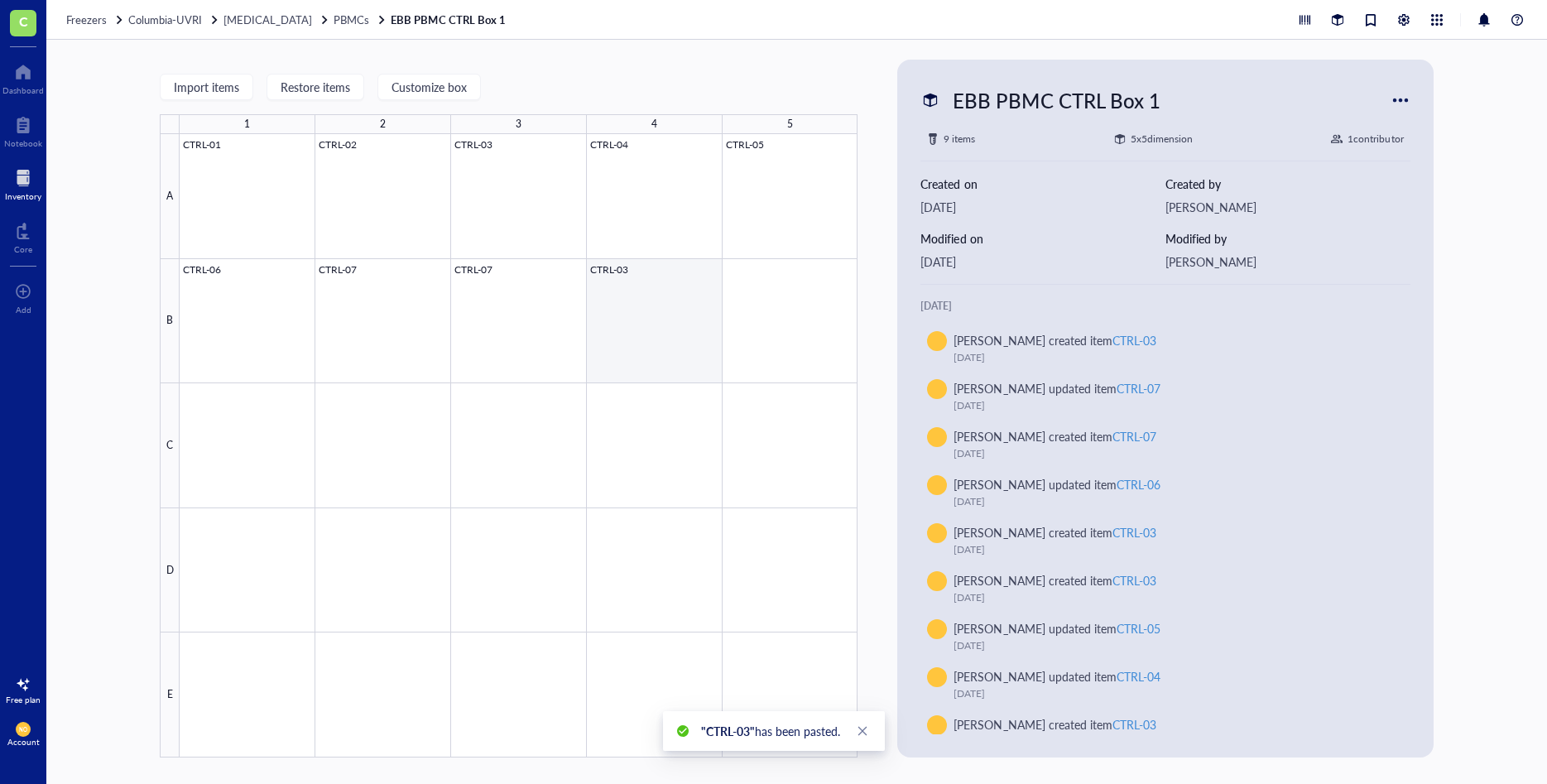
click at [639, 270] on div at bounding box center [519, 445] width 678 height 623
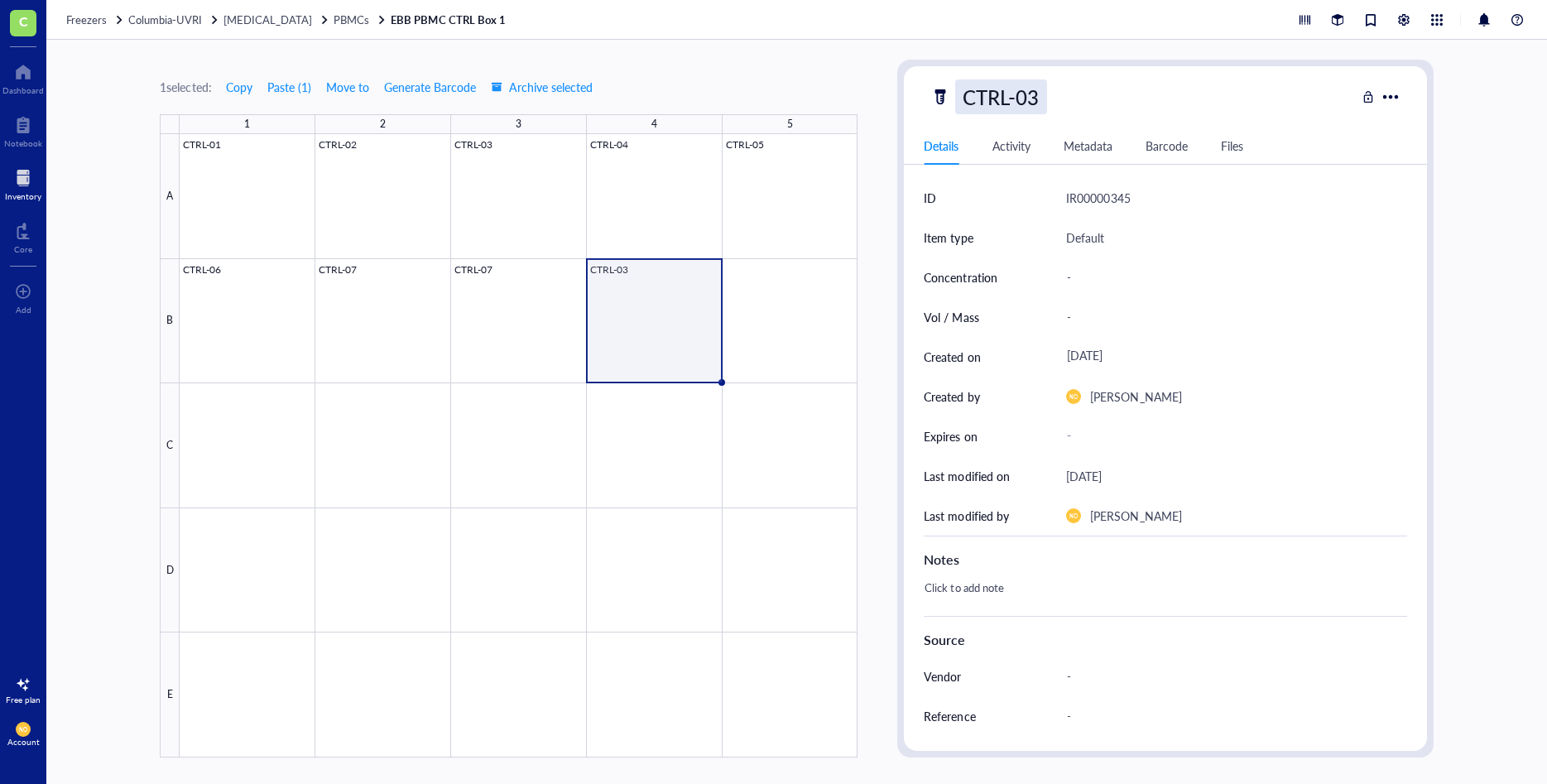
click at [1037, 97] on div "CTRL-03" at bounding box center [1000, 97] width 91 height 35
type input "CTRL-08"
click at [1079, 247] on div "Default" at bounding box center [1236, 238] width 341 height 40
click at [785, 314] on div at bounding box center [519, 445] width 678 height 623
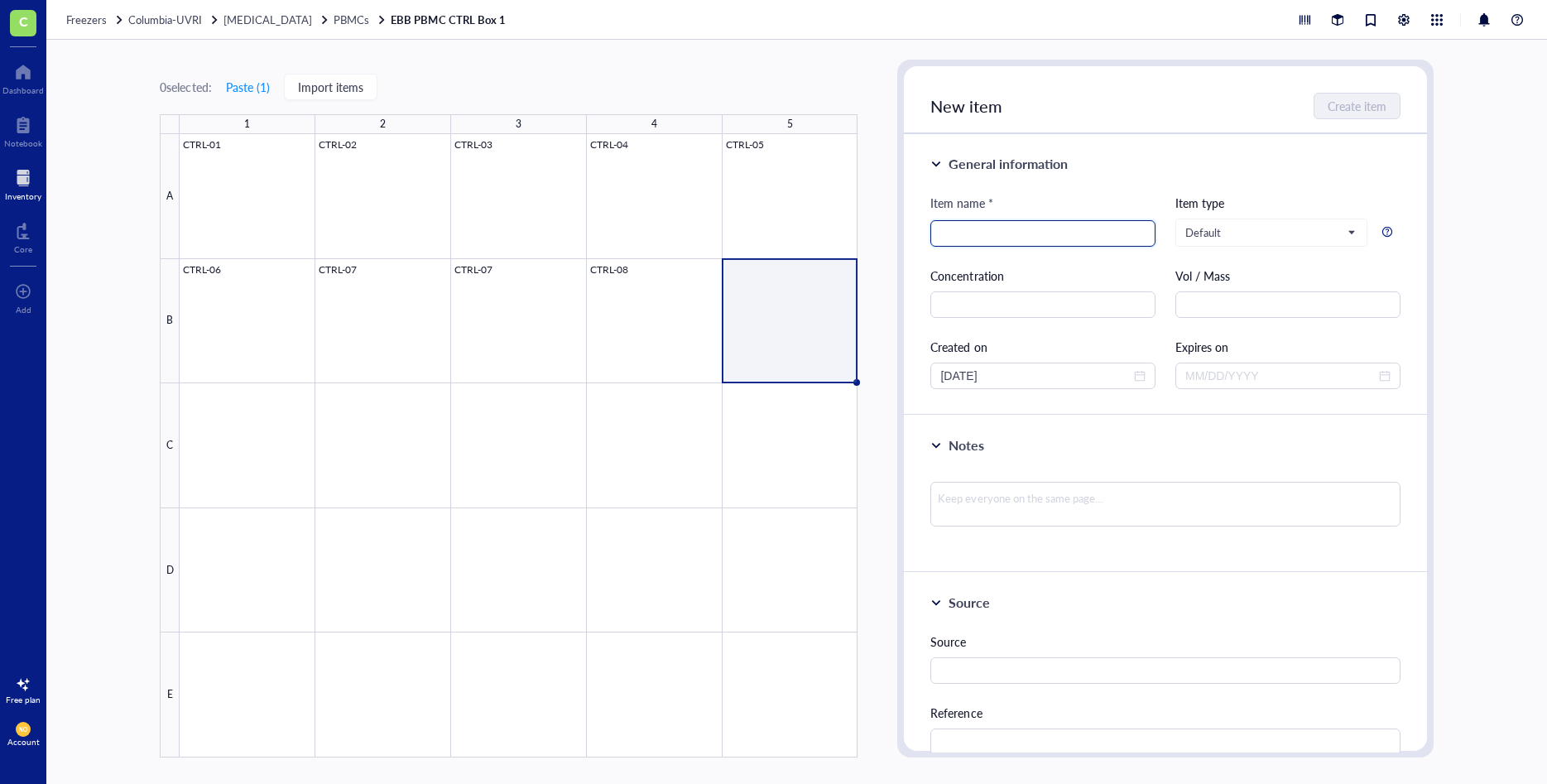
click at [977, 231] on input "search" at bounding box center [1043, 233] width 206 height 25
paste input "CTRL-07"
type input "CTRL-09"
click at [1353, 102] on span "Create item" at bounding box center [1358, 106] width 59 height 13
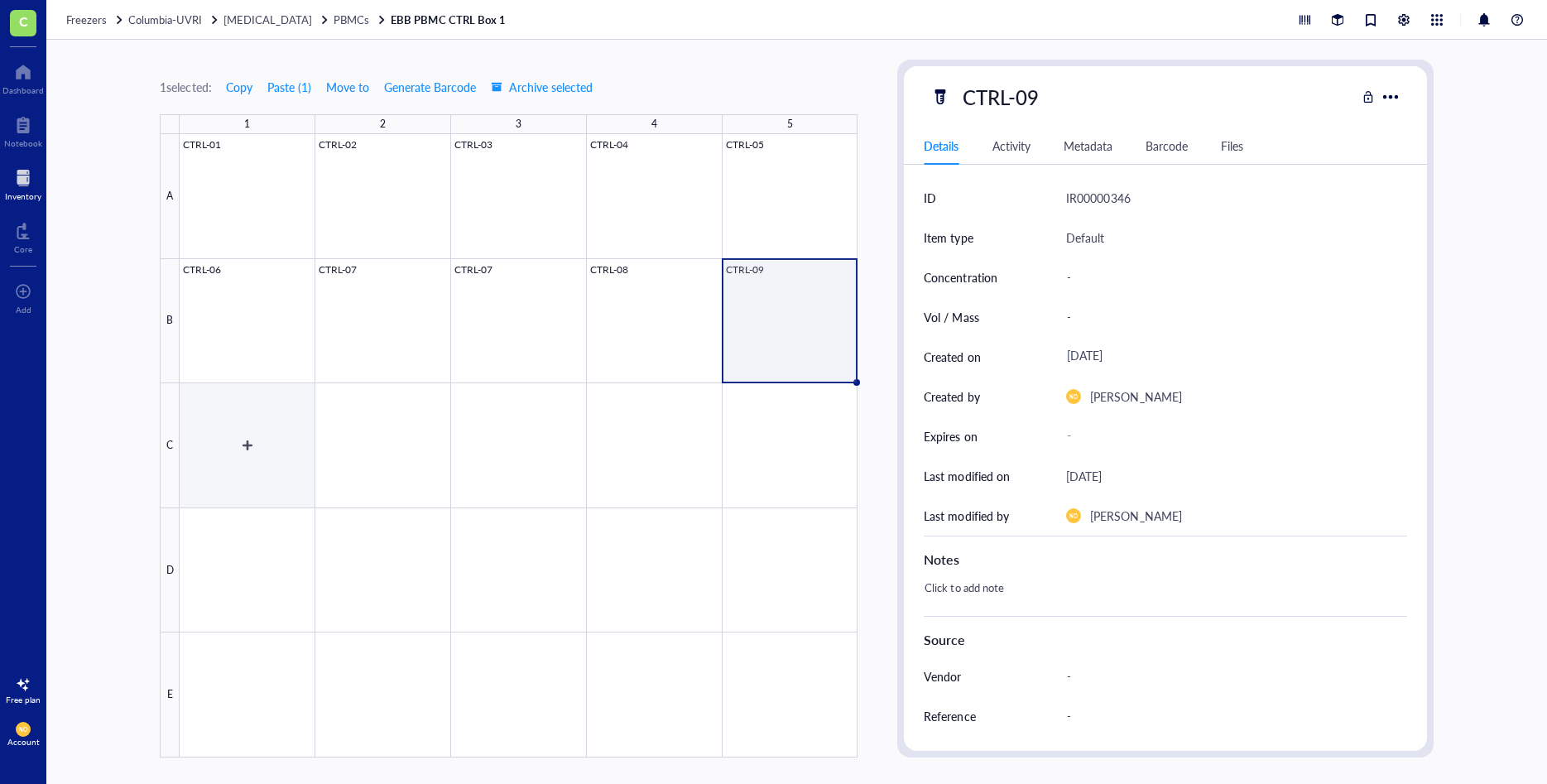
click at [236, 437] on div at bounding box center [519, 445] width 678 height 623
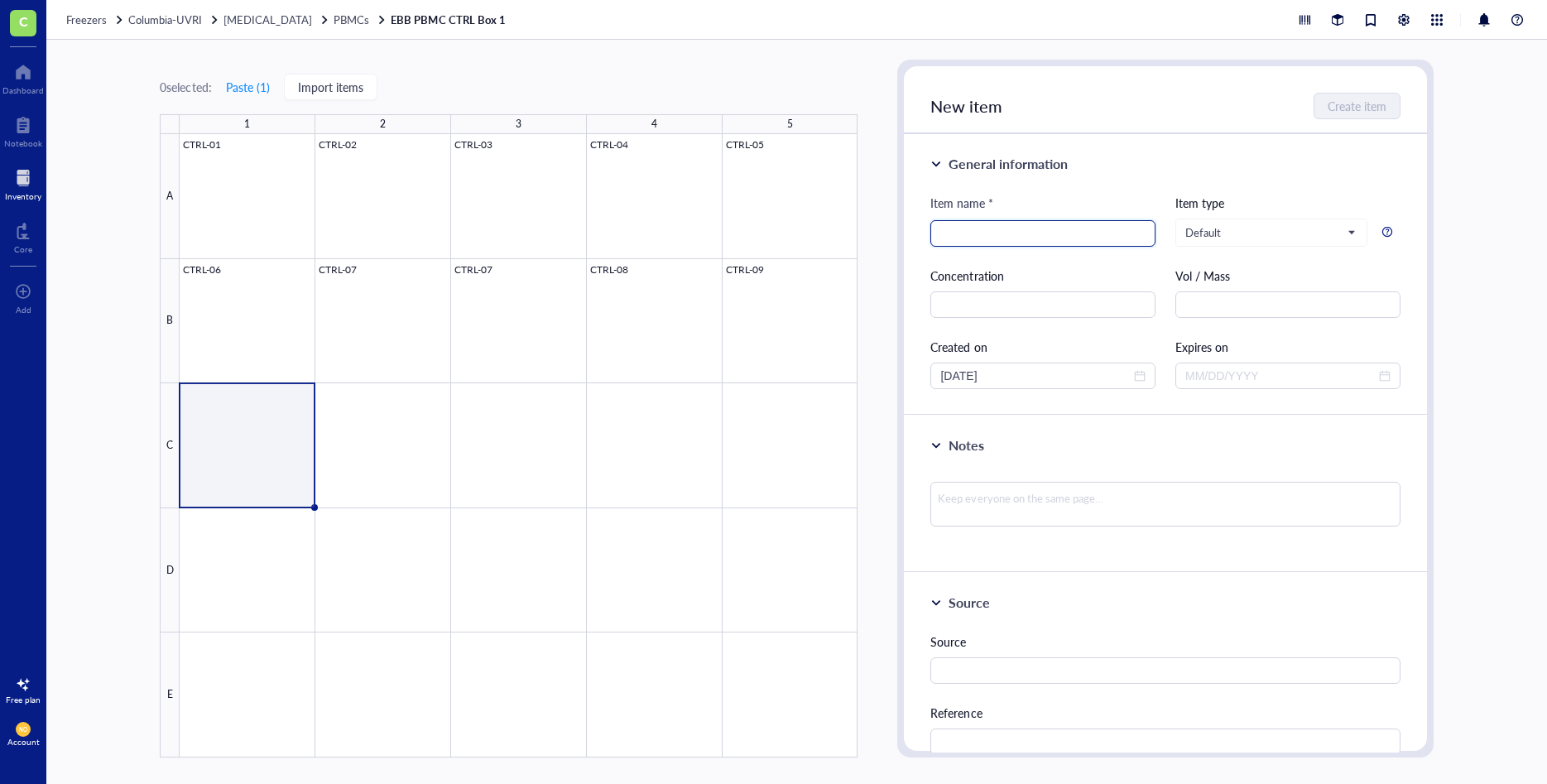
paste input "CTRL-07"
type input "CTRL-09"
click at [1347, 109] on span "Create item" at bounding box center [1358, 106] width 59 height 13
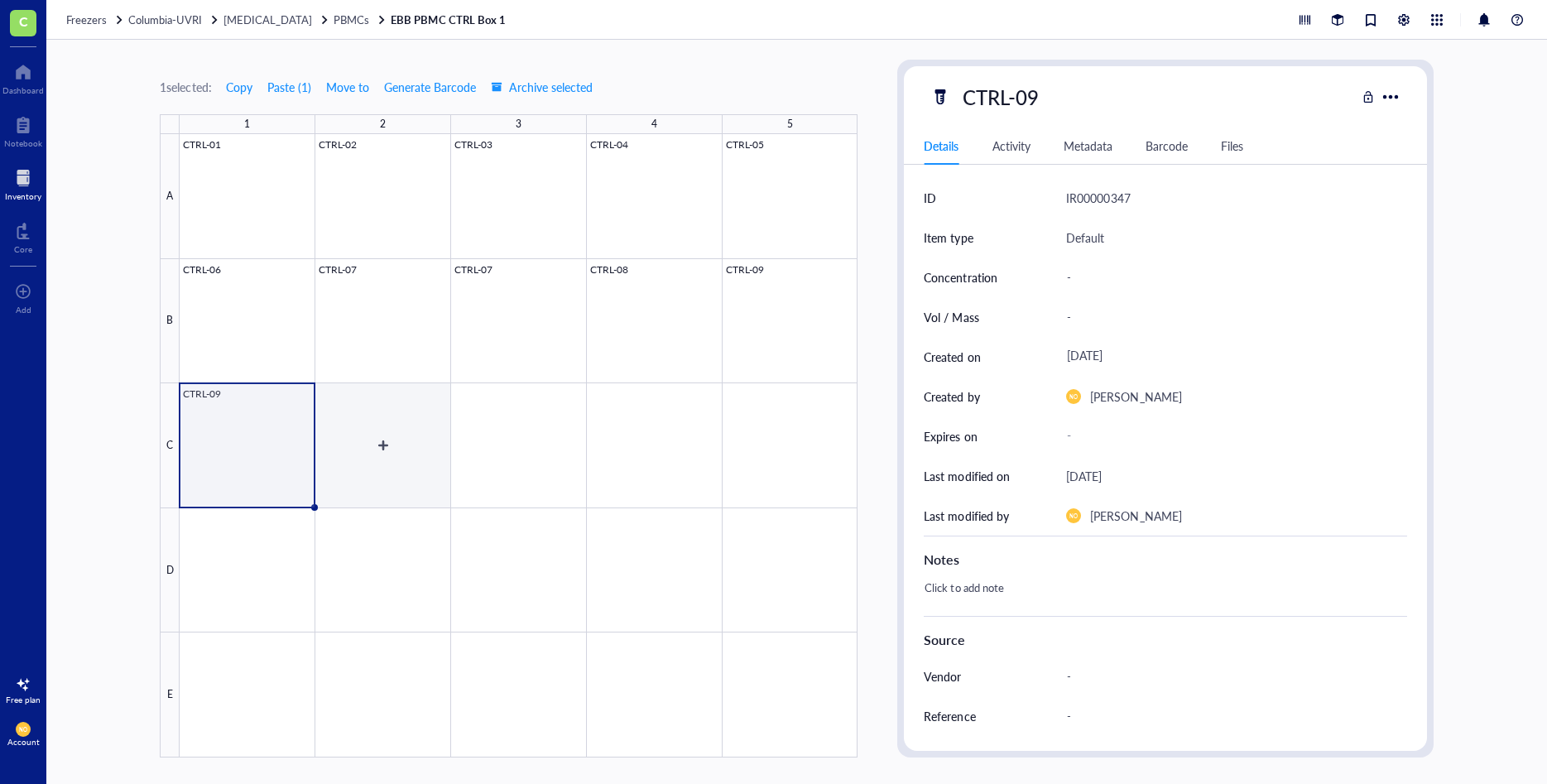
click at [383, 431] on div at bounding box center [519, 445] width 678 height 623
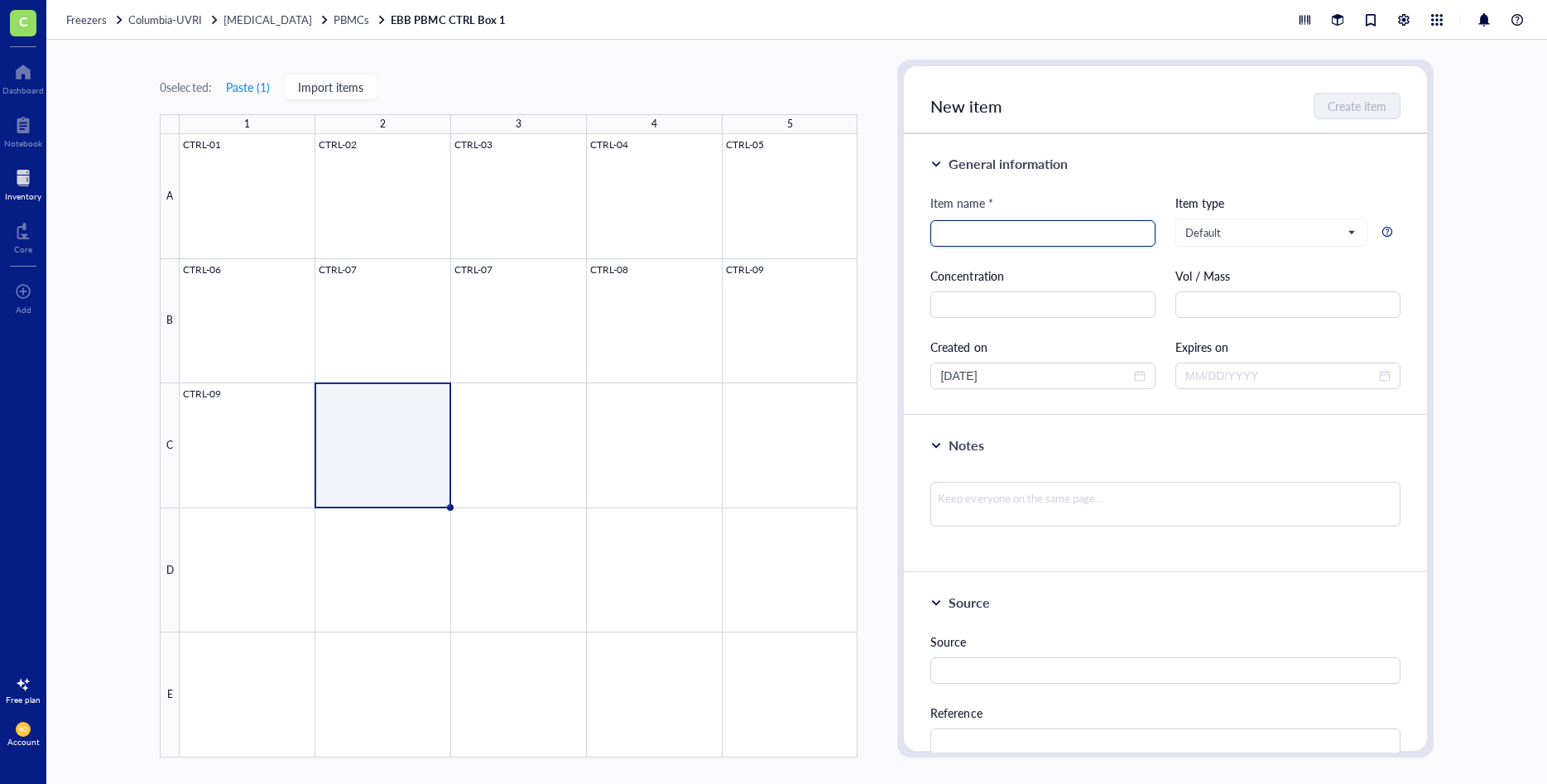
paste input "CTRL-07"
type input "CTRL-10"
click at [1360, 107] on span "Create item" at bounding box center [1358, 106] width 59 height 13
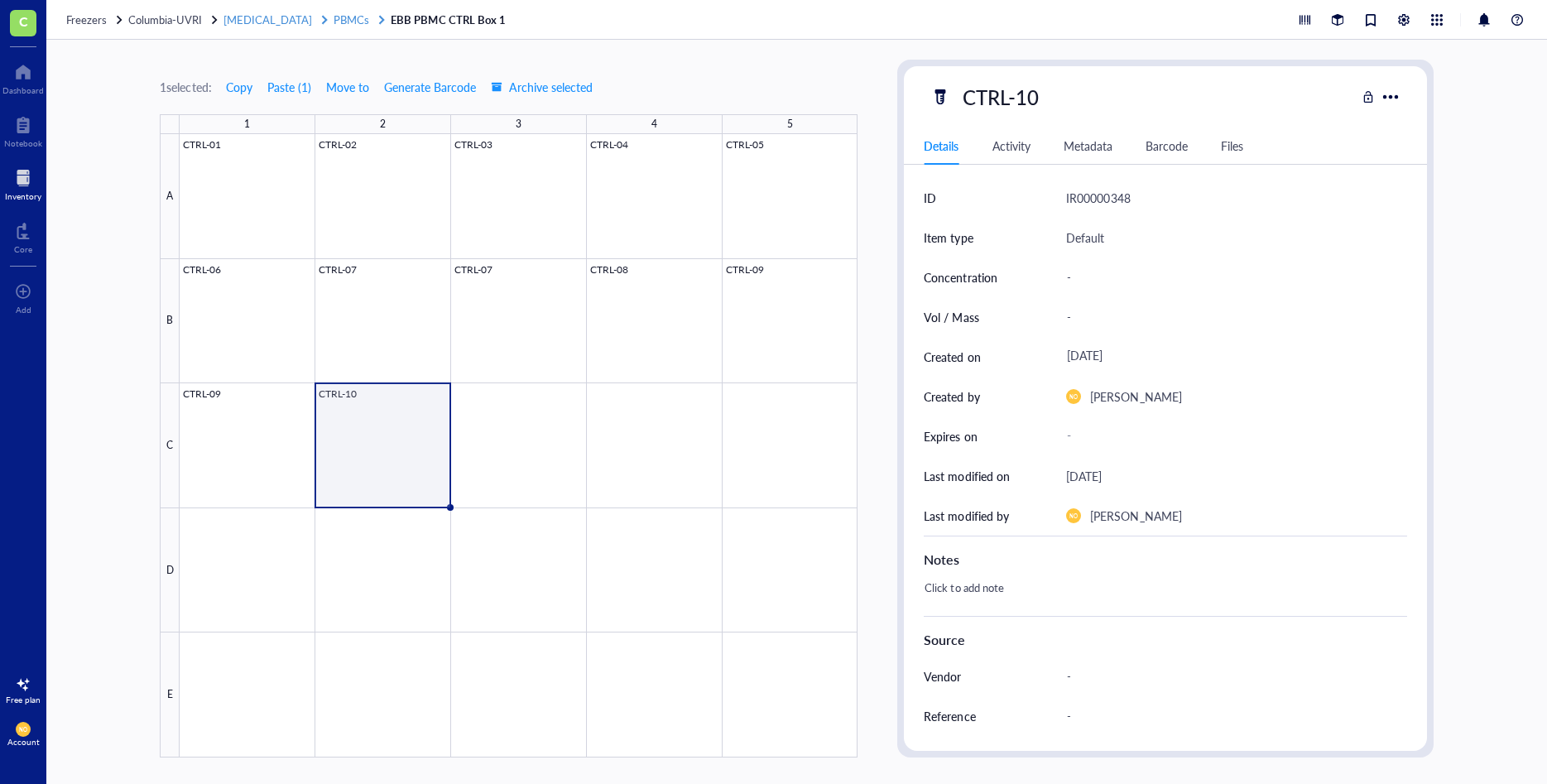
click at [276, 17] on span "[MEDICAL_DATA]" at bounding box center [267, 19] width 88 height 16
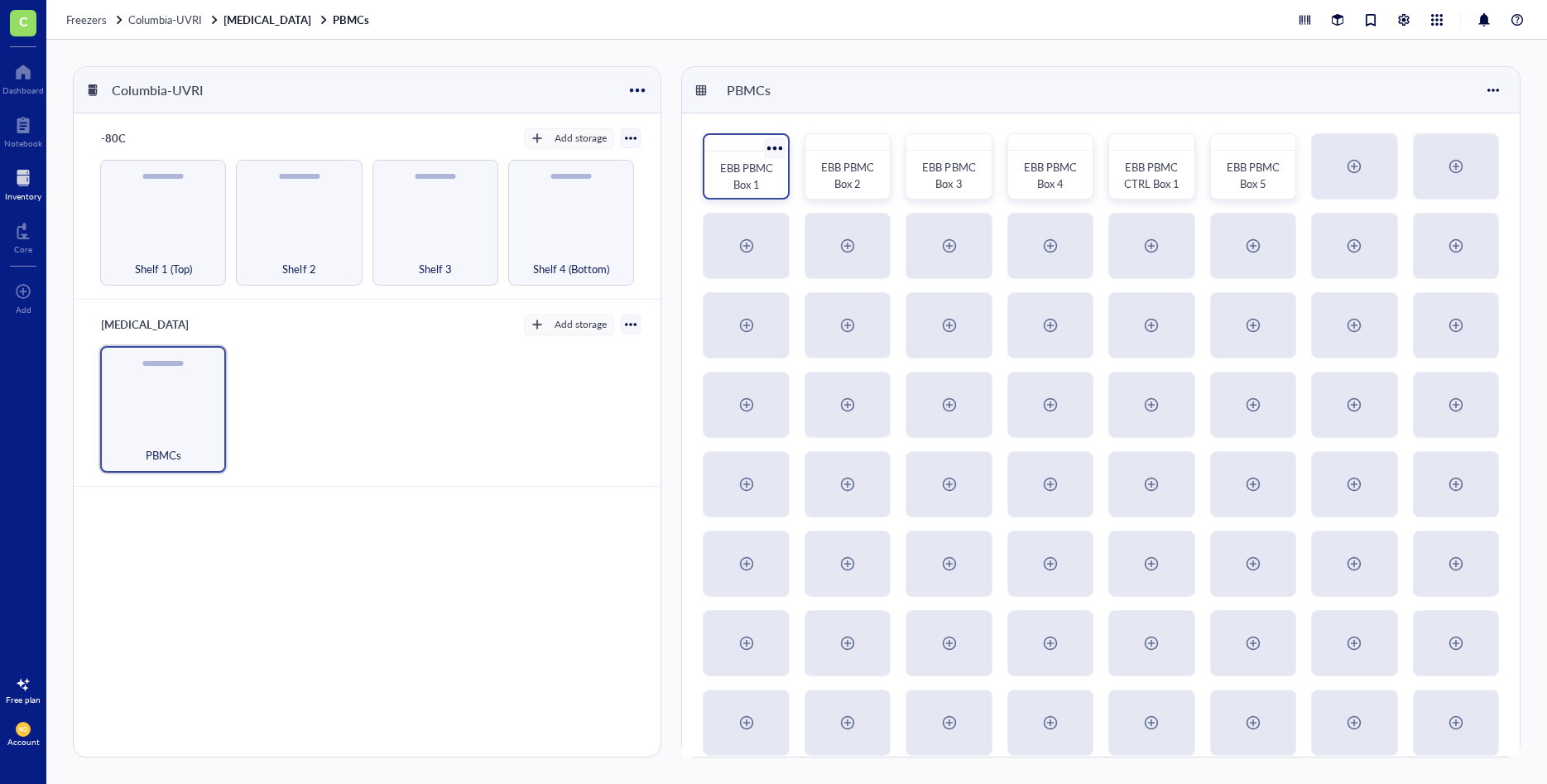
click at [740, 169] on span "EBB PBMC Box 1" at bounding box center [748, 176] width 56 height 32
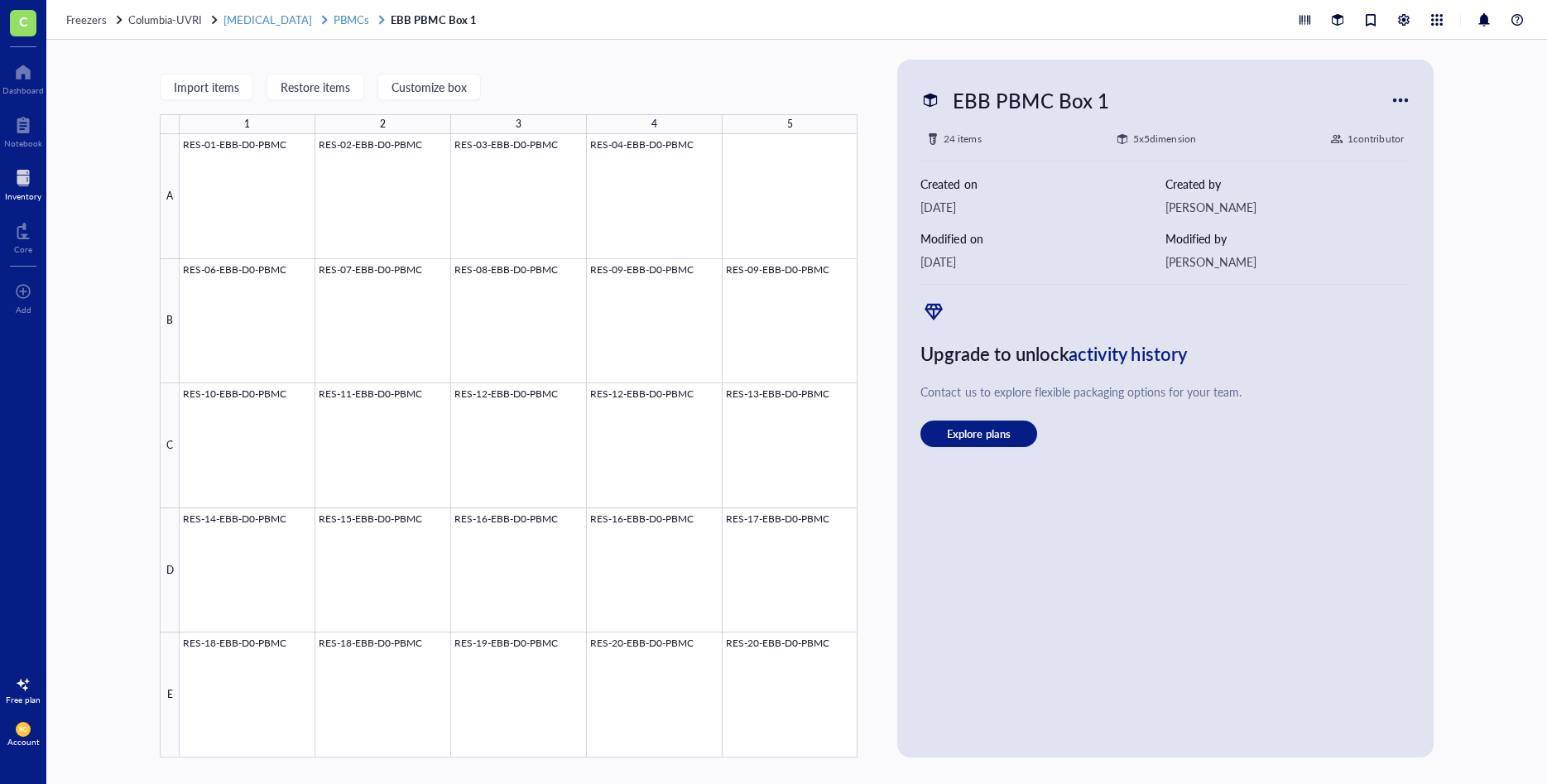
click at [257, 19] on span "[MEDICAL_DATA]" at bounding box center [267, 19] width 88 height 16
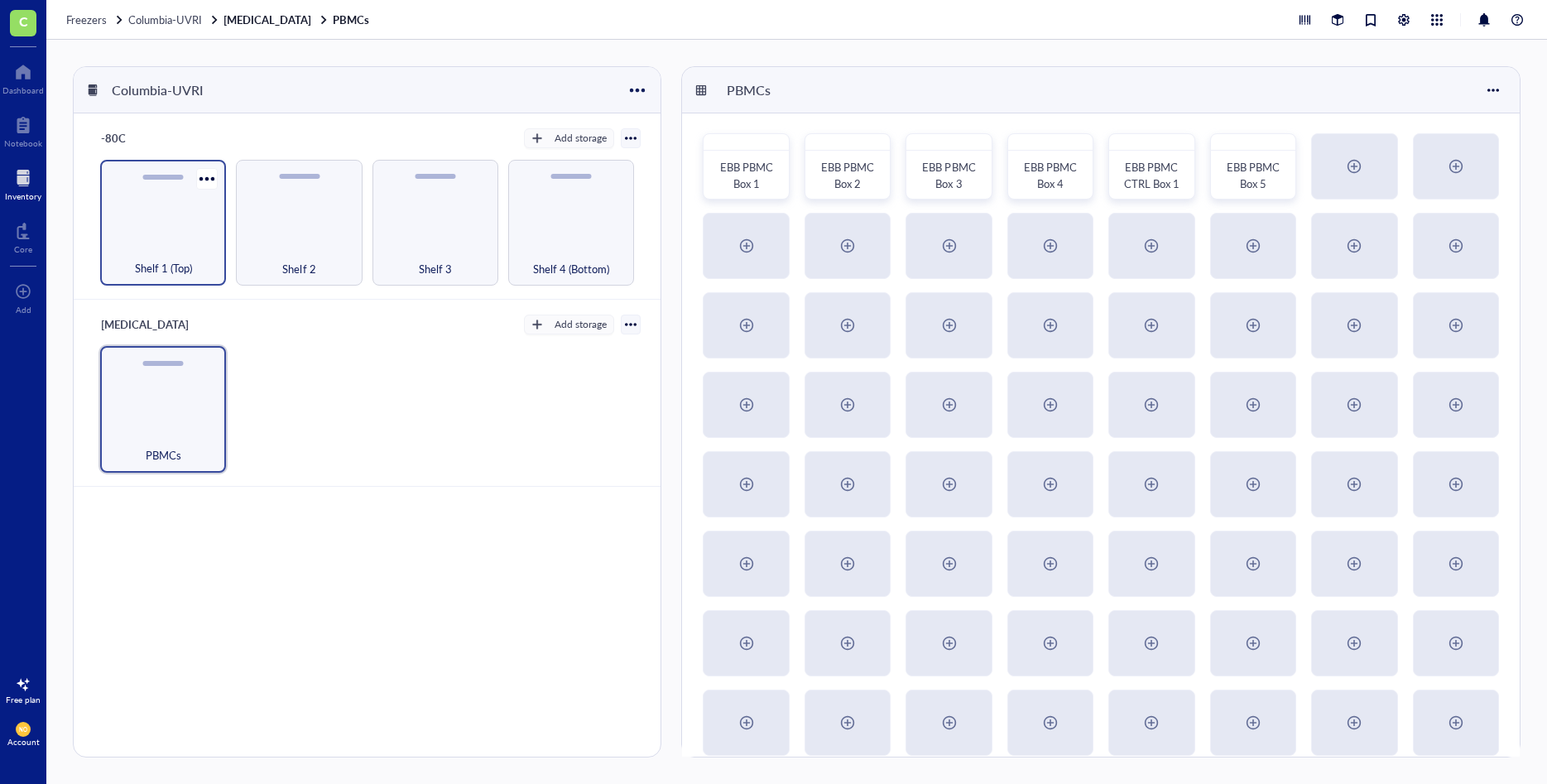
click at [167, 219] on div "Shelf 1 (Top)" at bounding box center [162, 222] width 126 height 126
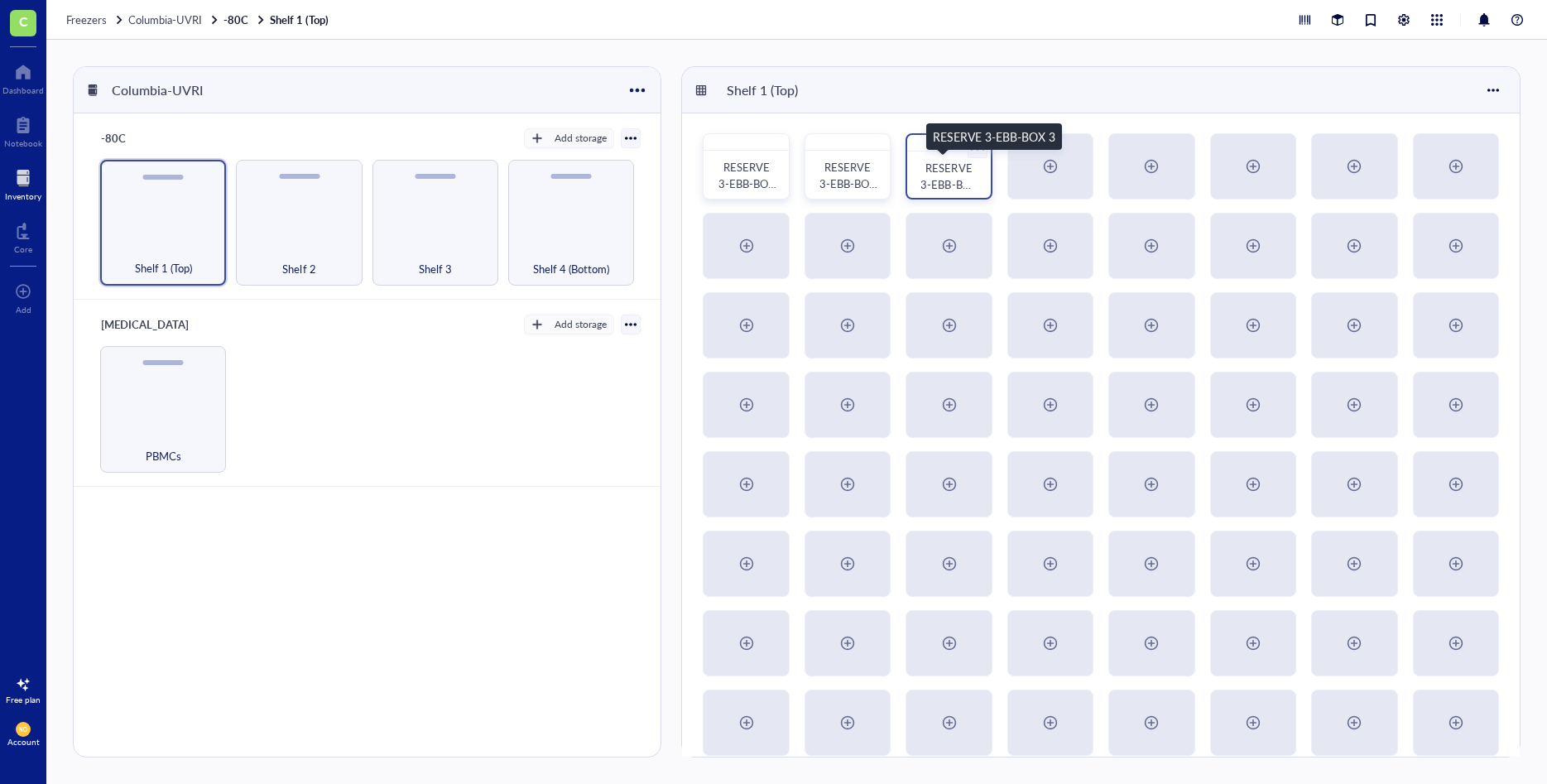
click at [951, 167] on span "RESERVE 3-EBB-BOX 3" at bounding box center [950, 184] width 59 height 49
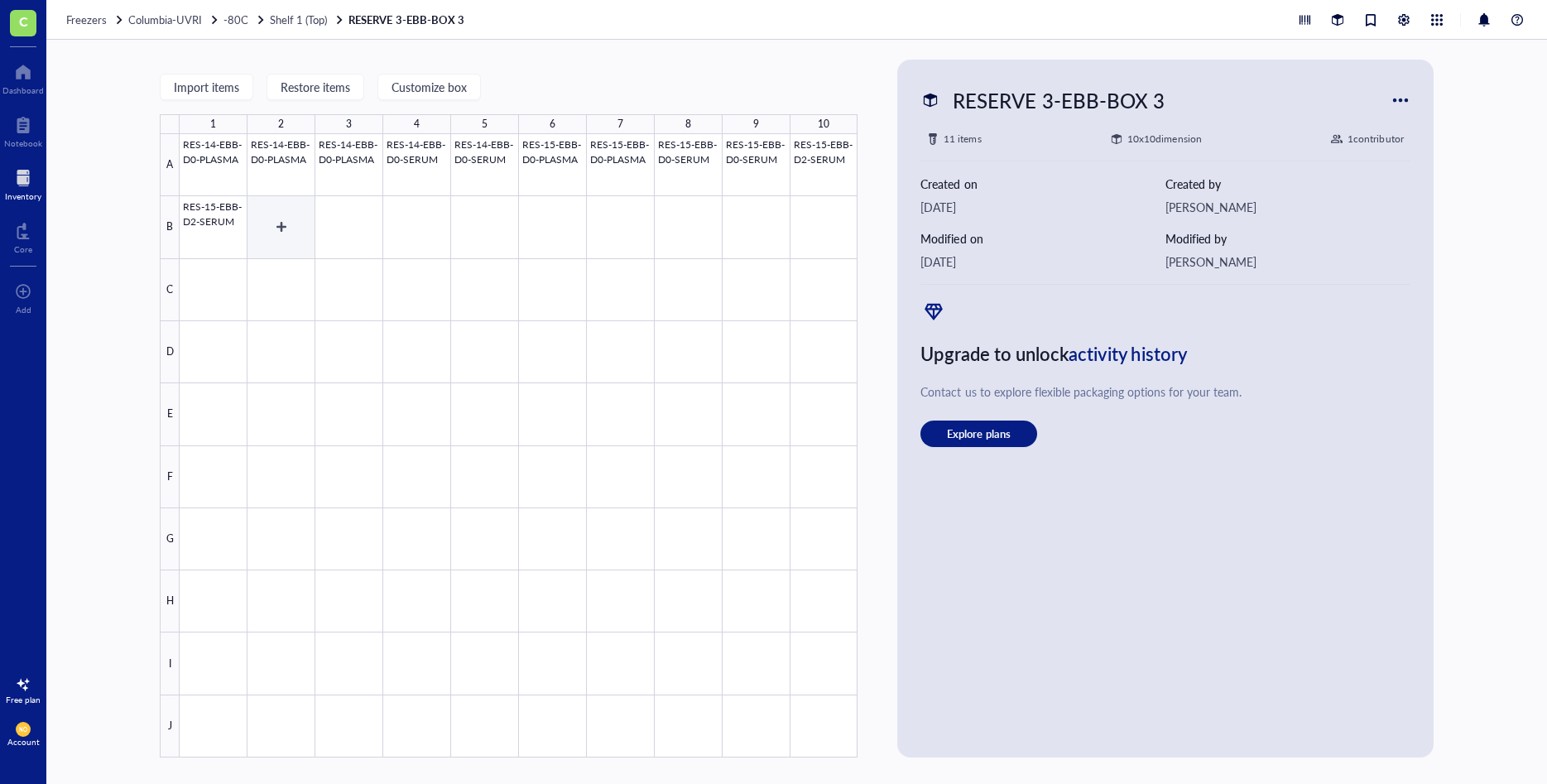
click at [292, 219] on div at bounding box center [519, 445] width 678 height 623
